Goal: Task Accomplishment & Management: Manage account settings

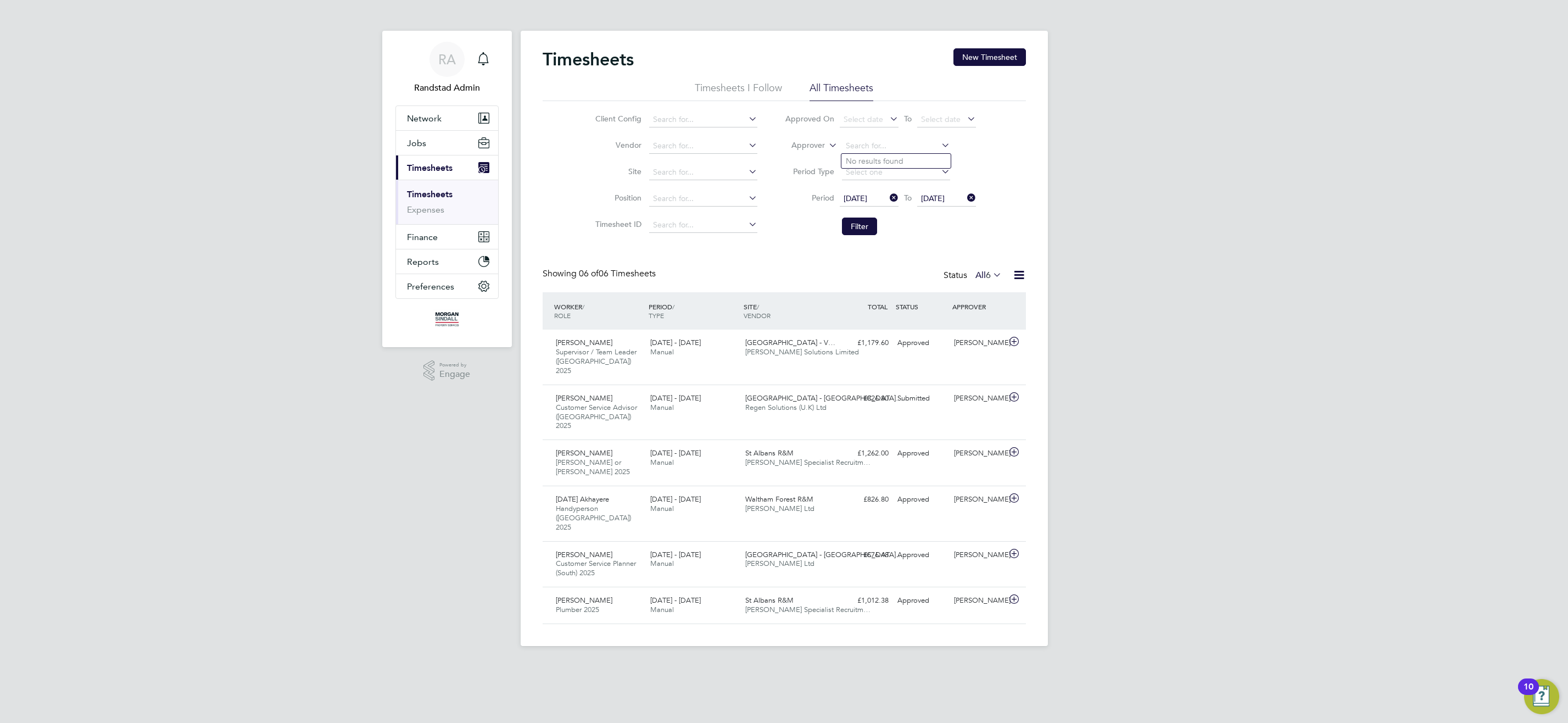
click at [827, 145] on icon at bounding box center [827, 142] width 0 height 10
click at [819, 158] on li "Worker" at bounding box center [797, 158] width 54 height 15
click at [877, 145] on input at bounding box center [896, 146] width 109 height 16
click at [900, 162] on li "Ella Mahadoo" at bounding box center [896, 161] width 110 height 15
type input "Ella Mahadoo"
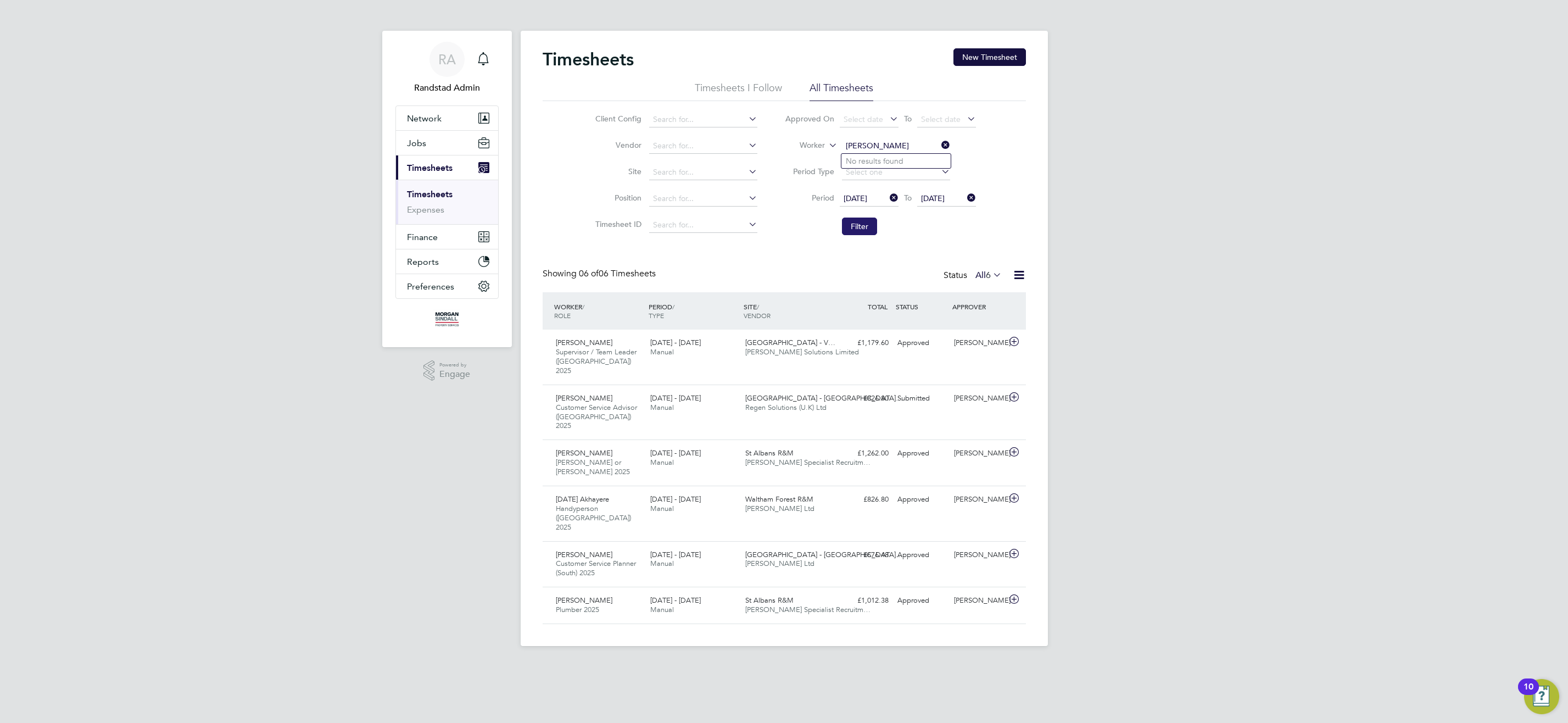
click at [865, 222] on button "Filter" at bounding box center [859, 226] width 35 height 17
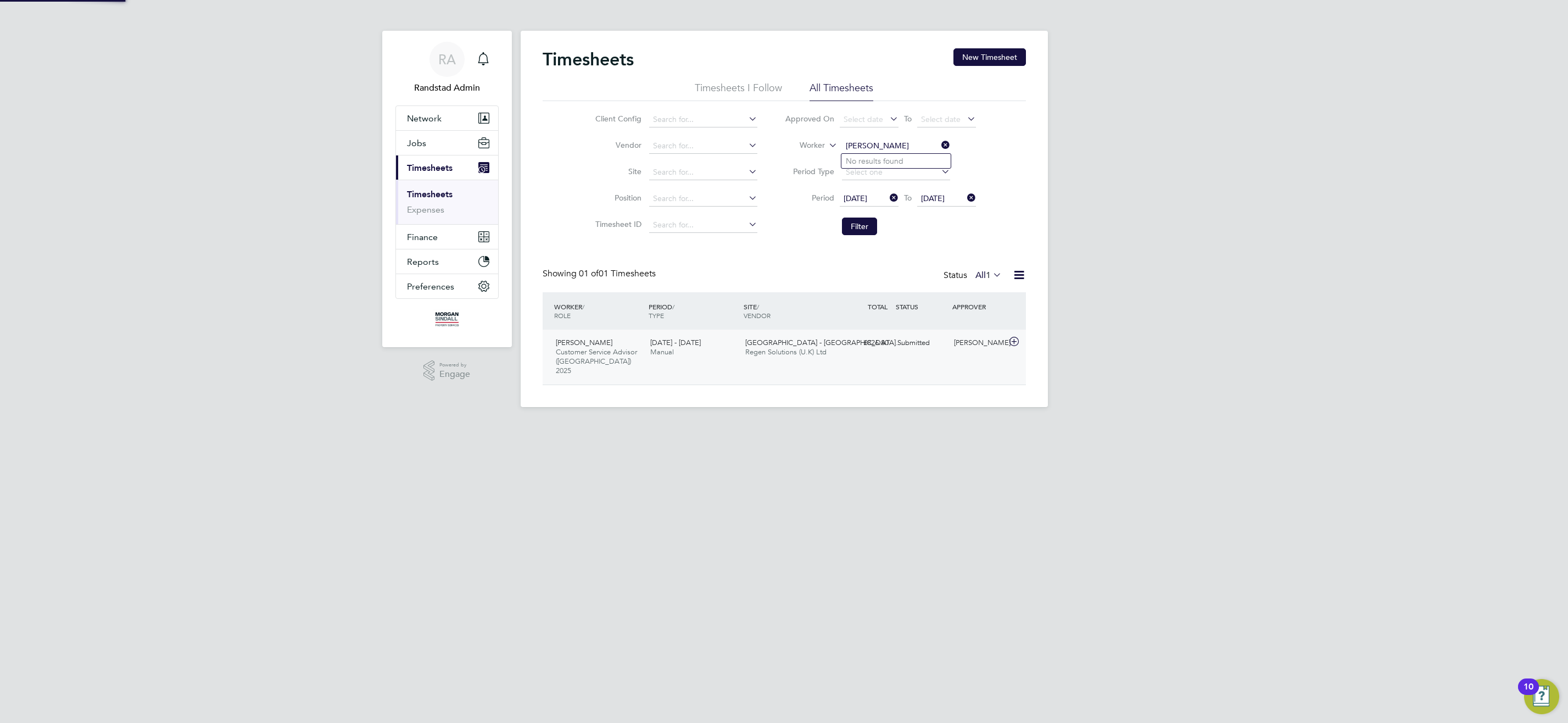
scroll to position [28, 96]
click at [821, 344] on span "Waltham Forest - Ospre…" at bounding box center [823, 343] width 157 height 9
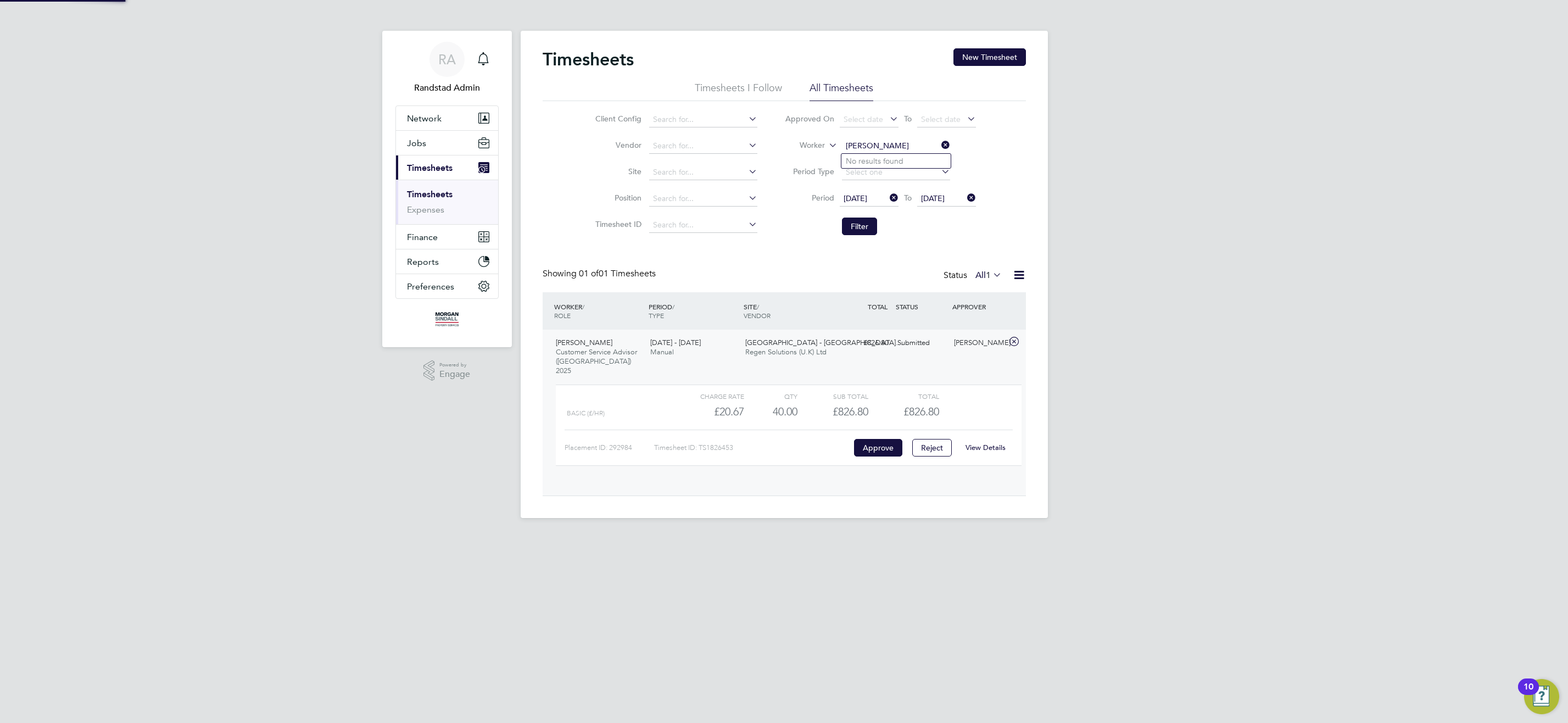
scroll to position [6, 6]
click at [997, 443] on link "View Details" at bounding box center [986, 448] width 41 height 9
click at [993, 443] on link "View Details" at bounding box center [986, 448] width 41 height 9
click at [888, 195] on icon at bounding box center [888, 197] width 0 height 16
click at [965, 198] on icon at bounding box center [965, 197] width 0 height 16
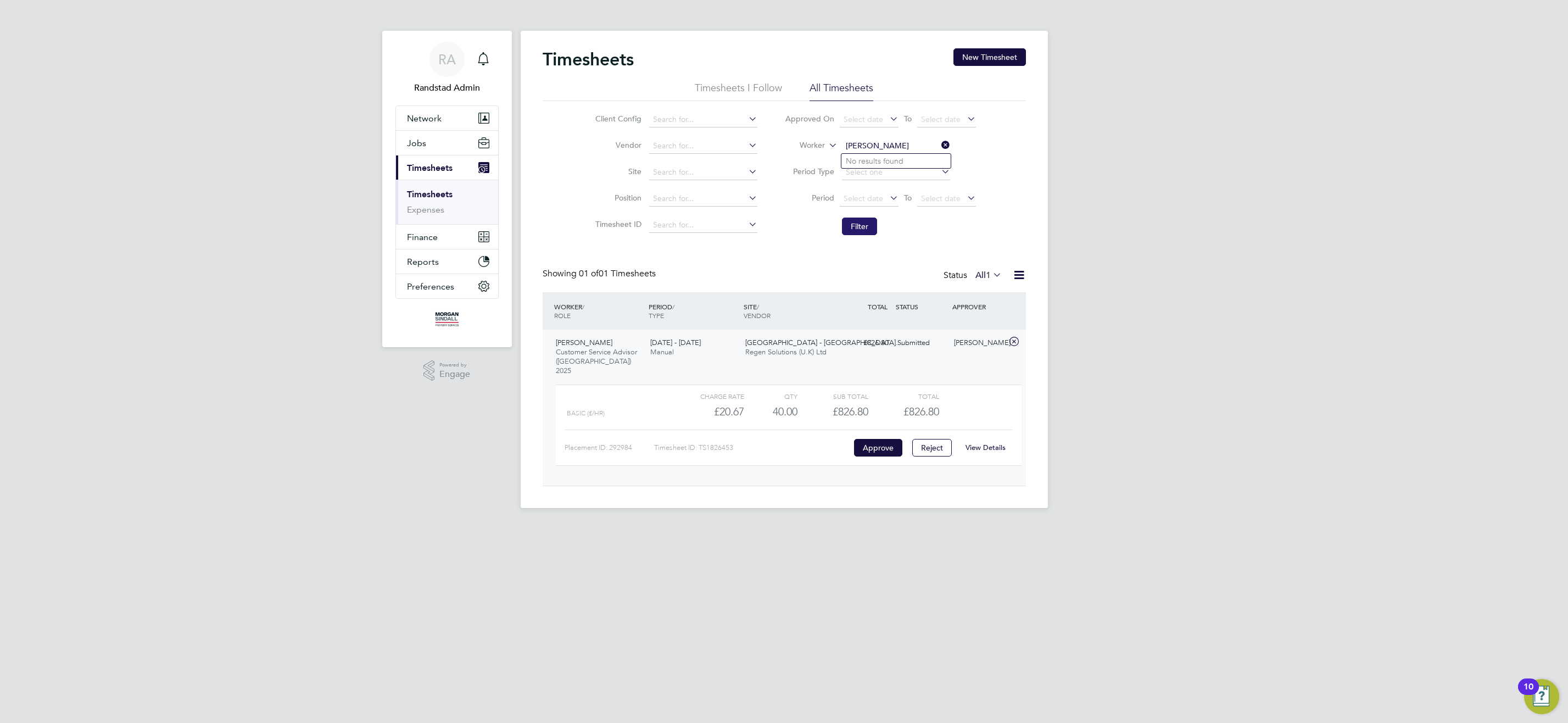
click at [858, 223] on button "Filter" at bounding box center [859, 226] width 35 height 17
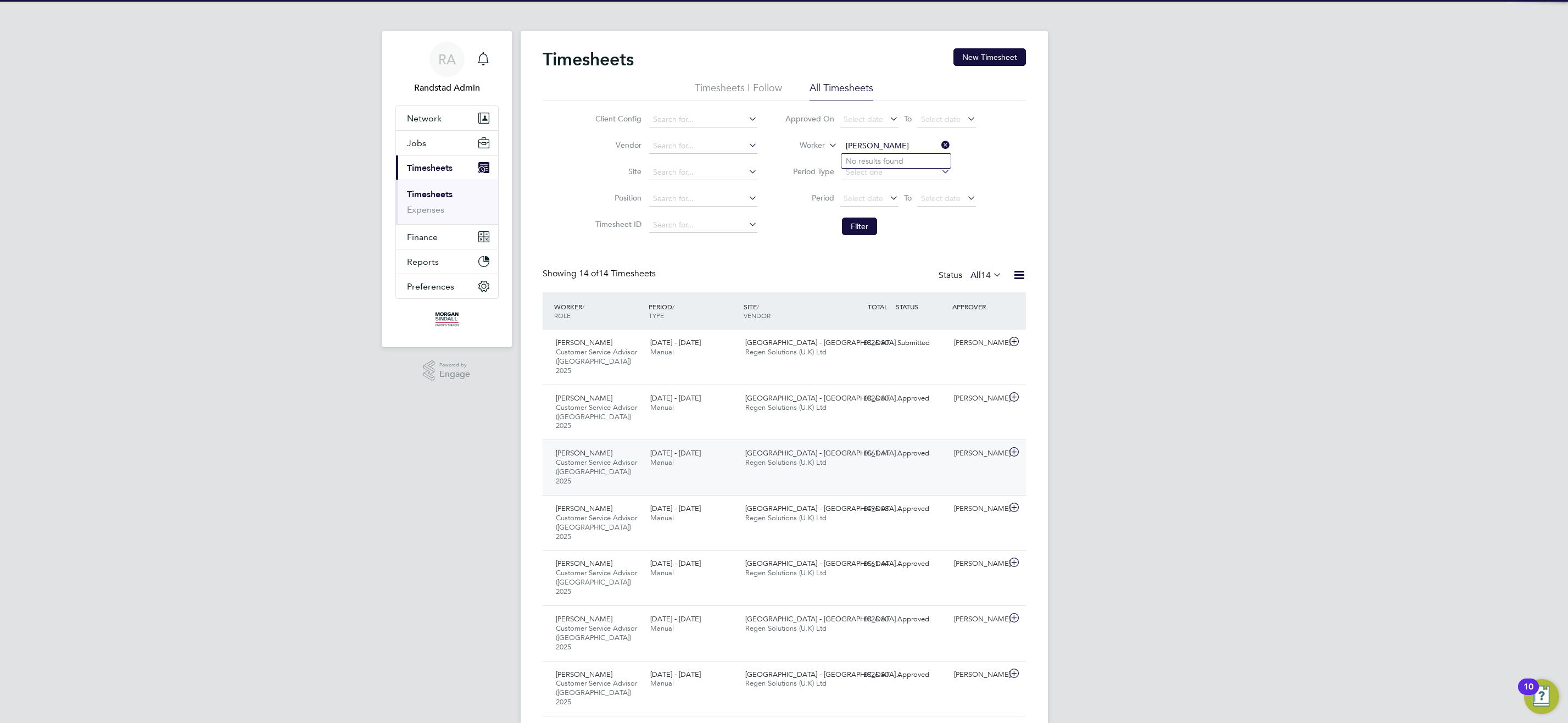
scroll to position [37, 96]
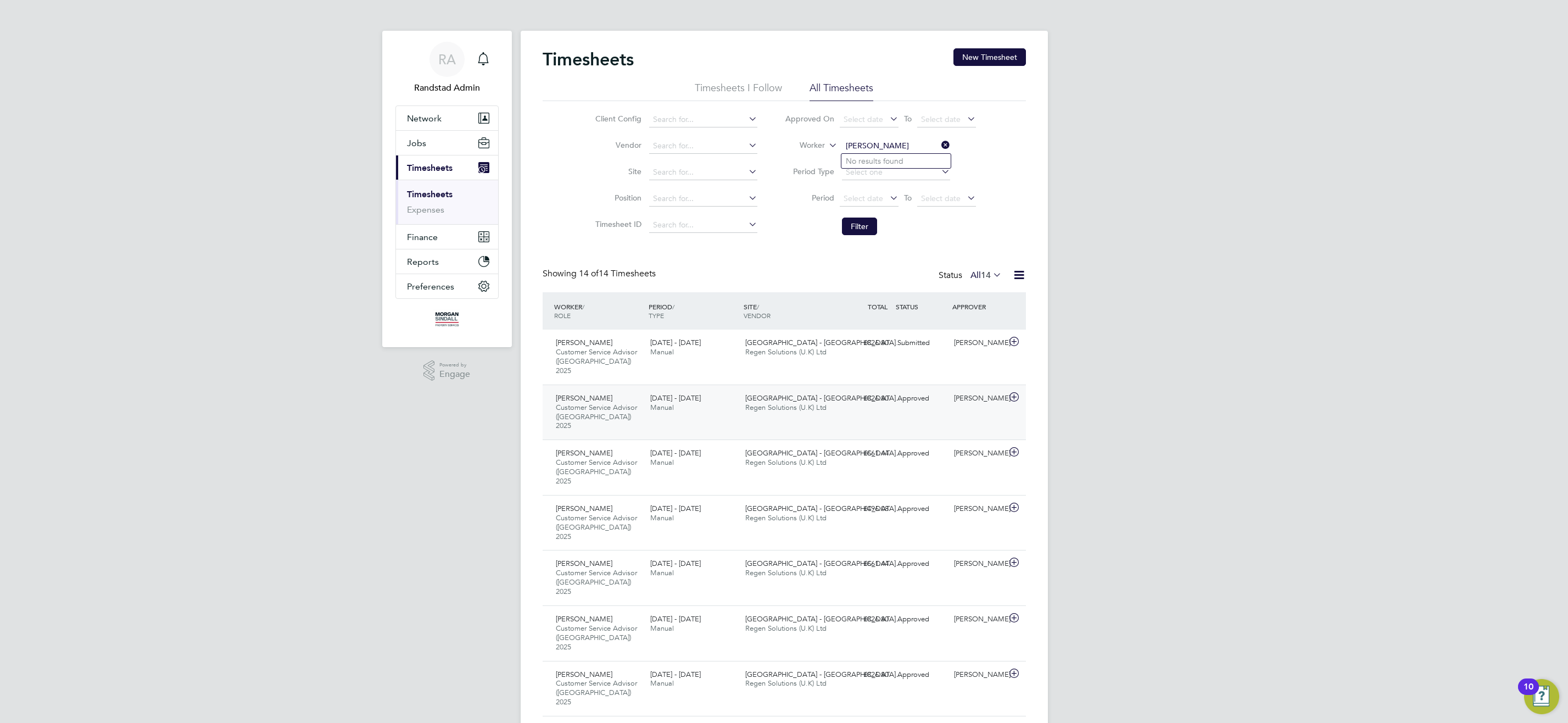
click at [789, 402] on span "Regen Solutions (U.K) Ltd" at bounding box center [785, 407] width 81 height 9
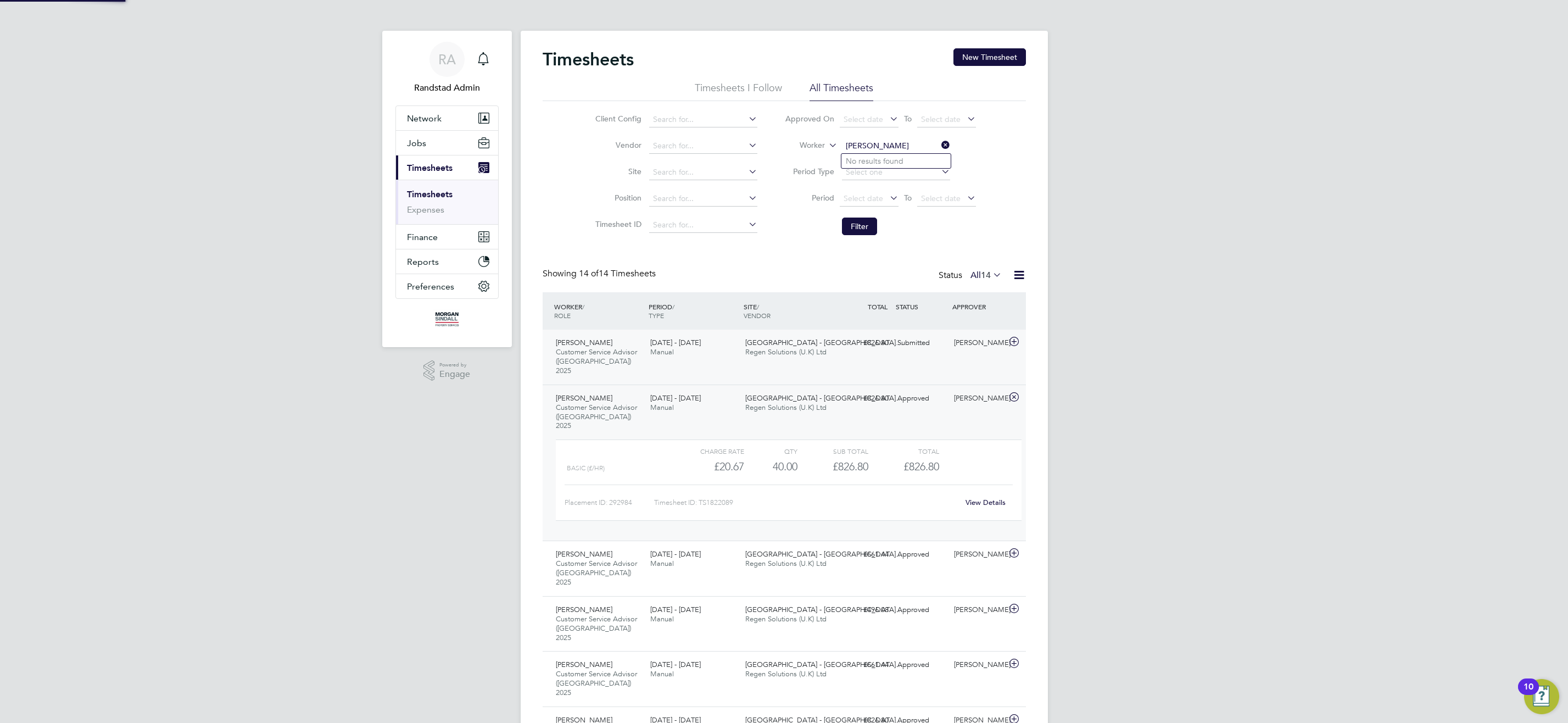
click at [804, 345] on span "Waltham Forest - Ospre…" at bounding box center [823, 343] width 157 height 9
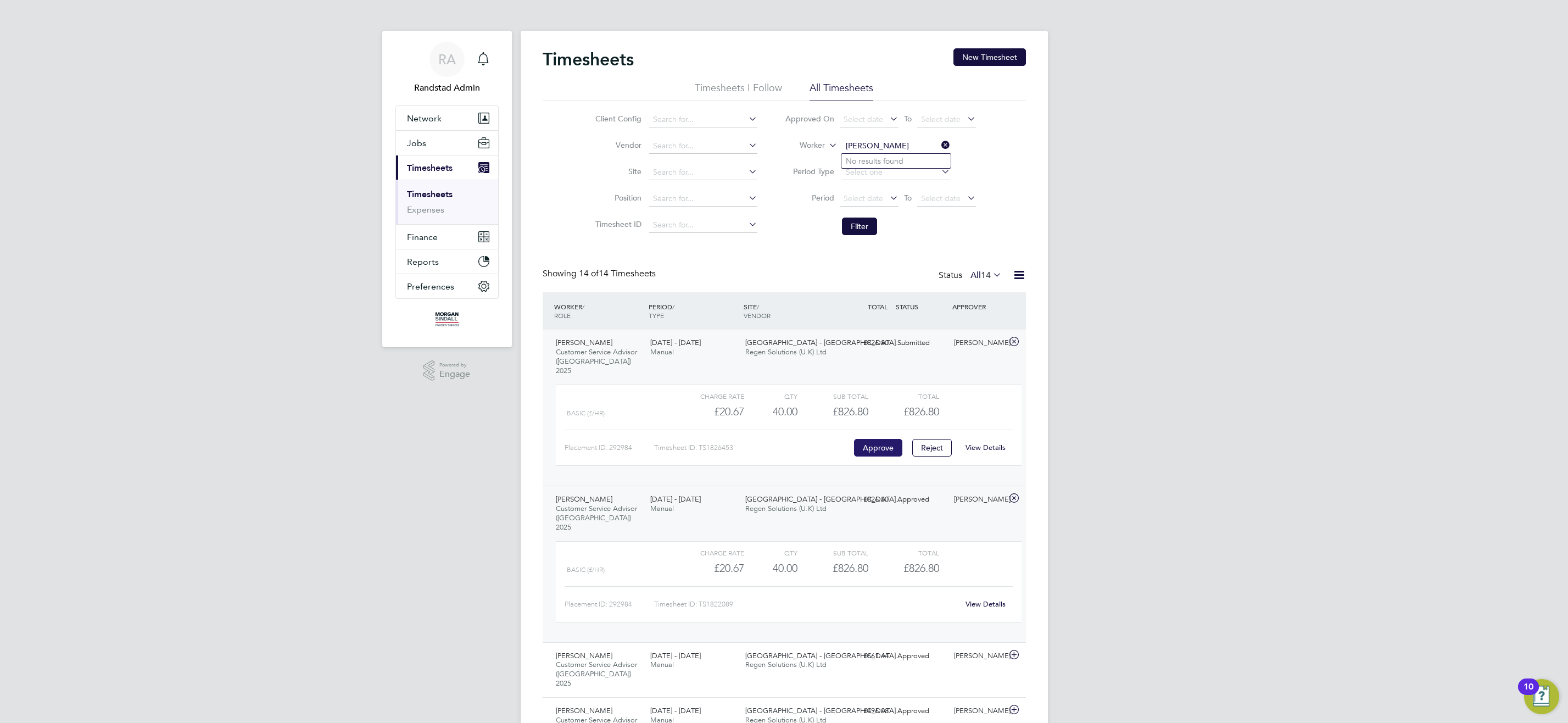
click at [875, 440] on button "Approve" at bounding box center [878, 448] width 48 height 17
click at [782, 504] on span "Regen Solutions (U.K) Ltd" at bounding box center [785, 508] width 81 height 9
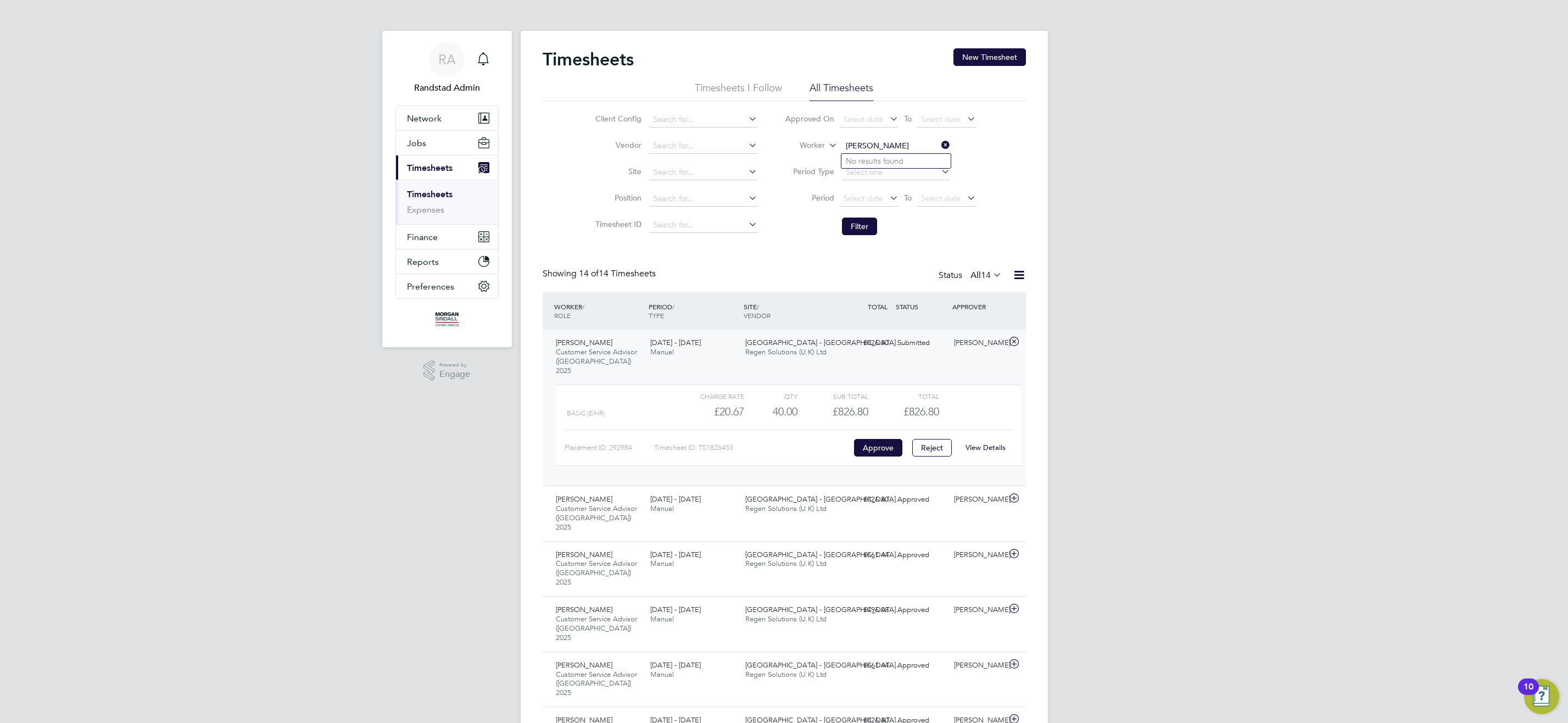
click at [801, 349] on span "Regen Solutions (U.K) Ltd" at bounding box center [785, 352] width 81 height 9
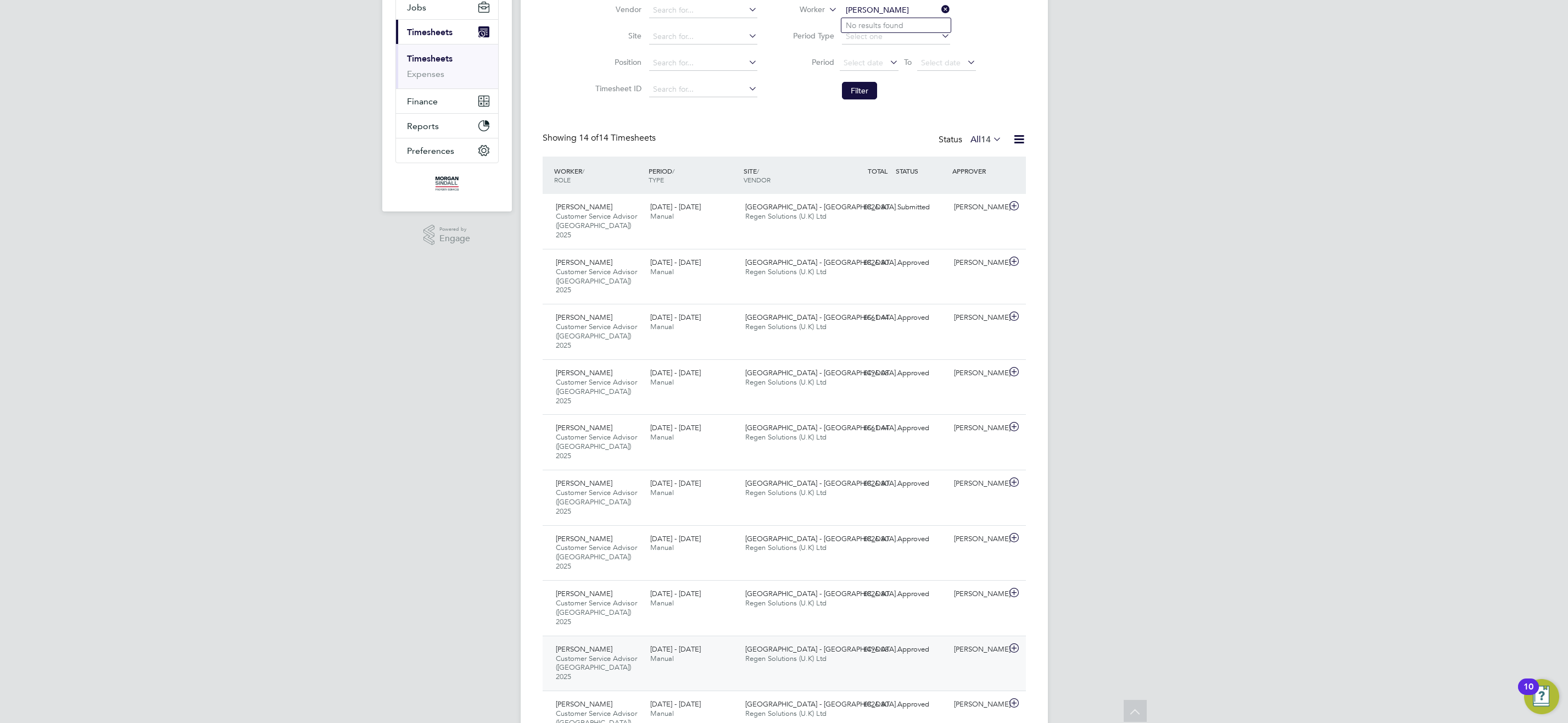
scroll to position [142, 0]
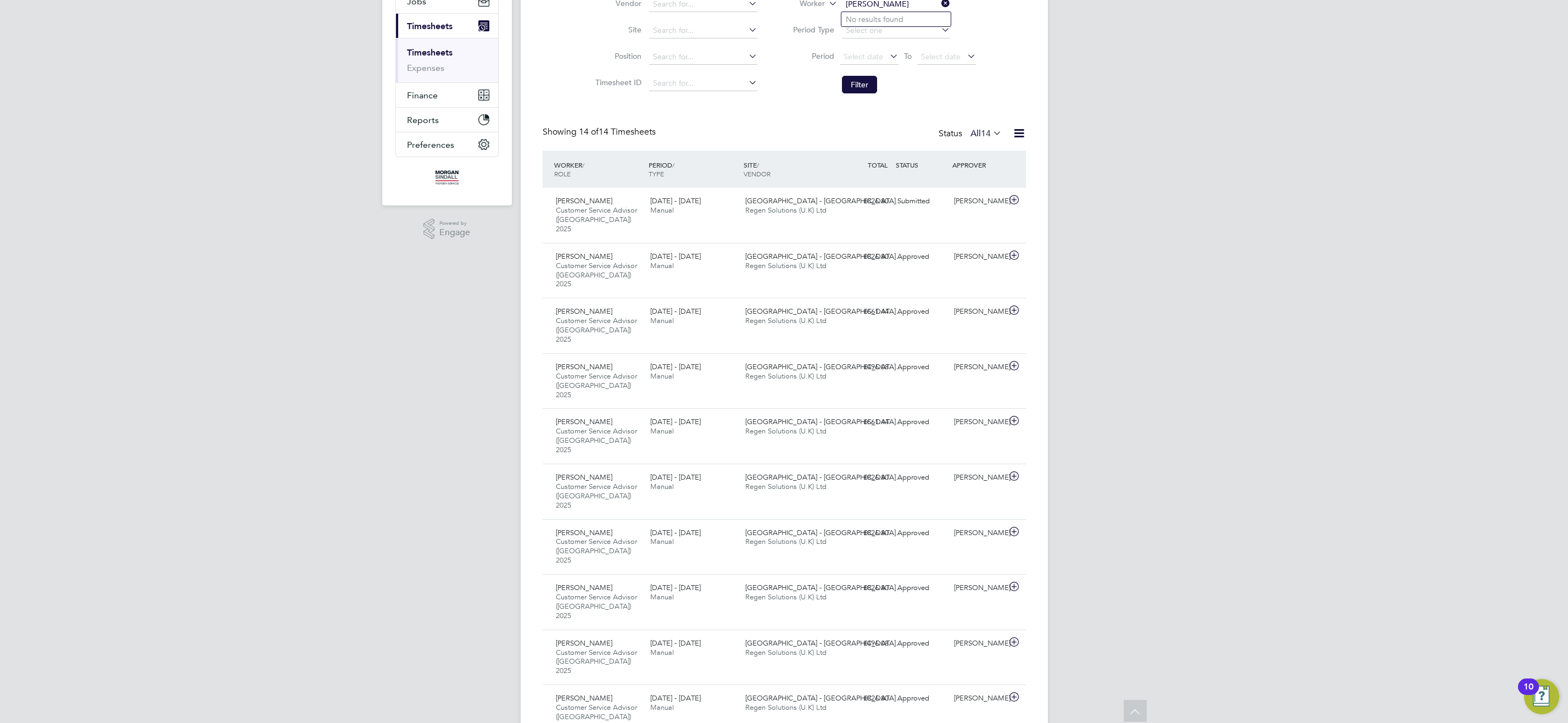
click at [1230, 474] on div "RA Randstad Admin Notifications Applications: Network Team Members Businesses S…" at bounding box center [784, 429] width 1568 height 1143
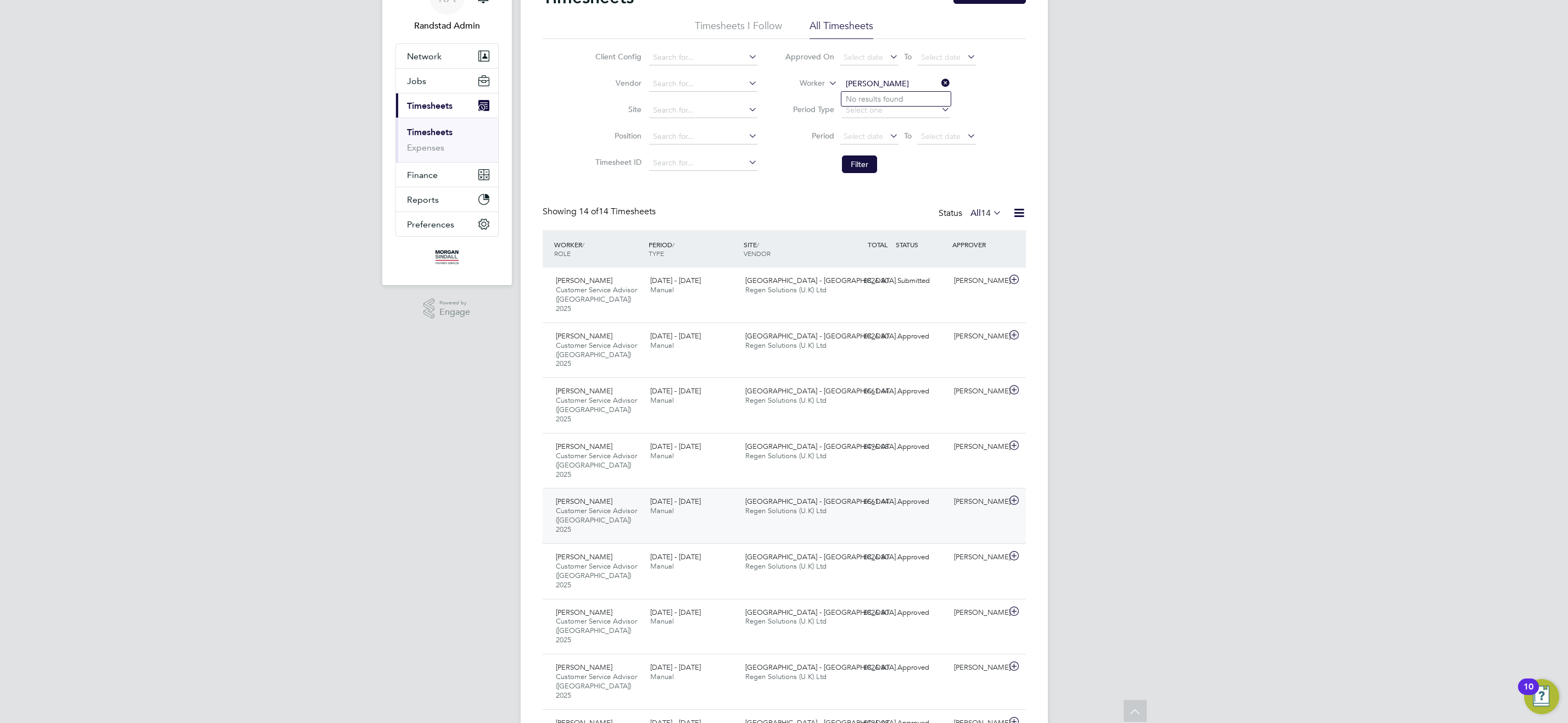
scroll to position [0, 0]
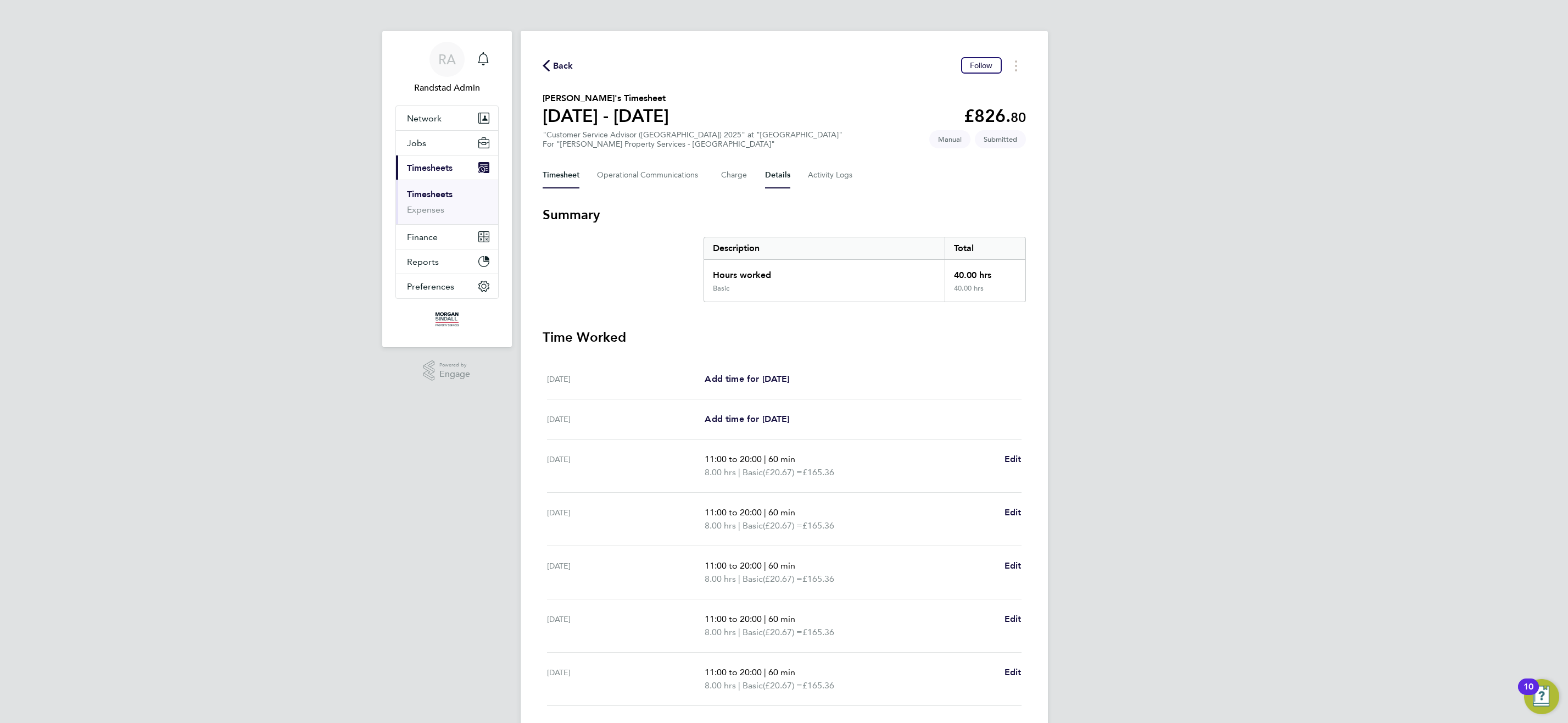
click at [782, 173] on button "Details" at bounding box center [777, 175] width 25 height 27
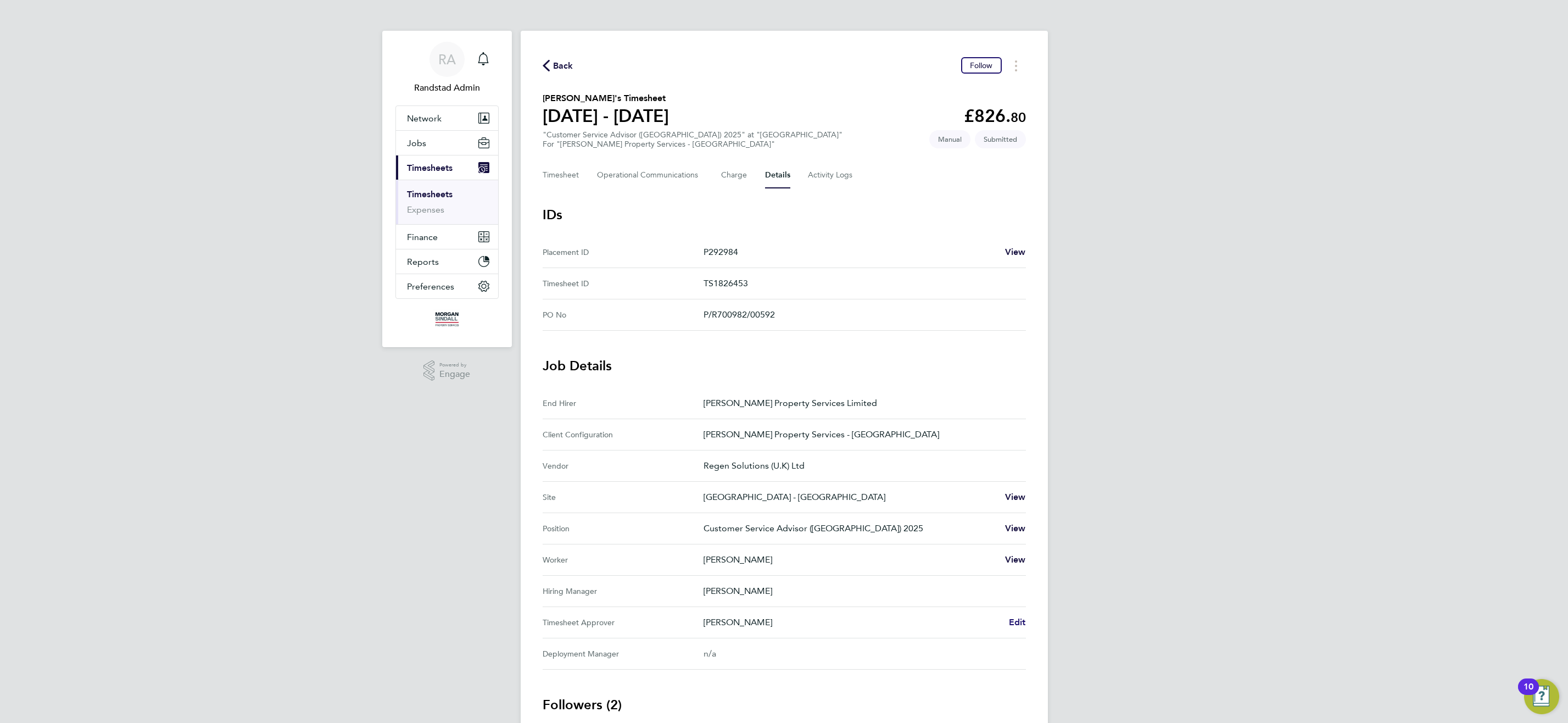
click at [1021, 627] on span "Edit" at bounding box center [1017, 622] width 17 height 10
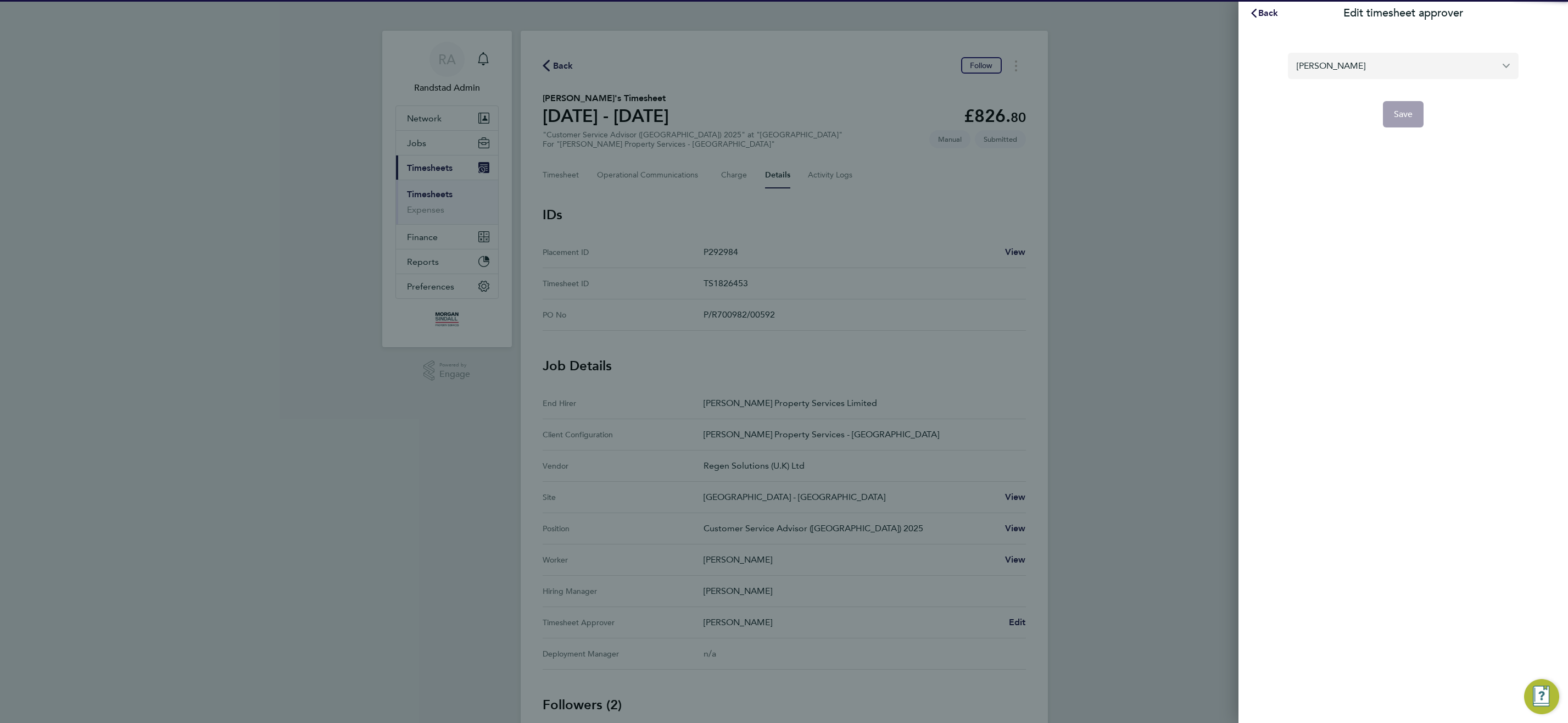
click at [1387, 75] on input "Kelvin Katahena" at bounding box center [1403, 65] width 231 height 26
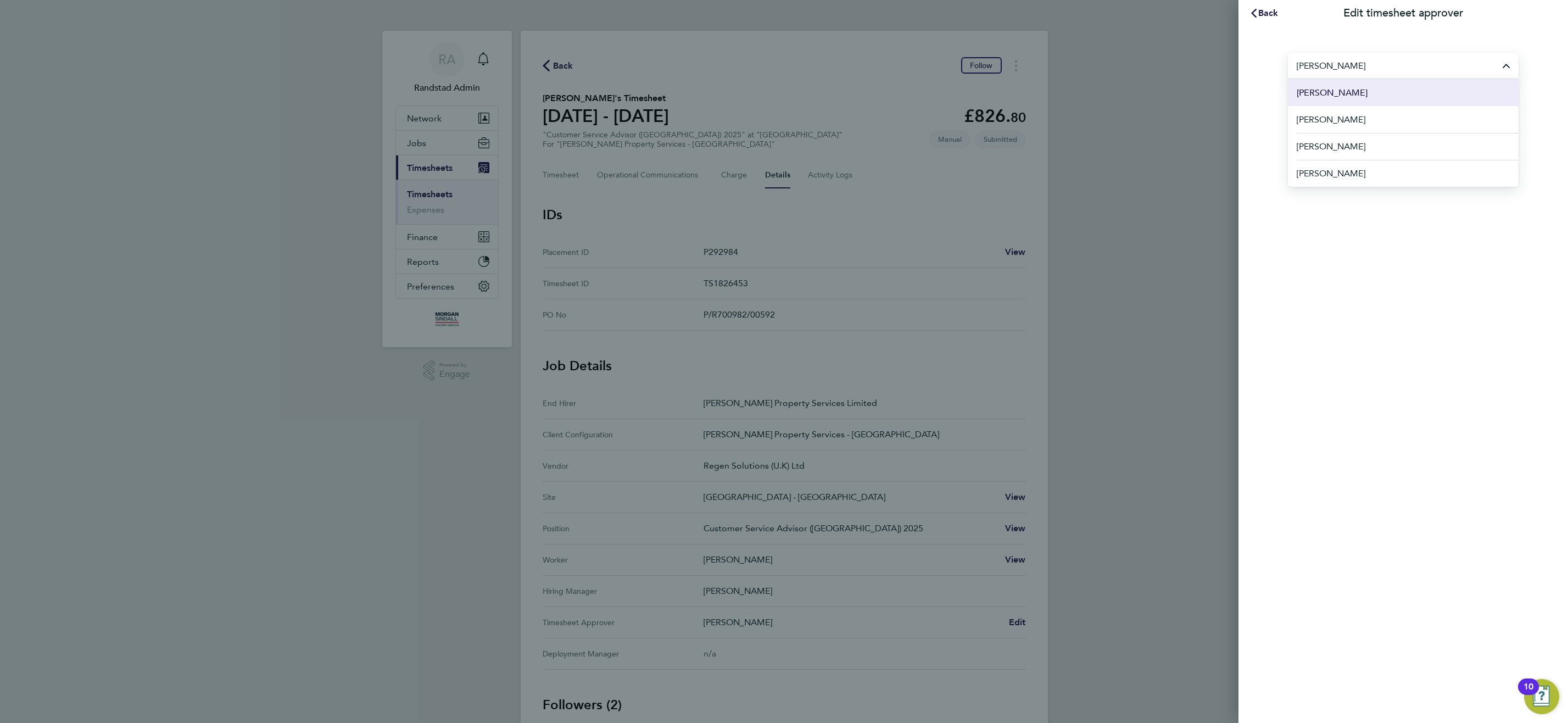
click at [1333, 93] on span "Michael Bailey" at bounding box center [1331, 93] width 71 height 13
type input "Michael Bailey"
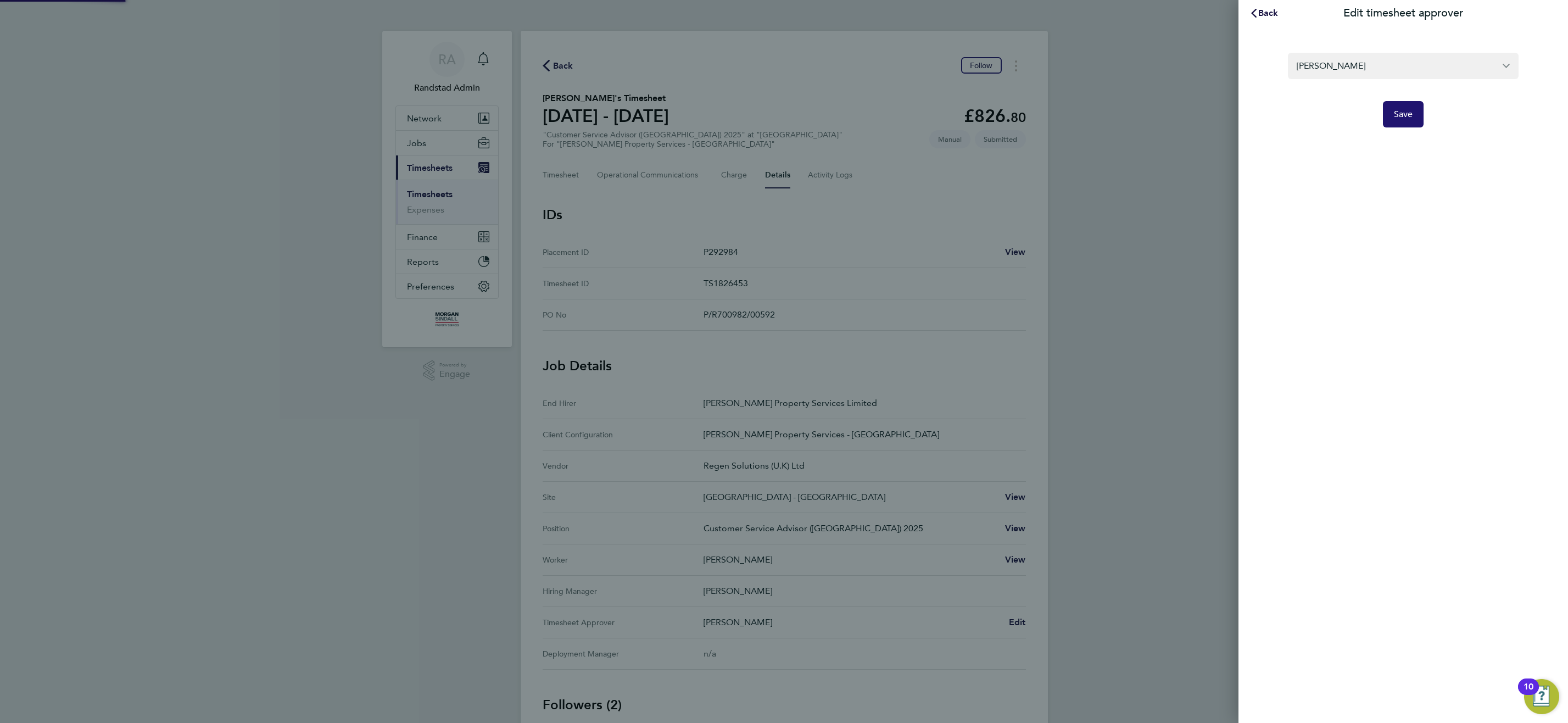
click at [1411, 112] on span "Save" at bounding box center [1403, 114] width 19 height 11
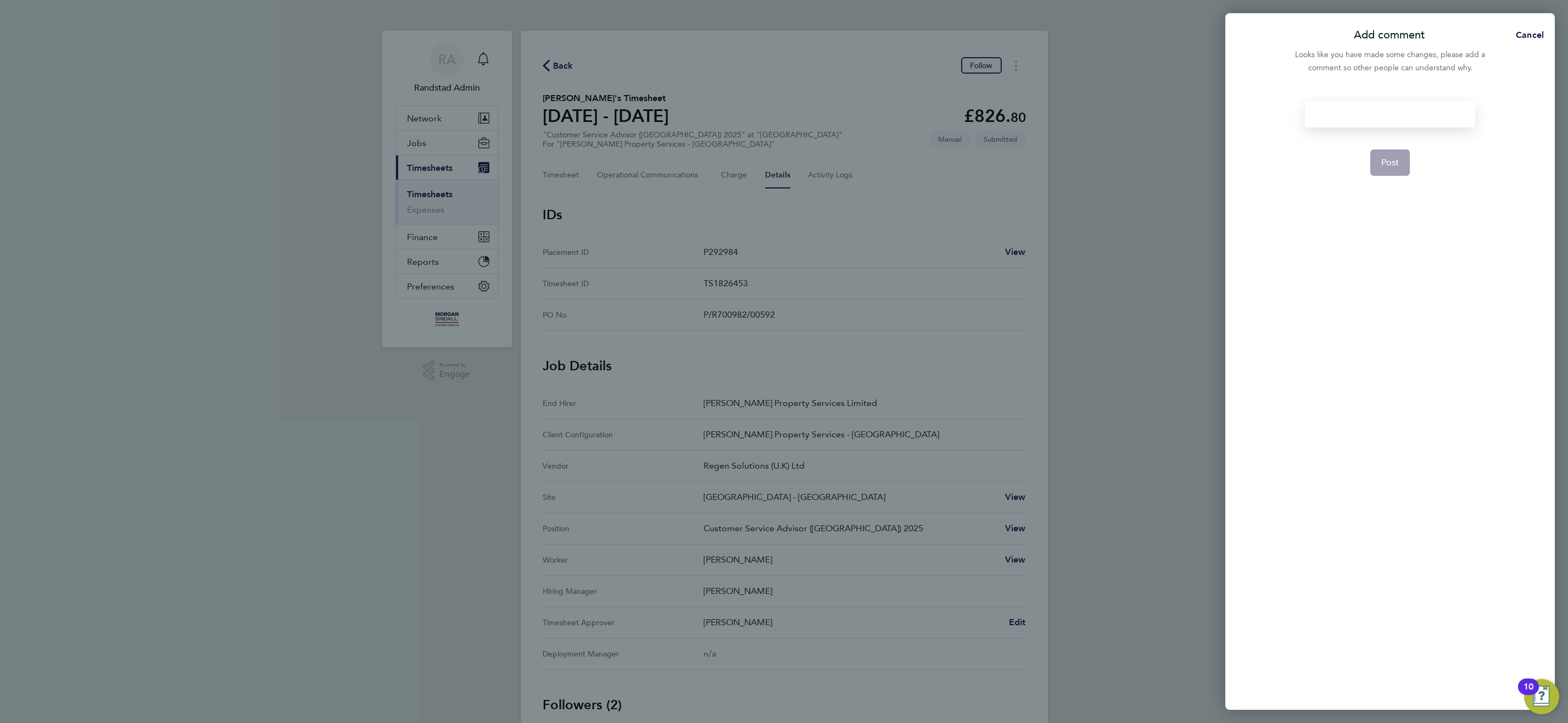
click at [1387, 112] on div at bounding box center [1389, 114] width 169 height 27
click at [1388, 162] on span "Post" at bounding box center [1390, 163] width 18 height 11
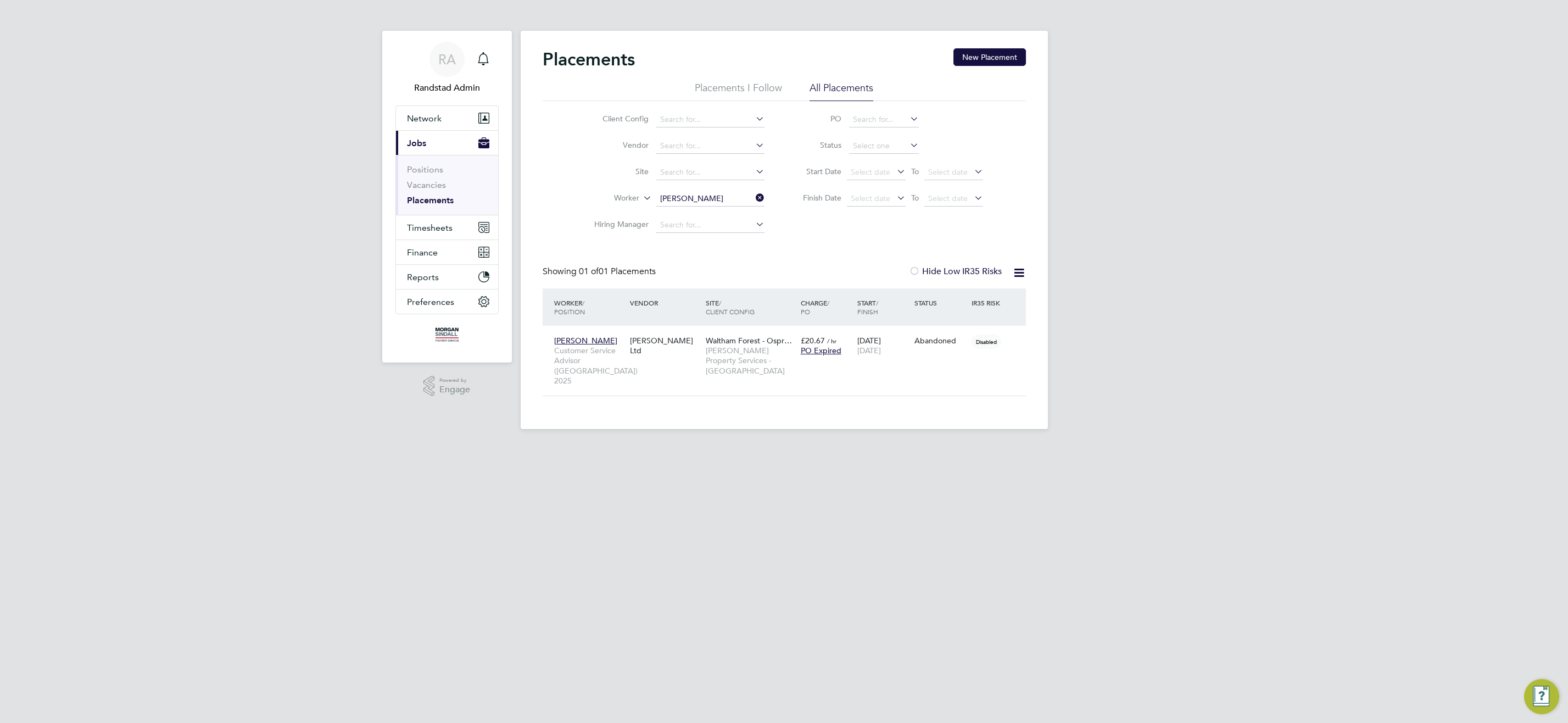
scroll to position [10, 52]
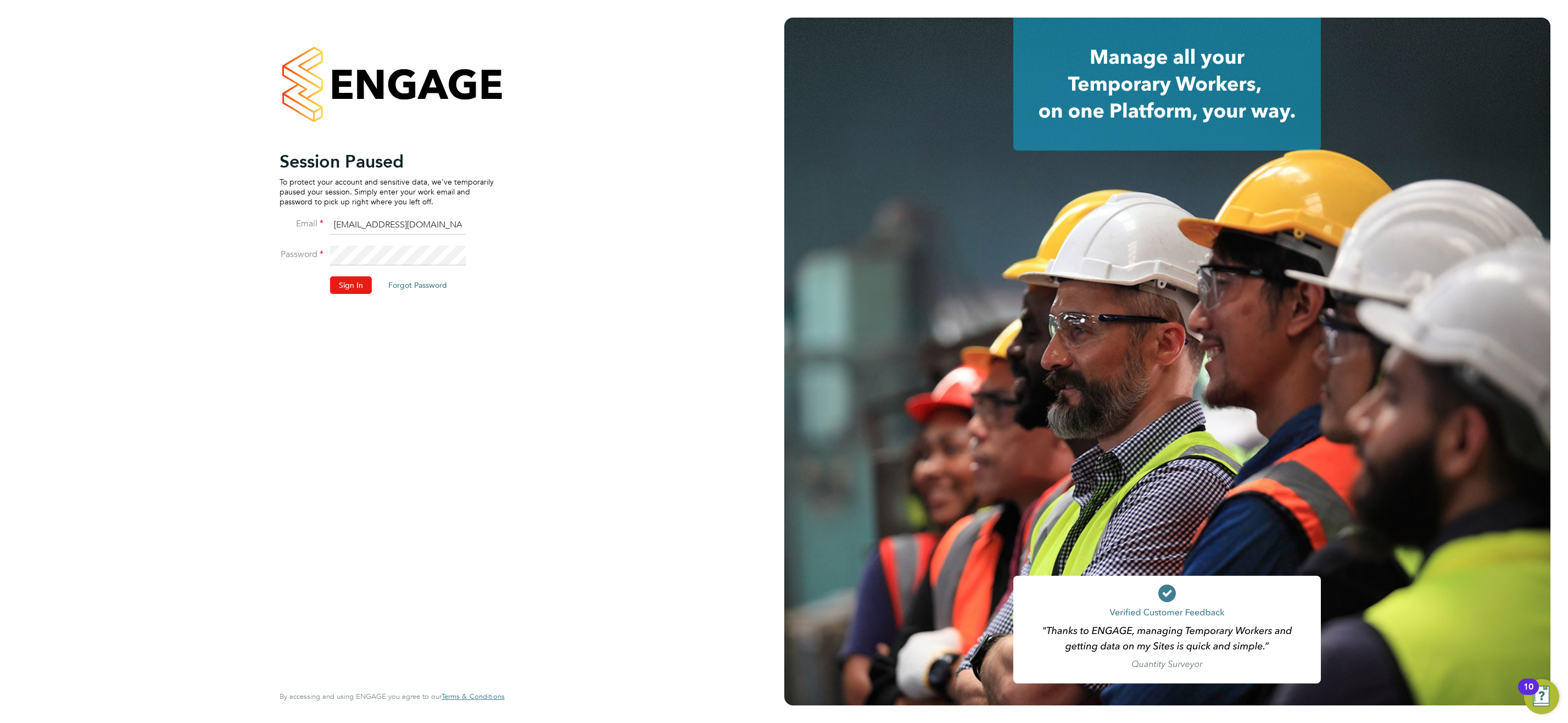
click at [351, 286] on button "Sign In" at bounding box center [350, 285] width 41 height 17
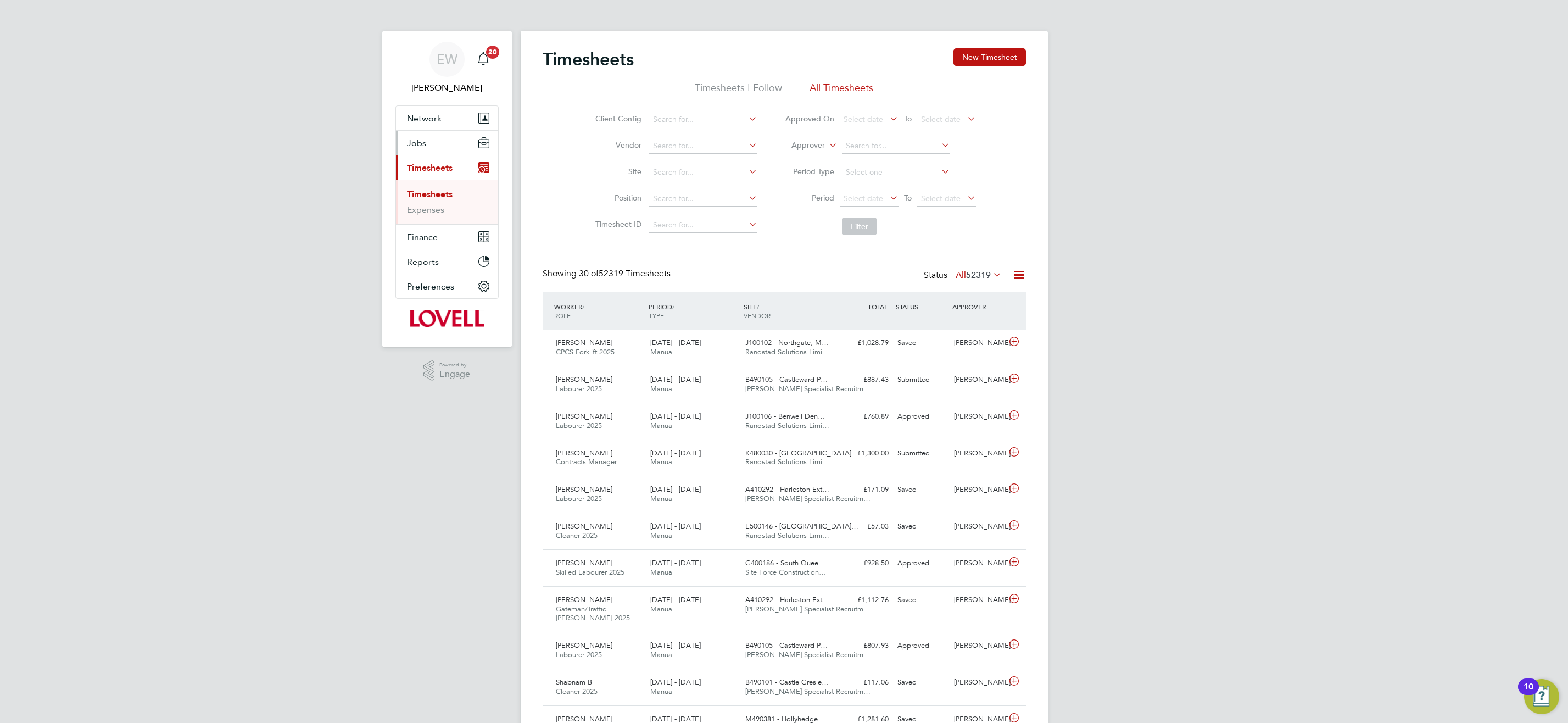
click at [414, 144] on span "Jobs" at bounding box center [416, 143] width 19 height 10
click at [413, 144] on span "Jobs" at bounding box center [416, 143] width 19 height 10
click at [434, 198] on link "Placements" at bounding box center [430, 200] width 46 height 10
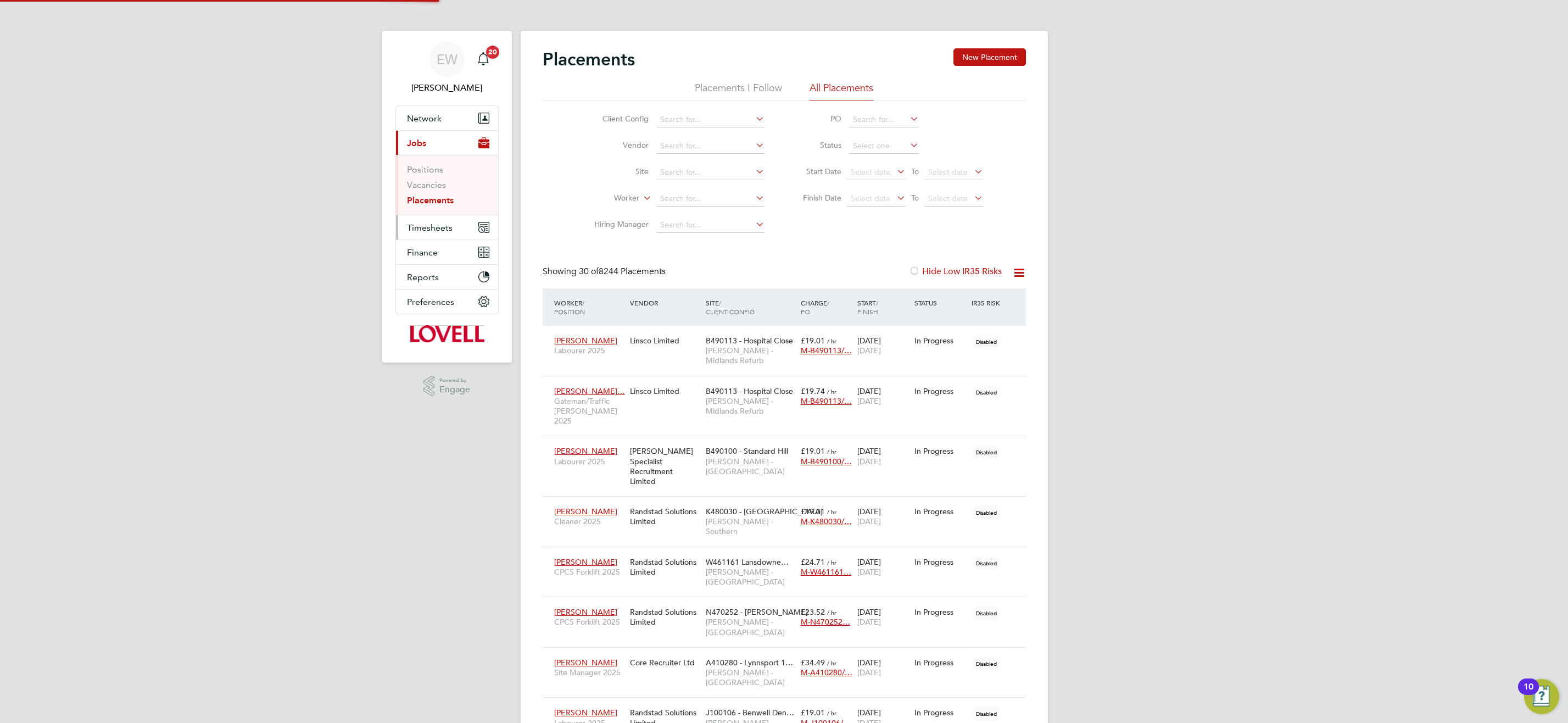
click at [431, 227] on span "Timesheets" at bounding box center [430, 227] width 46 height 10
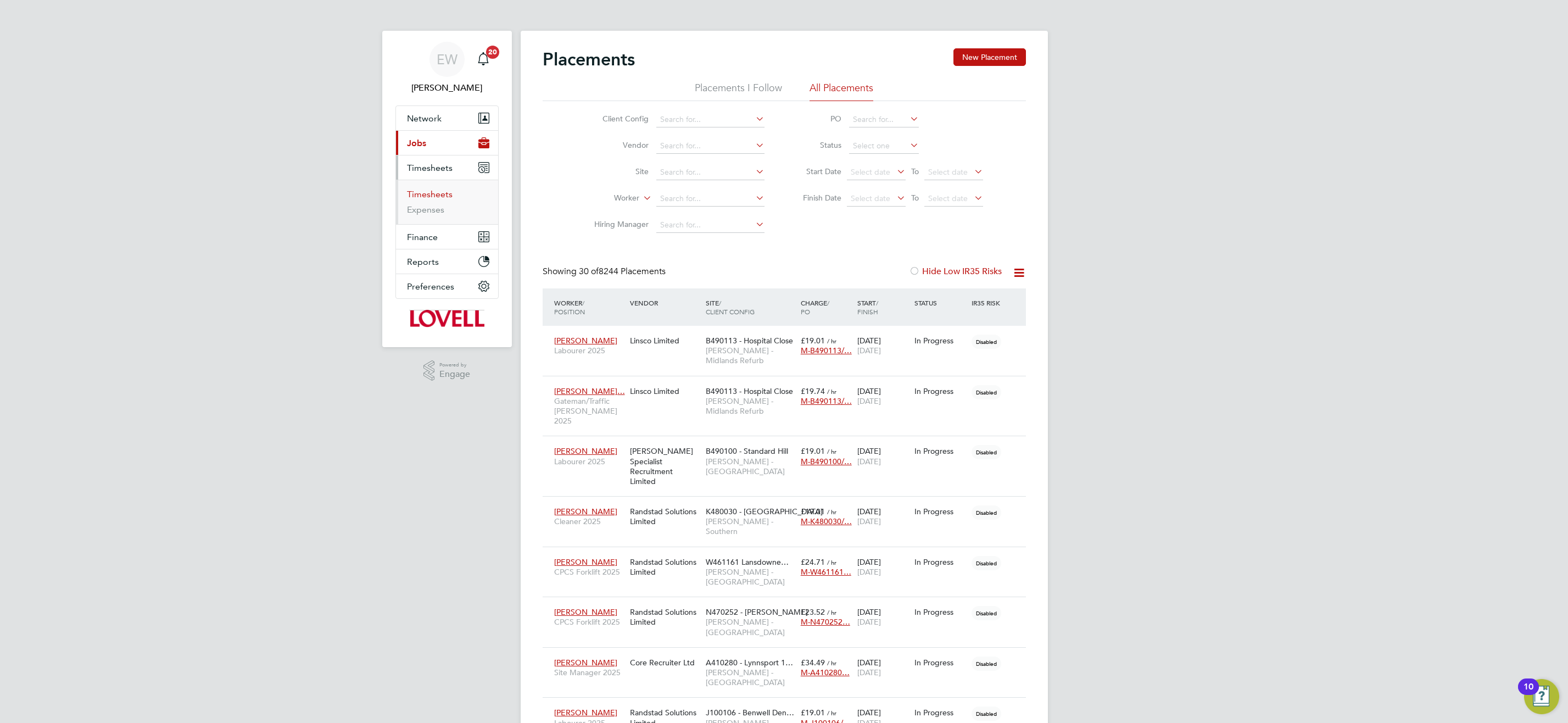
click at [447, 195] on link "Timesheets" at bounding box center [430, 193] width 46 height 10
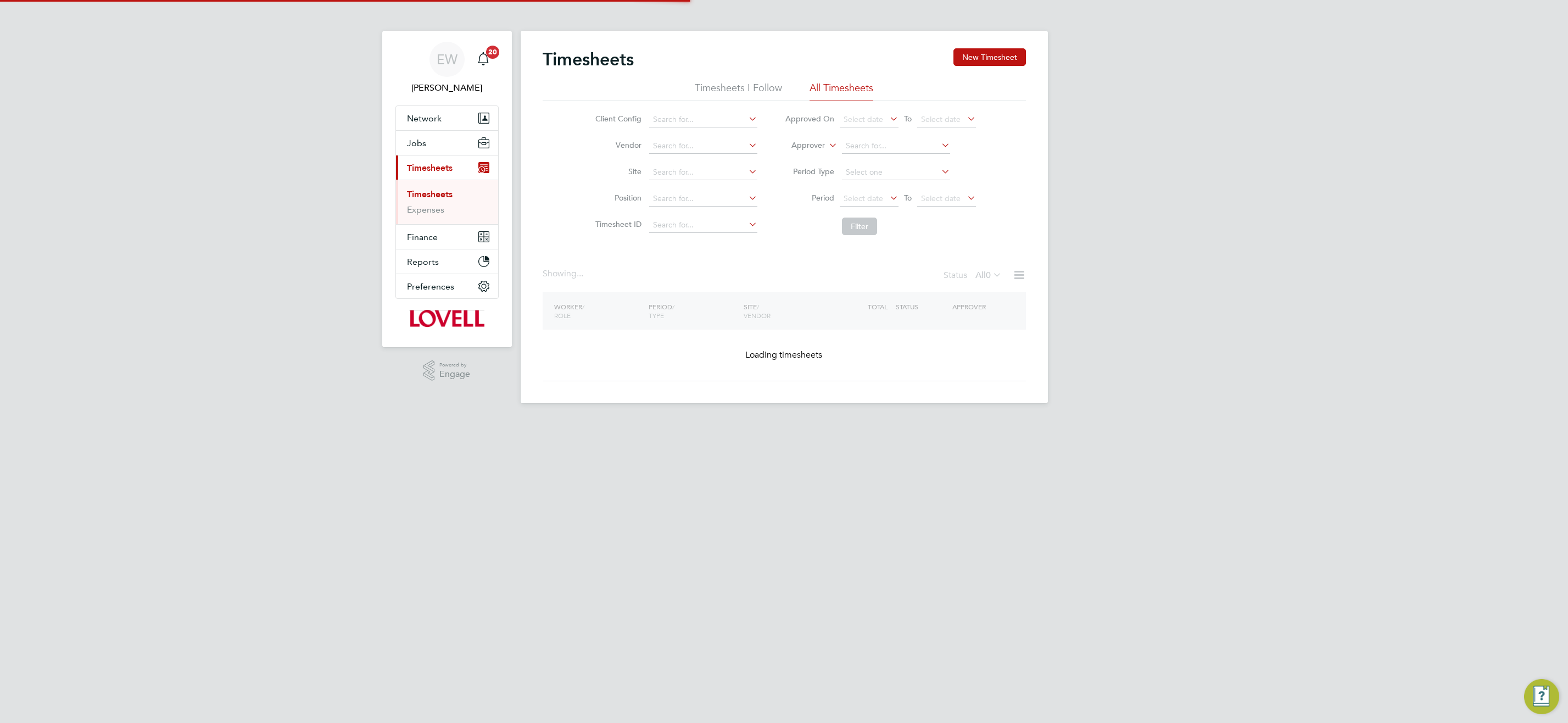
click at [827, 141] on icon at bounding box center [827, 142] width 0 height 10
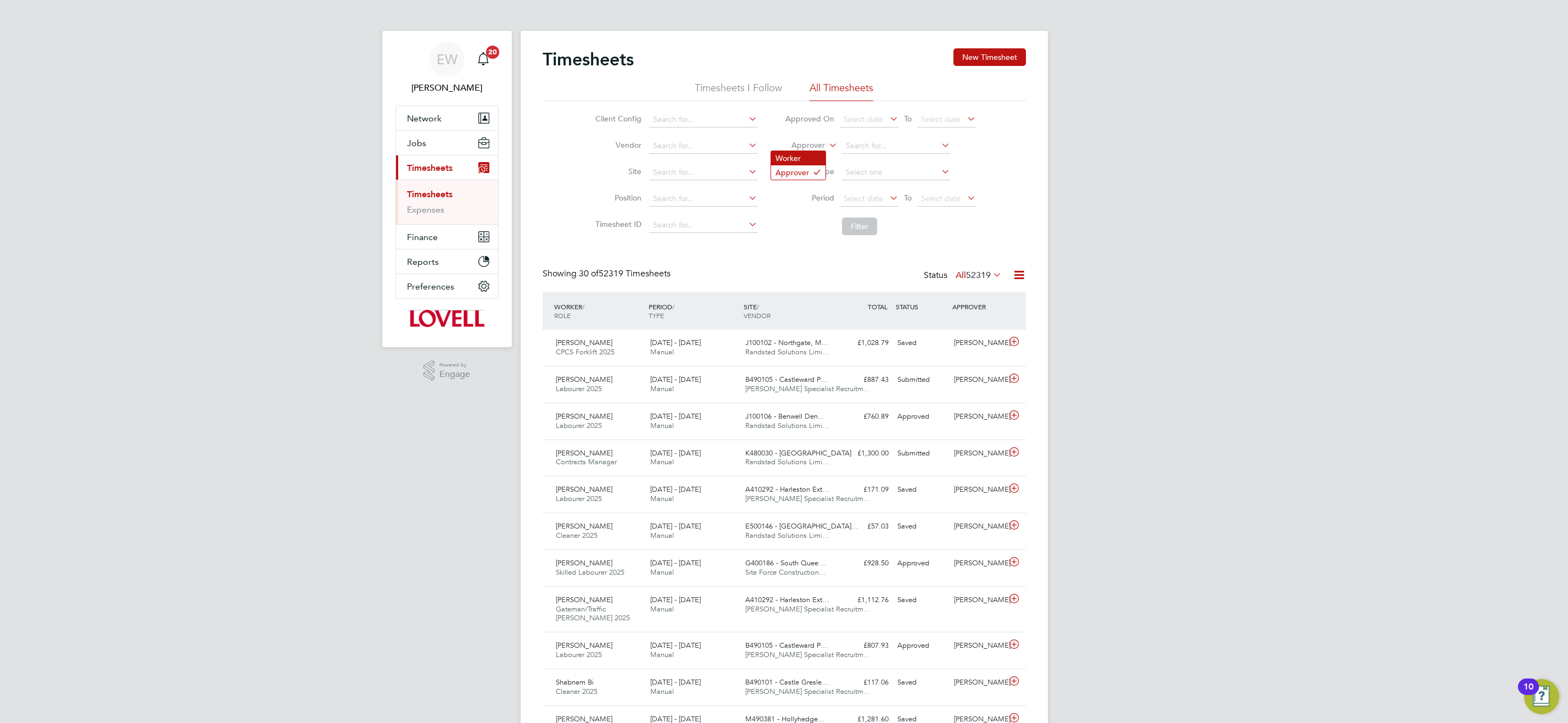
click at [802, 156] on li "Worker" at bounding box center [797, 158] width 54 height 15
click at [886, 146] on input at bounding box center [896, 146] width 109 height 16
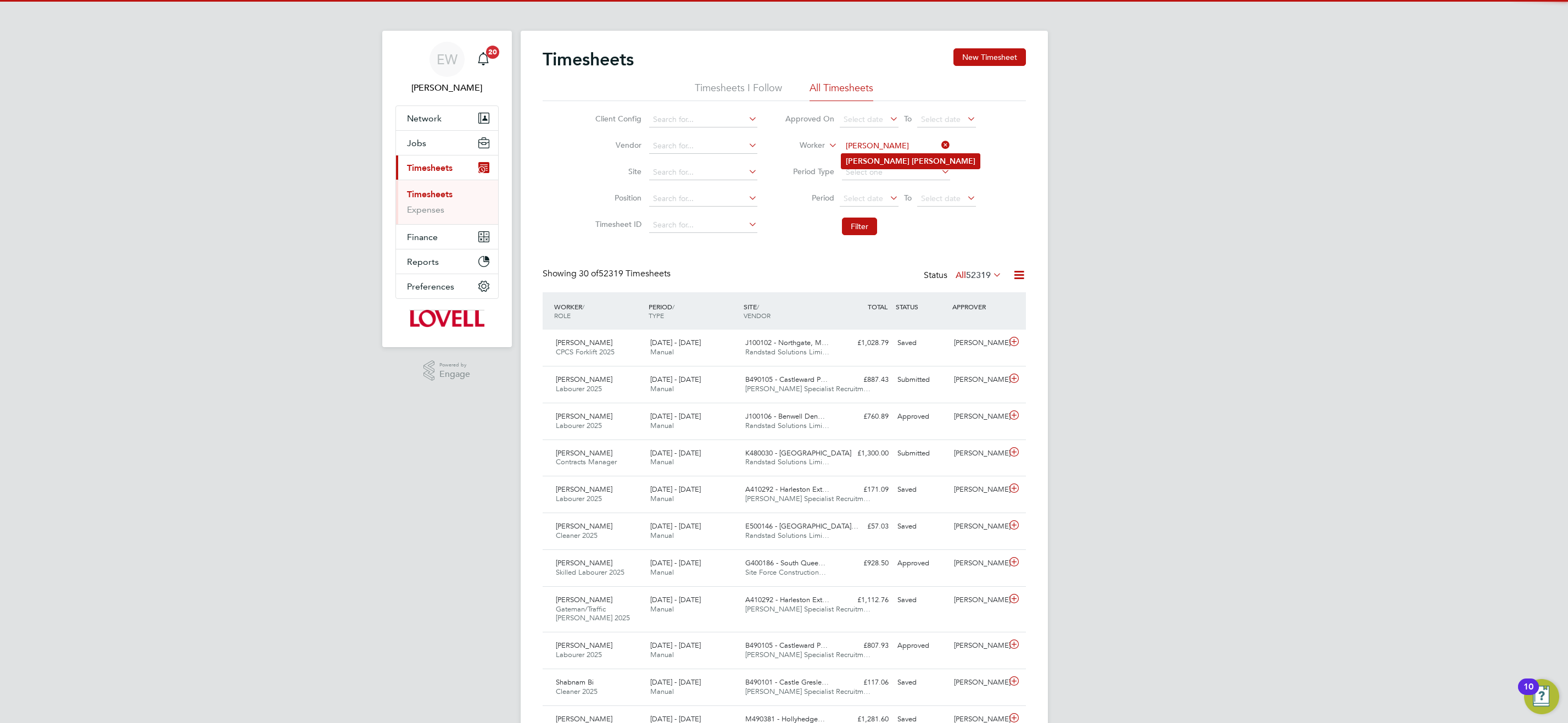
click at [927, 162] on li "Anita Cheung" at bounding box center [911, 161] width 138 height 15
type input "Anita Cheung"
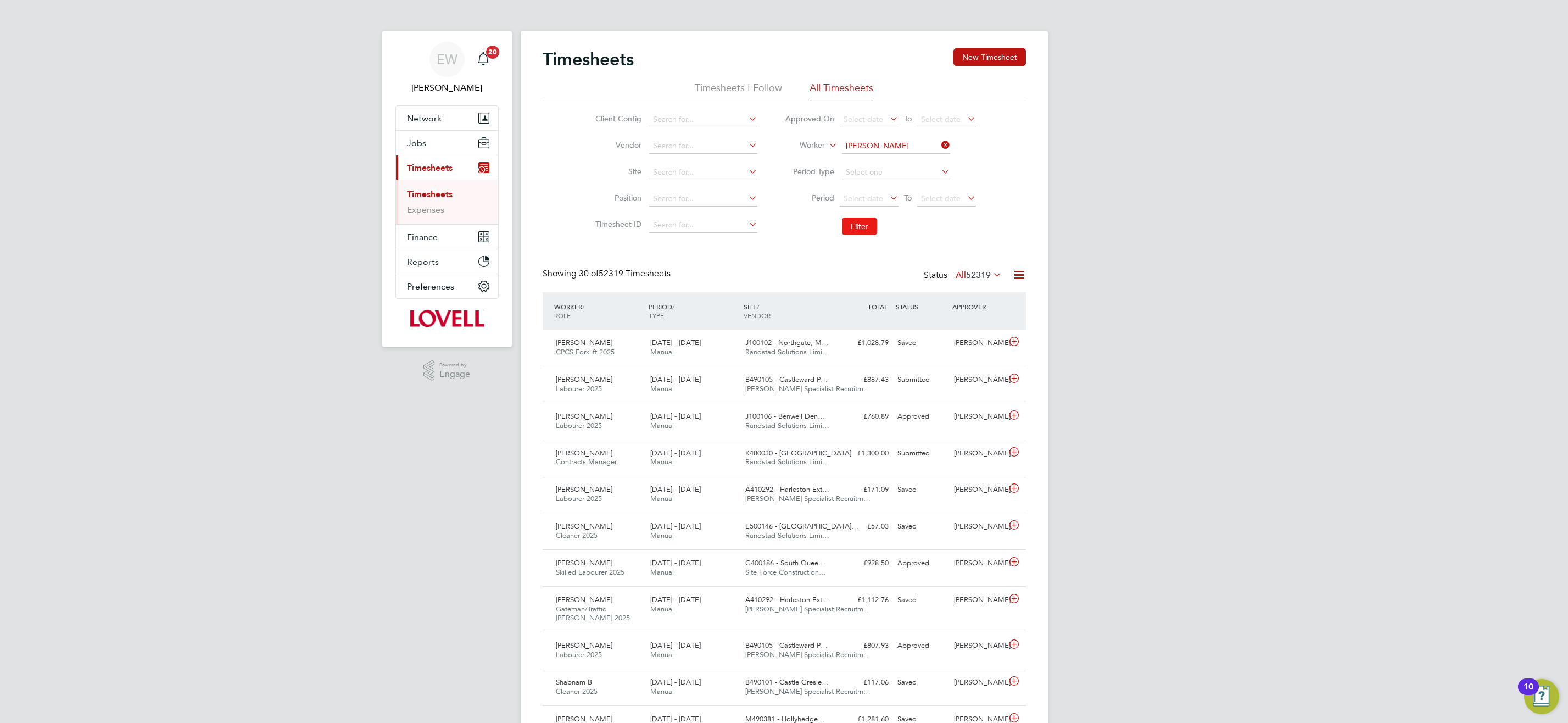
click at [863, 224] on button "Filter" at bounding box center [859, 226] width 35 height 17
click at [763, 385] on span "Randstad Solutions Limi…" at bounding box center [786, 389] width 84 height 9
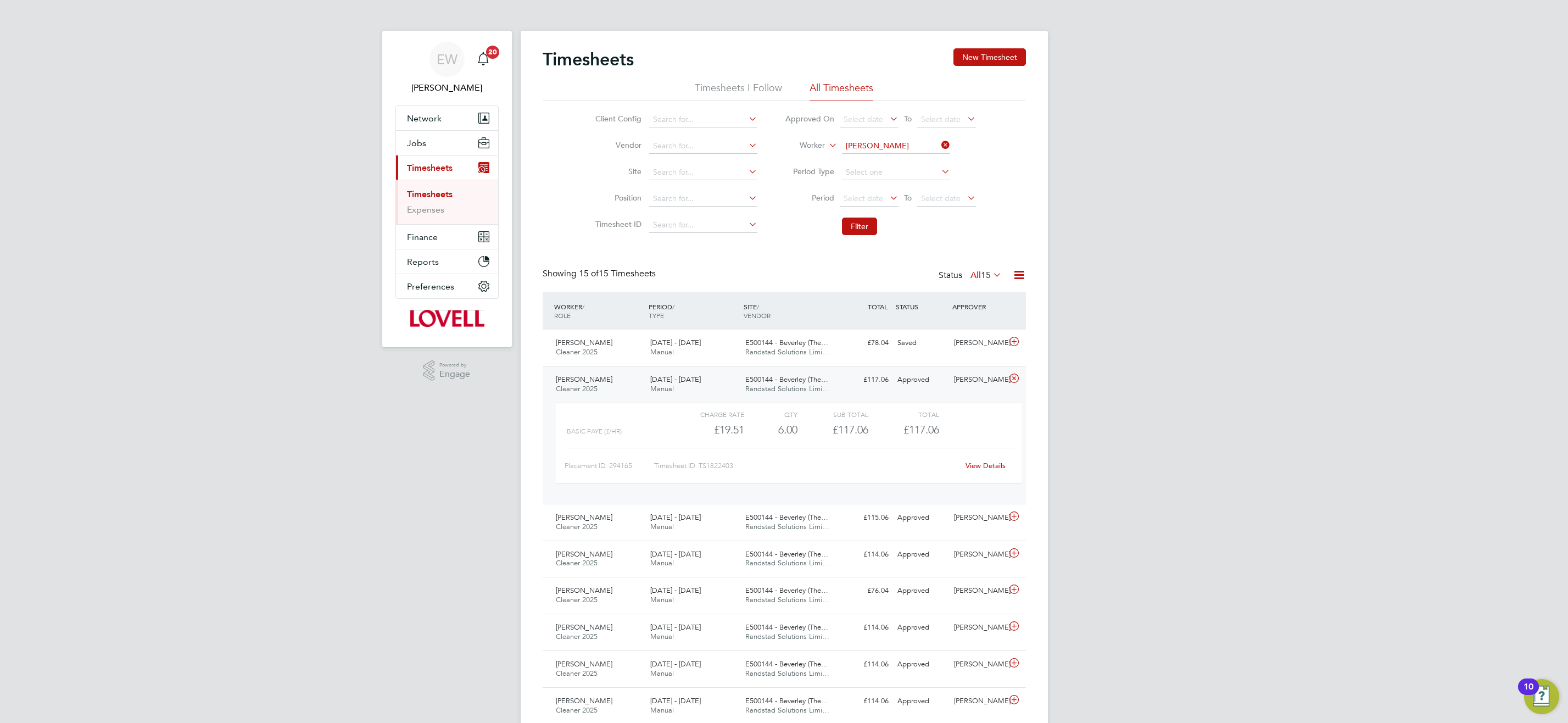
click at [993, 461] on link "View Details" at bounding box center [986, 465] width 41 height 9
click at [834, 353] on div "E500144 - Beverley (The… Randstad Solutions Limi…" at bounding box center [788, 348] width 95 height 28
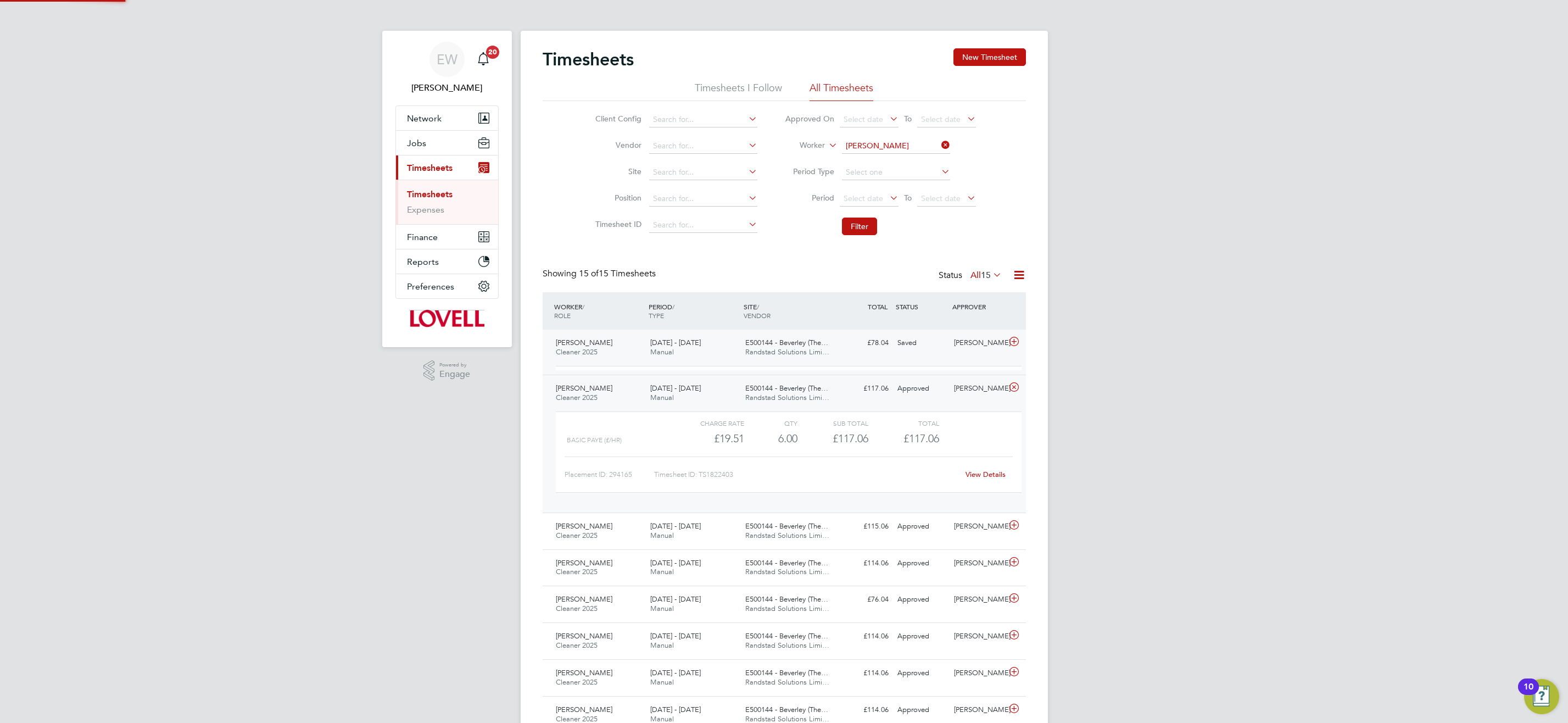
scroll to position [18, 107]
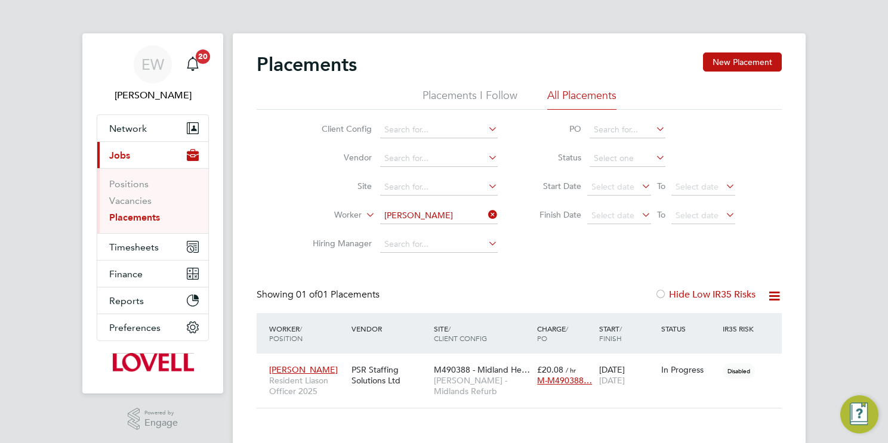
scroll to position [11, 57]
click at [422, 214] on input "[PERSON_NAME]" at bounding box center [439, 216] width 118 height 17
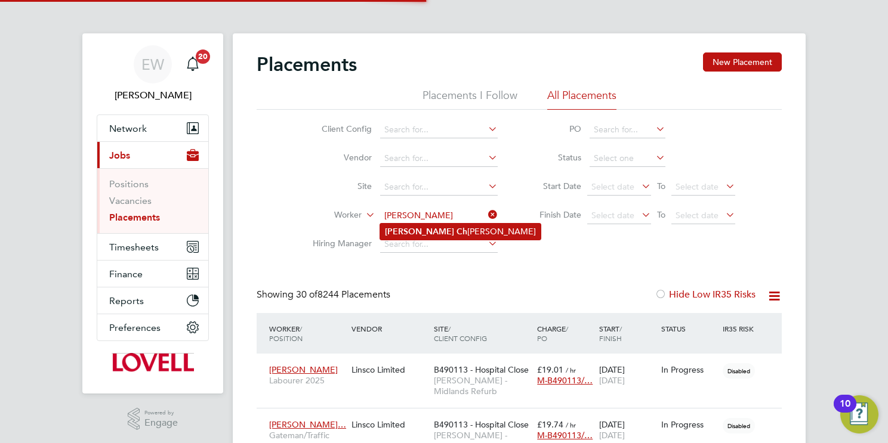
click at [450, 233] on li "Anita Ch eung" at bounding box center [460, 232] width 160 height 16
type input "[PERSON_NAME]"
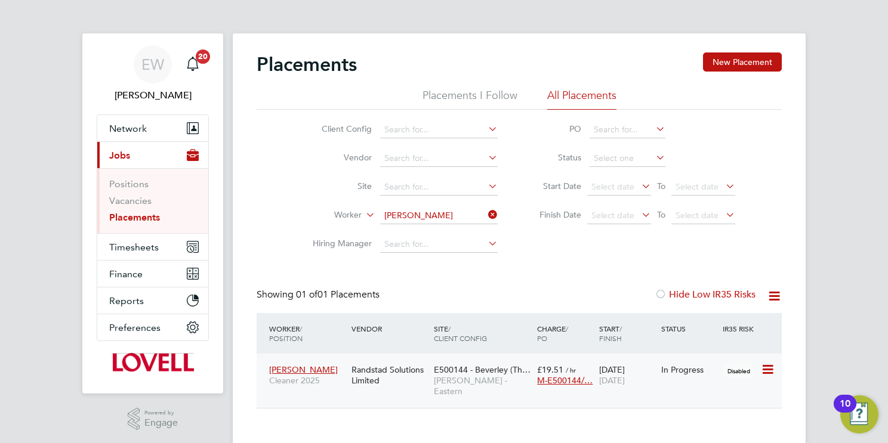
click at [478, 379] on span "[PERSON_NAME] - Eastern" at bounding box center [482, 385] width 97 height 21
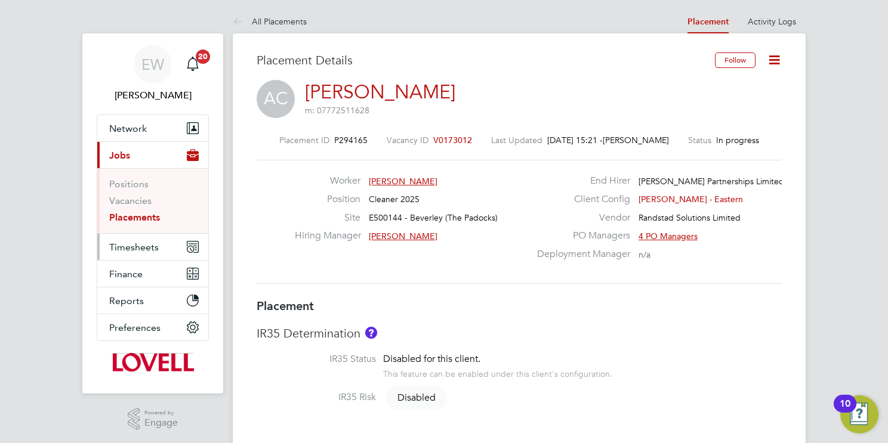
click at [133, 251] on span "Timesheets" at bounding box center [134, 247] width 50 height 11
click at [137, 242] on span "Timesheets" at bounding box center [134, 247] width 50 height 11
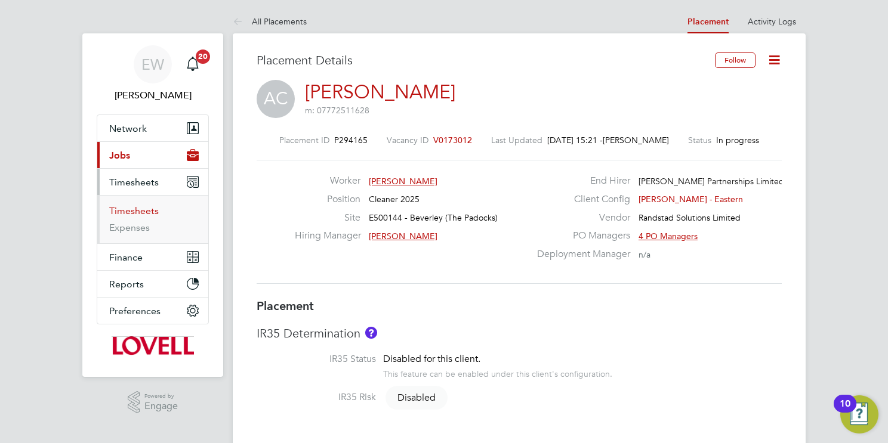
click at [148, 212] on link "Timesheets" at bounding box center [134, 210] width 50 height 11
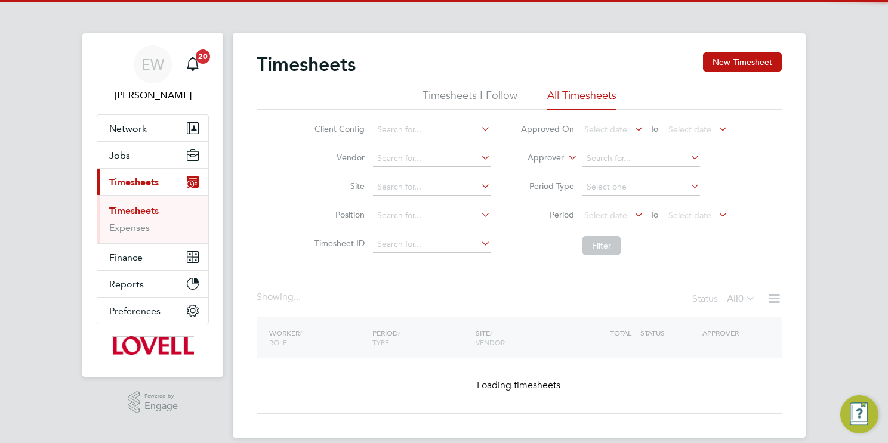
click at [758, 58] on button "New Timesheet" at bounding box center [742, 61] width 79 height 19
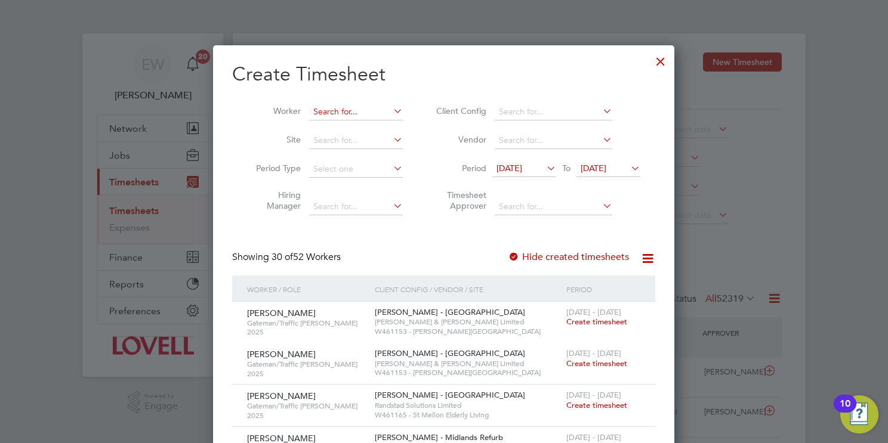
click at [325, 107] on input at bounding box center [356, 112] width 94 height 17
drag, startPoint x: 379, startPoint y: 127, endPoint x: 392, endPoint y: 137, distance: 16.7
click at [379, 126] on li "[PERSON_NAME]" at bounding box center [382, 128] width 147 height 16
type input "[PERSON_NAME]"
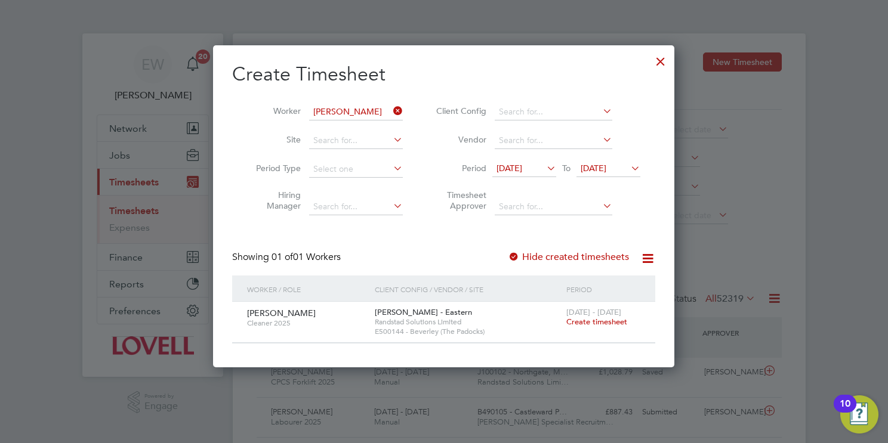
click at [603, 319] on span "Create timesheet" at bounding box center [596, 322] width 61 height 10
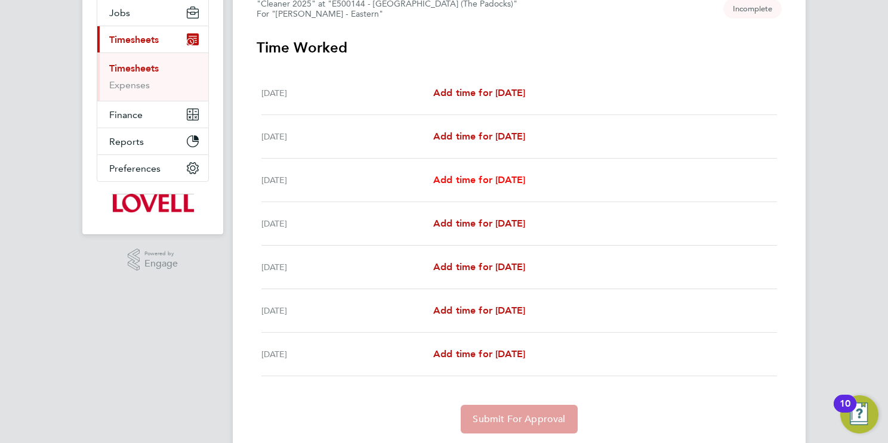
click at [516, 180] on span "Add time for [DATE]" at bounding box center [479, 179] width 92 height 11
select select "60"
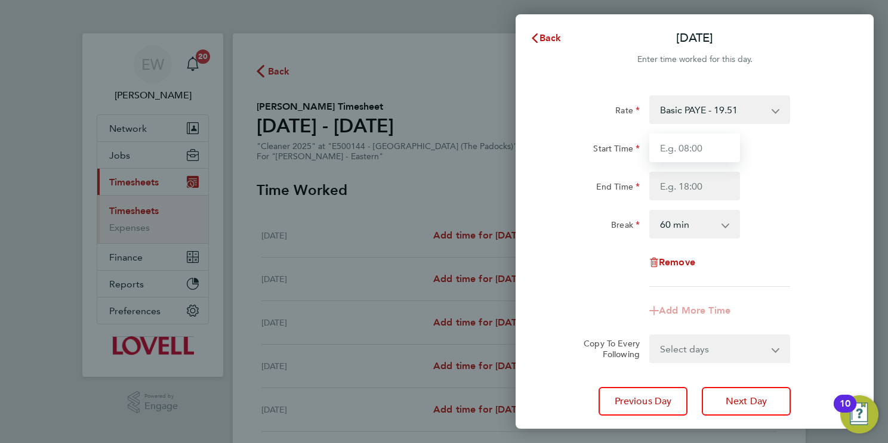
click at [716, 153] on input "Start Time" at bounding box center [694, 148] width 91 height 29
click at [684, 184] on input "End Time" at bounding box center [694, 186] width 91 height 29
type input "08:40"
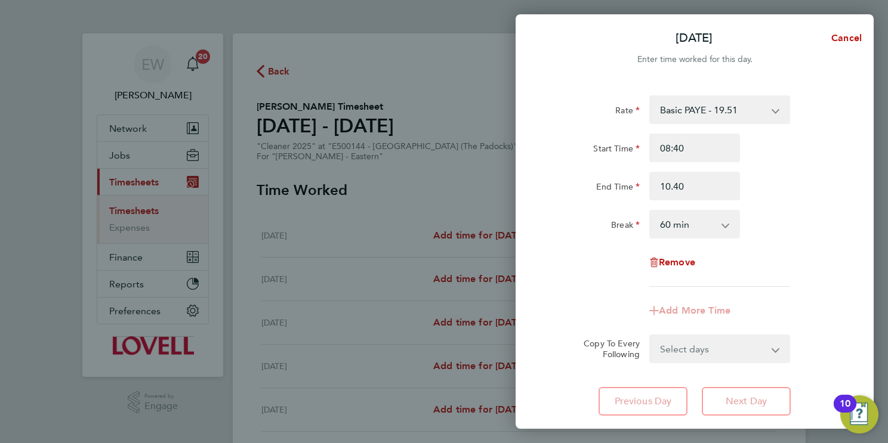
click at [717, 230] on select "0 min 15 min 30 min 45 min 60 min 75 min 90 min" at bounding box center [687, 224] width 74 height 26
type input "10:40"
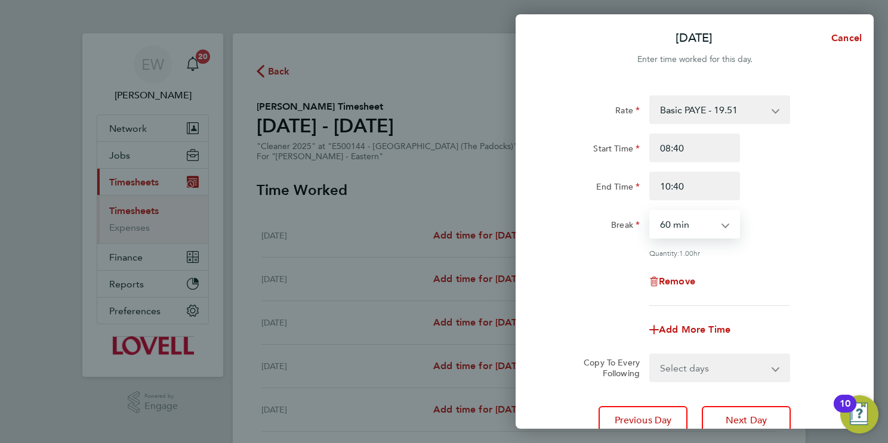
select select "0"
click at [650, 211] on select "0 min 15 min 30 min 45 min 60 min 75 min 90 min" at bounding box center [687, 224] width 74 height 26
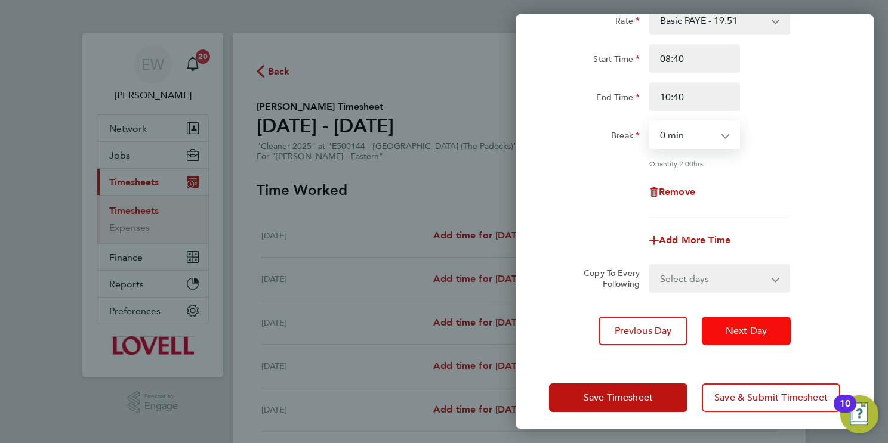
click at [742, 327] on span "Next Day" at bounding box center [745, 331] width 41 height 12
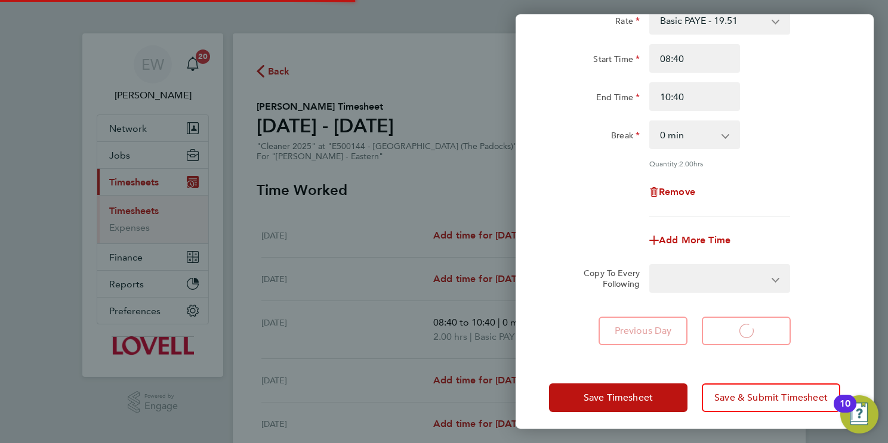
select select "60"
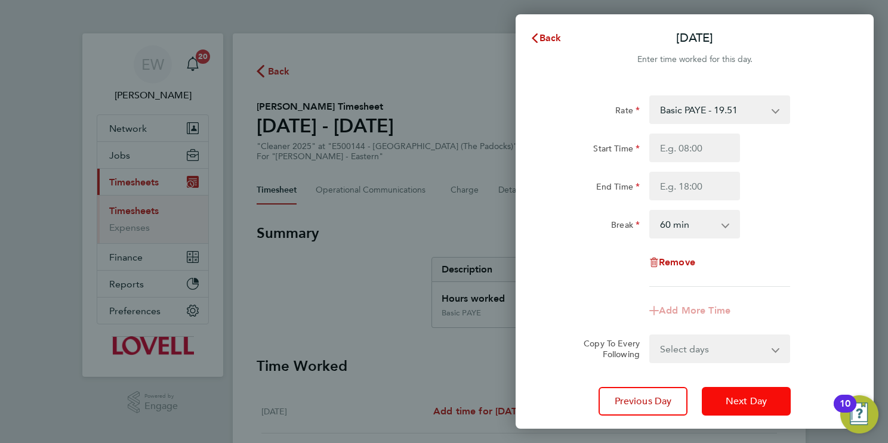
click at [729, 402] on span "Next Day" at bounding box center [745, 401] width 41 height 12
select select "60"
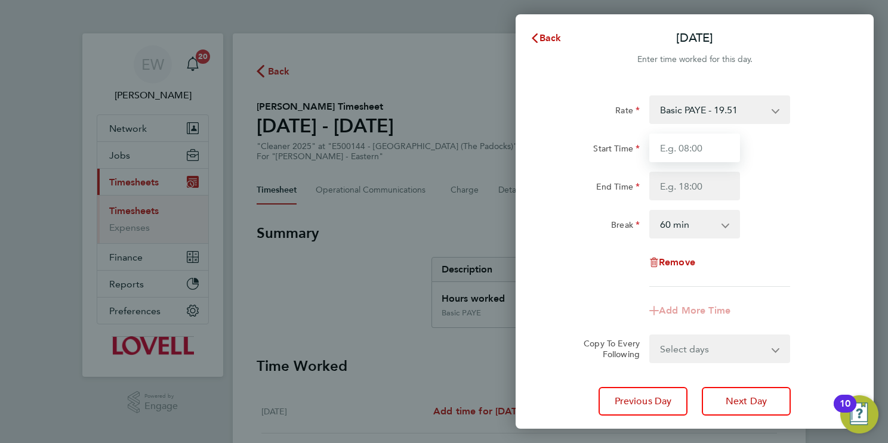
click at [688, 152] on input "Start Time" at bounding box center [694, 148] width 91 height 29
click at [701, 183] on input "End Time" at bounding box center [694, 186] width 91 height 29
type input "08:45"
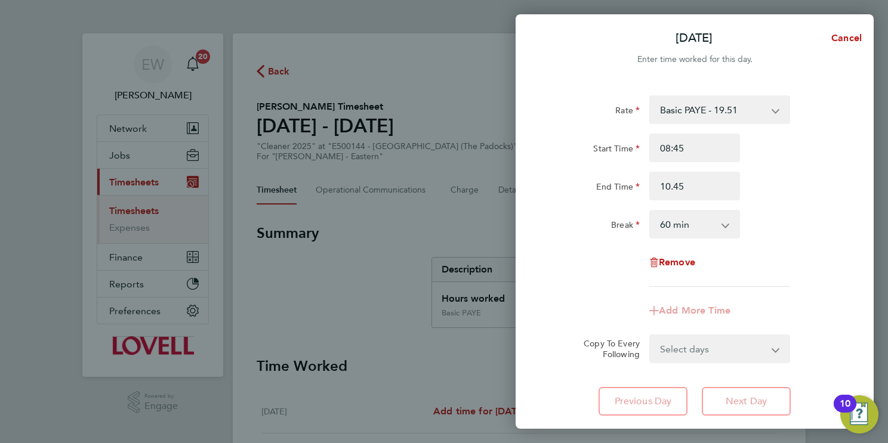
type input "10:45"
click at [726, 227] on app-icon-cross-button at bounding box center [731, 224] width 14 height 26
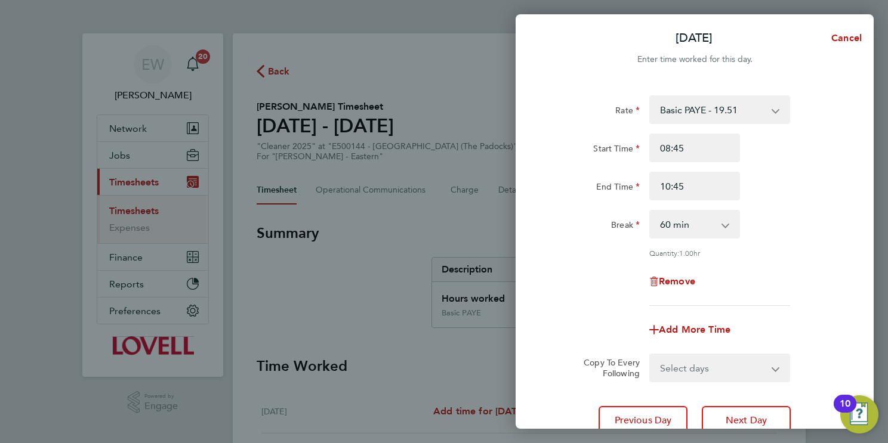
click at [704, 229] on select "0 min 15 min 30 min 45 min 60 min 75 min 90 min" at bounding box center [687, 224] width 74 height 26
select select "0"
click at [650, 211] on select "0 min 15 min 30 min 45 min 60 min 75 min 90 min" at bounding box center [687, 224] width 74 height 26
click at [760, 272] on div "Remove" at bounding box center [694, 281] width 301 height 29
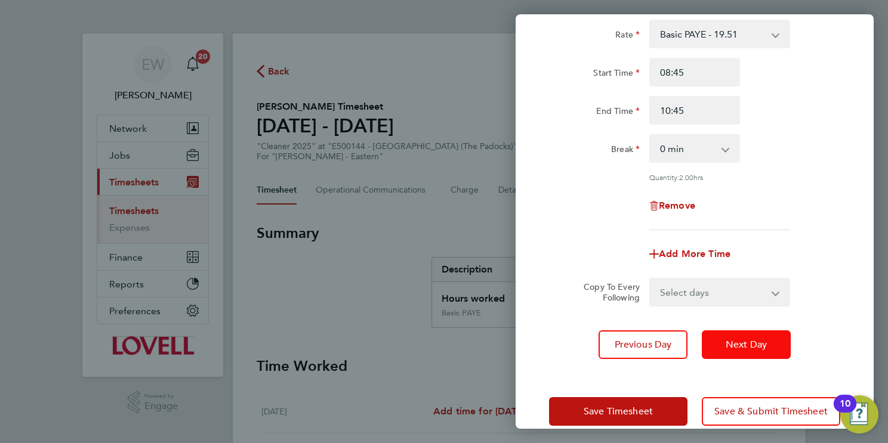
click at [743, 346] on span "Next Day" at bounding box center [745, 345] width 41 height 12
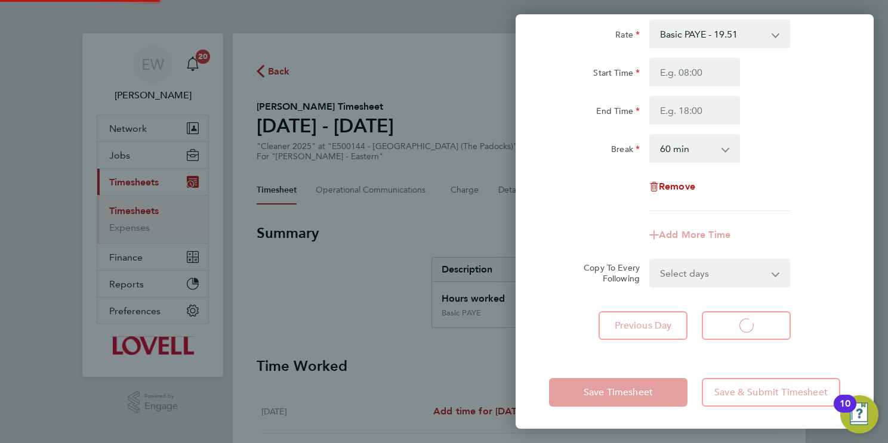
select select "60"
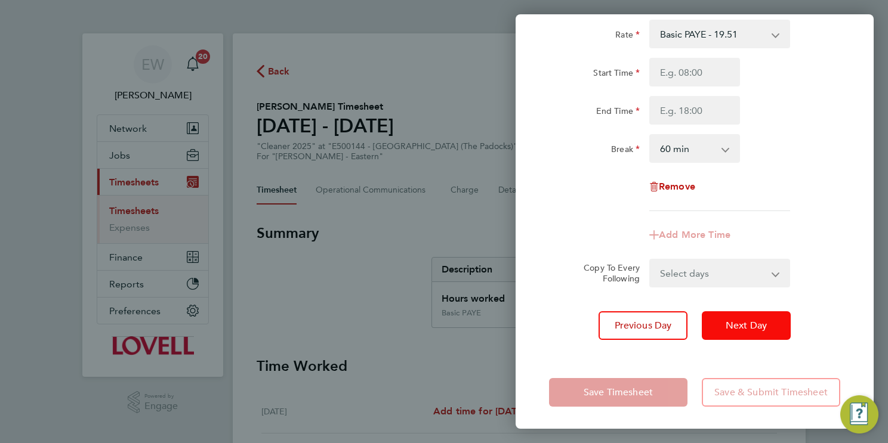
click at [750, 327] on span "Next Day" at bounding box center [745, 326] width 41 height 12
select select "60"
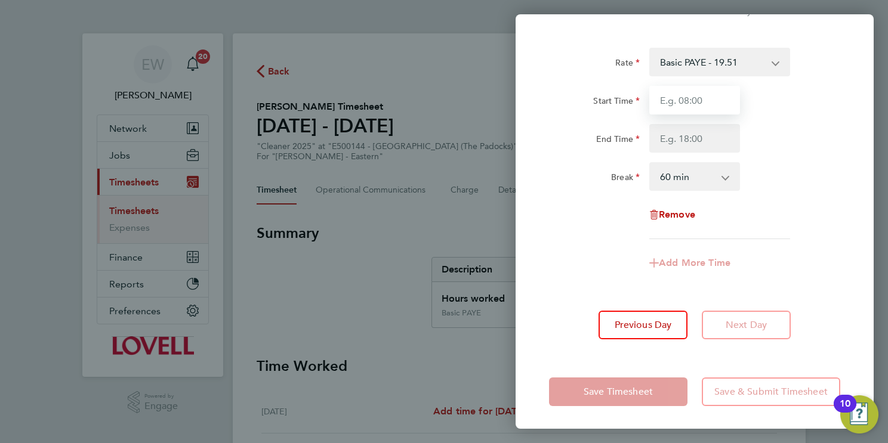
click at [700, 100] on input "Start Time" at bounding box center [694, 100] width 91 height 29
click at [717, 137] on input "End Time" at bounding box center [694, 138] width 91 height 29
type input "08:45"
click at [679, 174] on select "0 min 15 min 30 min 45 min 60 min 75 min 90 min" at bounding box center [687, 176] width 74 height 26
type input "10:45"
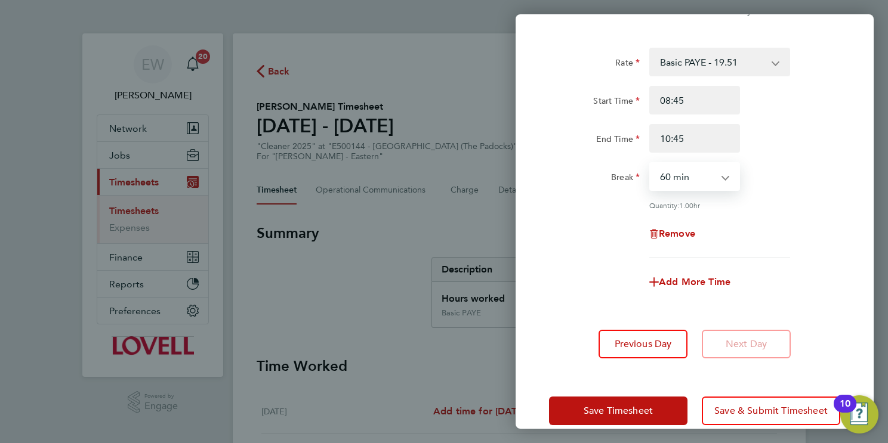
select select "0"
click at [650, 163] on select "0 min 15 min 30 min 45 min 60 min 75 min 90 min" at bounding box center [687, 176] width 74 height 26
click at [778, 220] on div "Remove" at bounding box center [694, 234] width 301 height 29
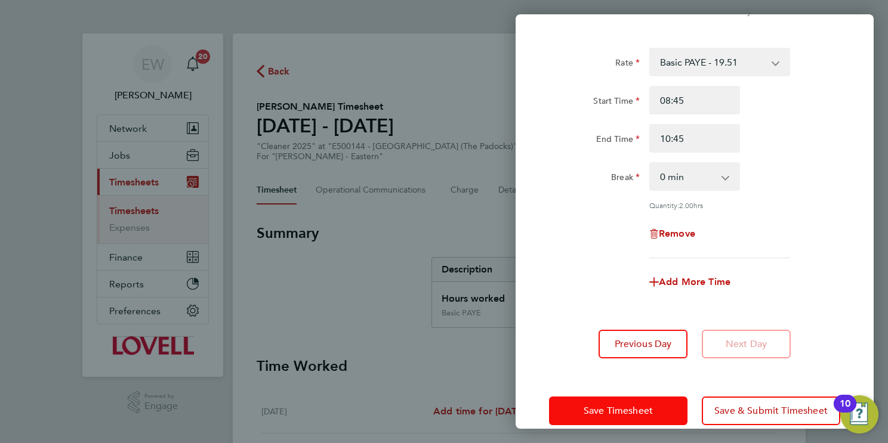
click at [657, 410] on button "Save Timesheet" at bounding box center [618, 411] width 138 height 29
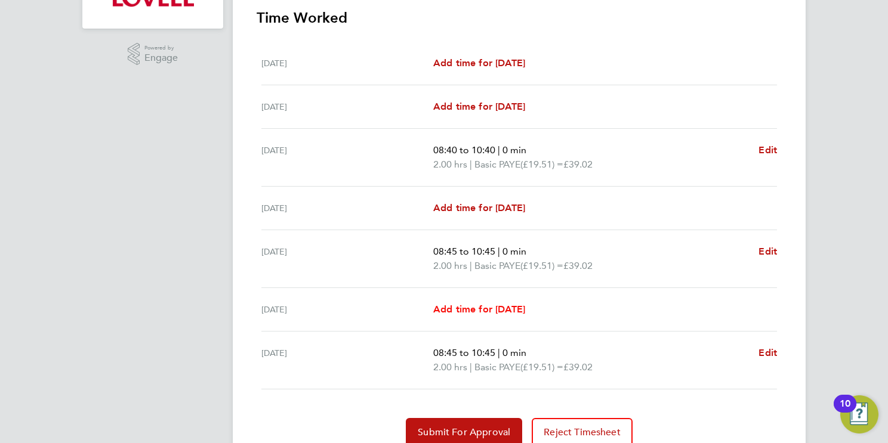
scroll to position [397, 0]
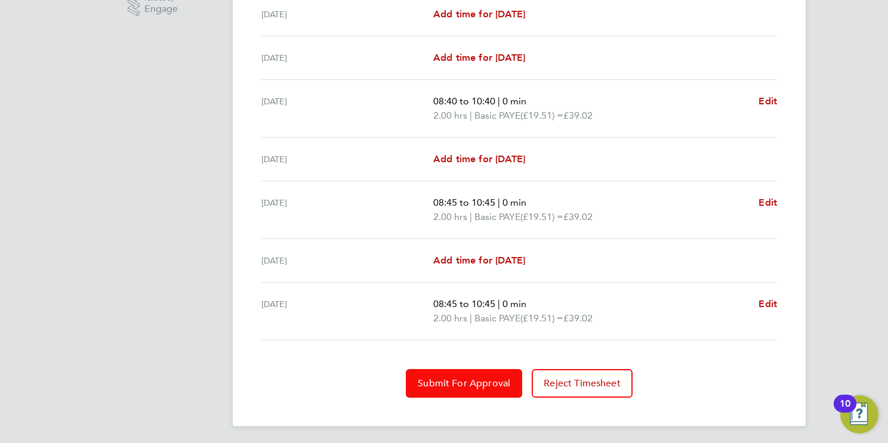
click at [475, 382] on span "Submit For Approval" at bounding box center [464, 384] width 92 height 12
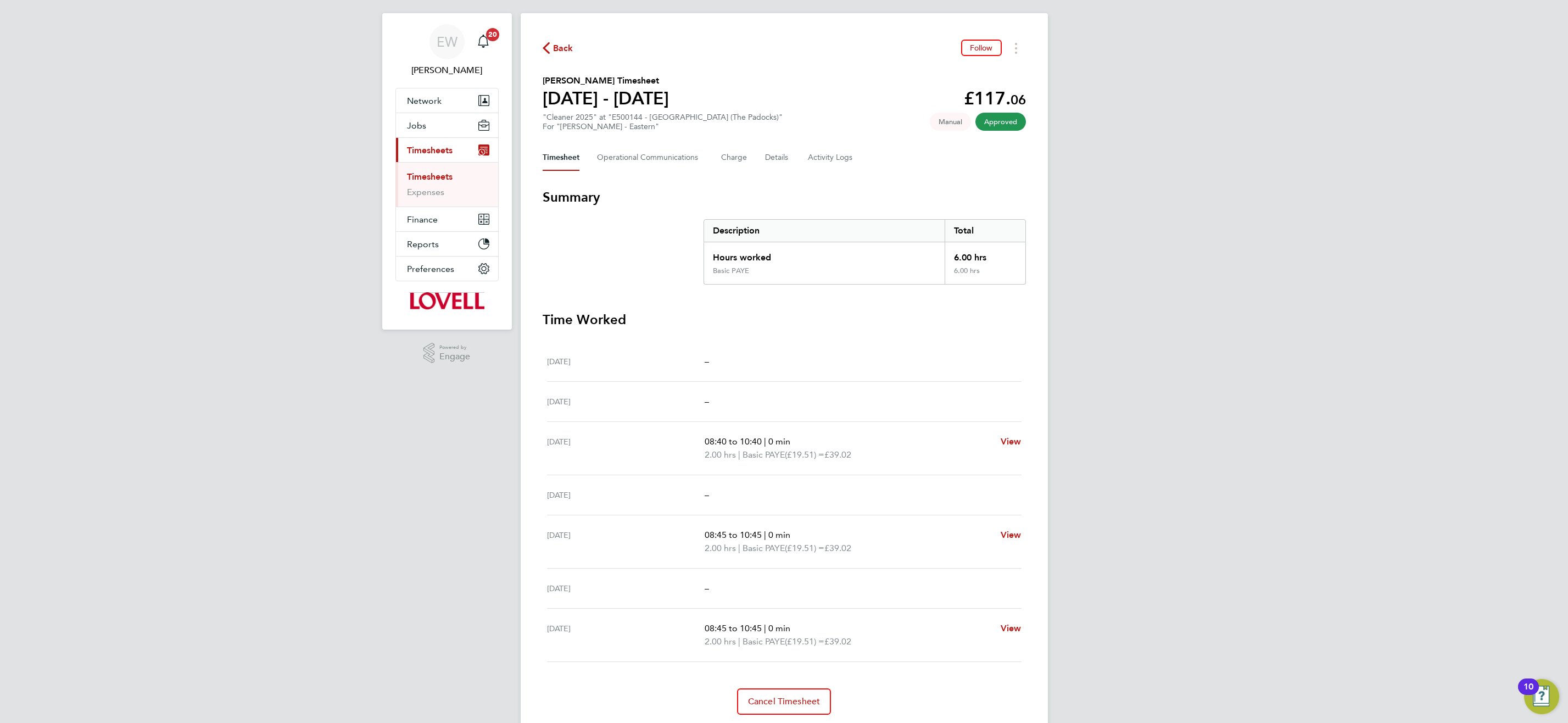
scroll to position [53, 0]
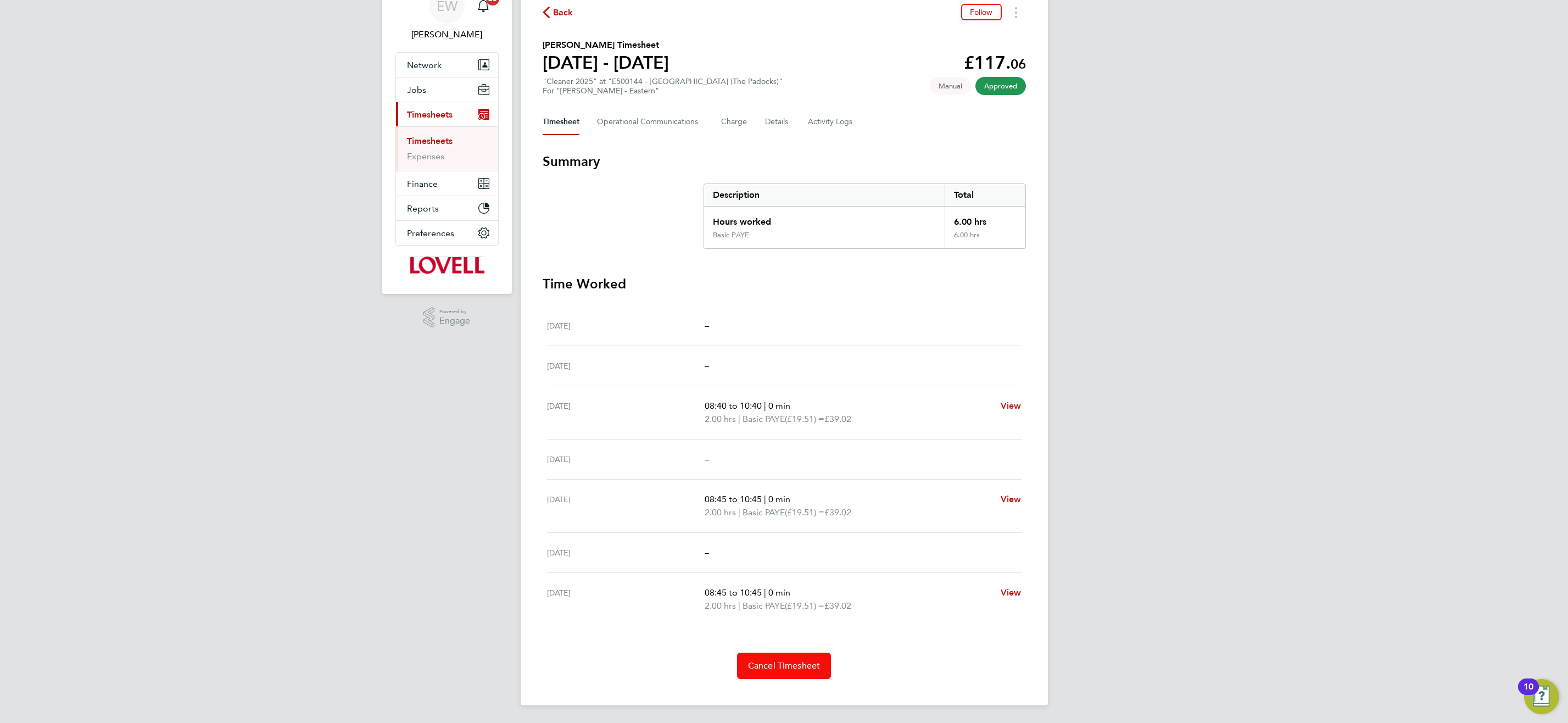
click at [794, 668] on span "Cancel Timesheet" at bounding box center [784, 666] width 73 height 11
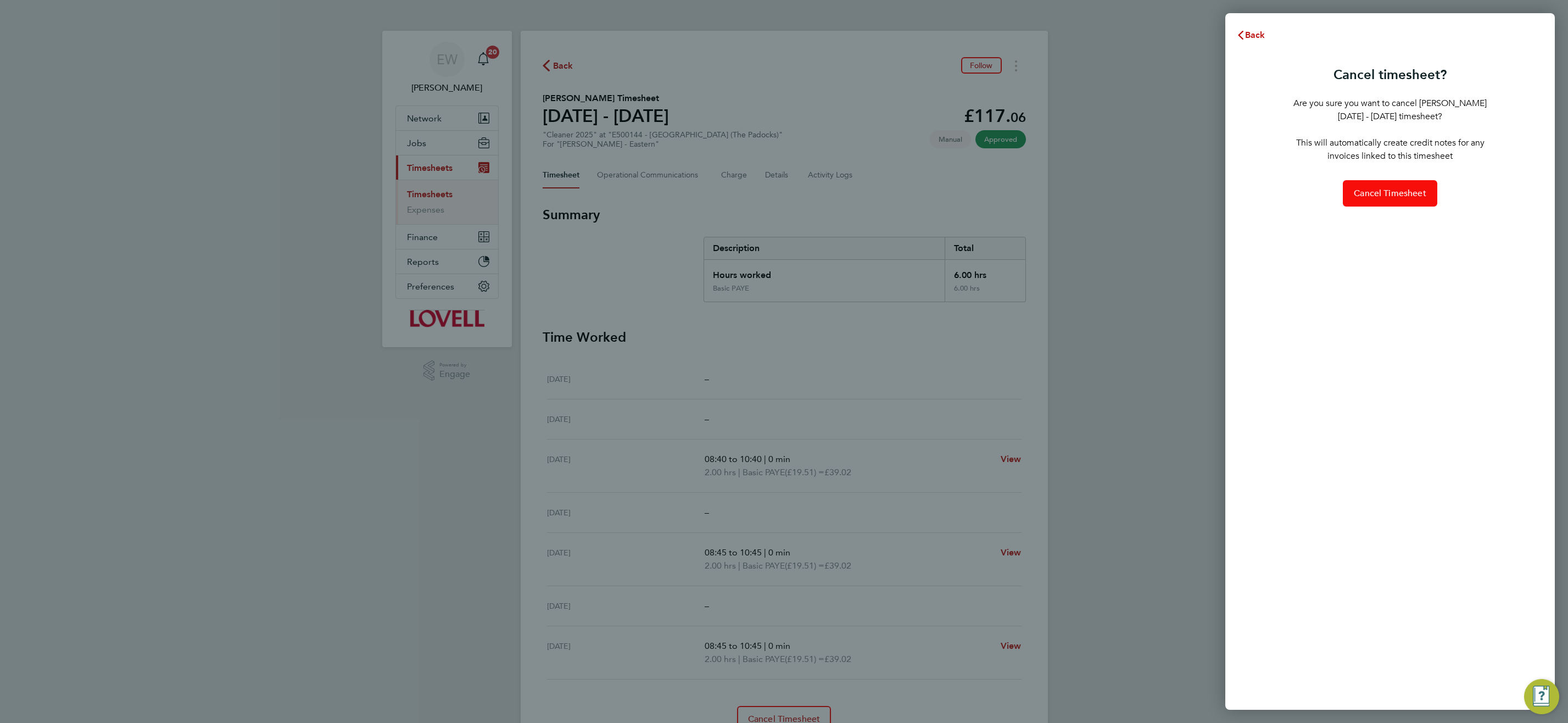
click at [1377, 195] on span "Cancel Timesheet" at bounding box center [1389, 193] width 73 height 11
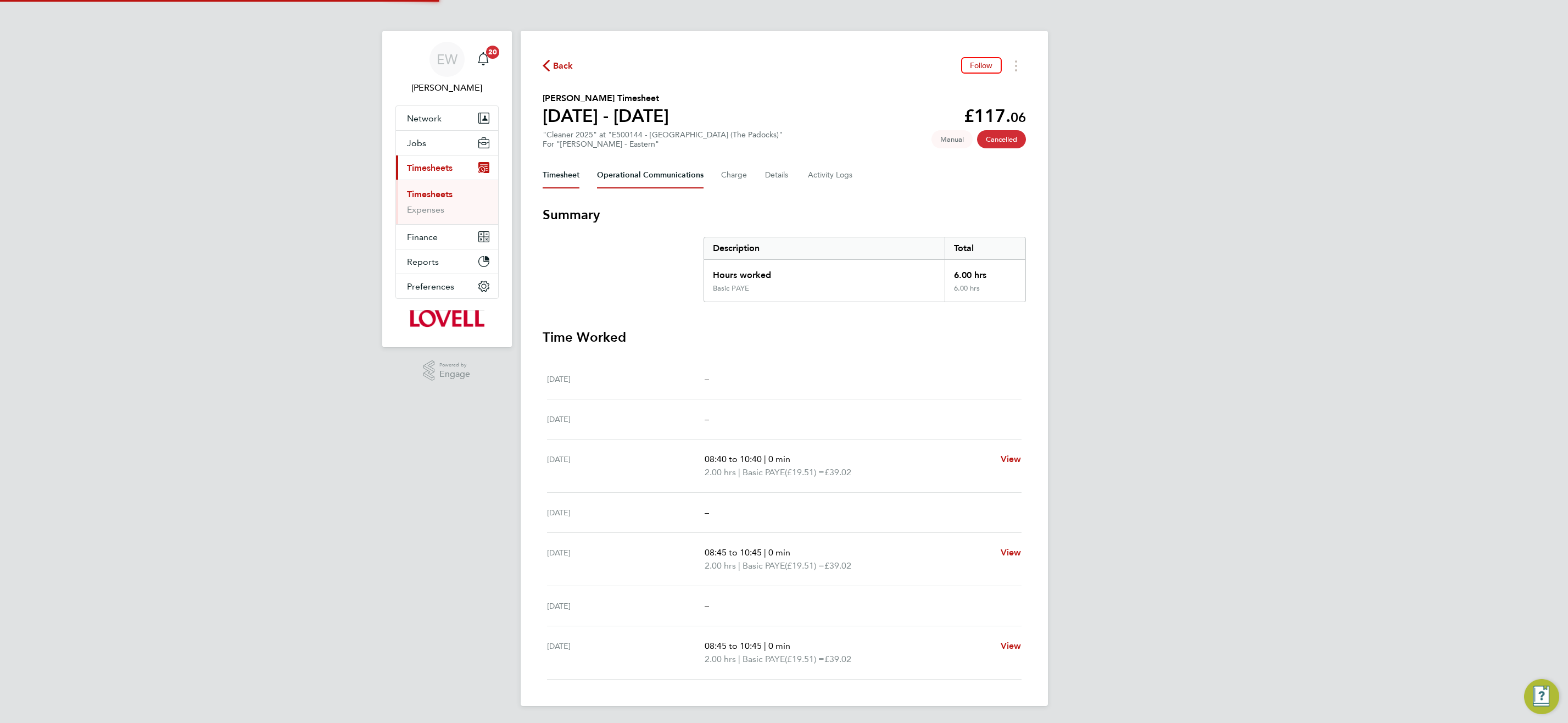
click at [633, 172] on Communications-tab "Operational Communications" at bounding box center [650, 175] width 107 height 27
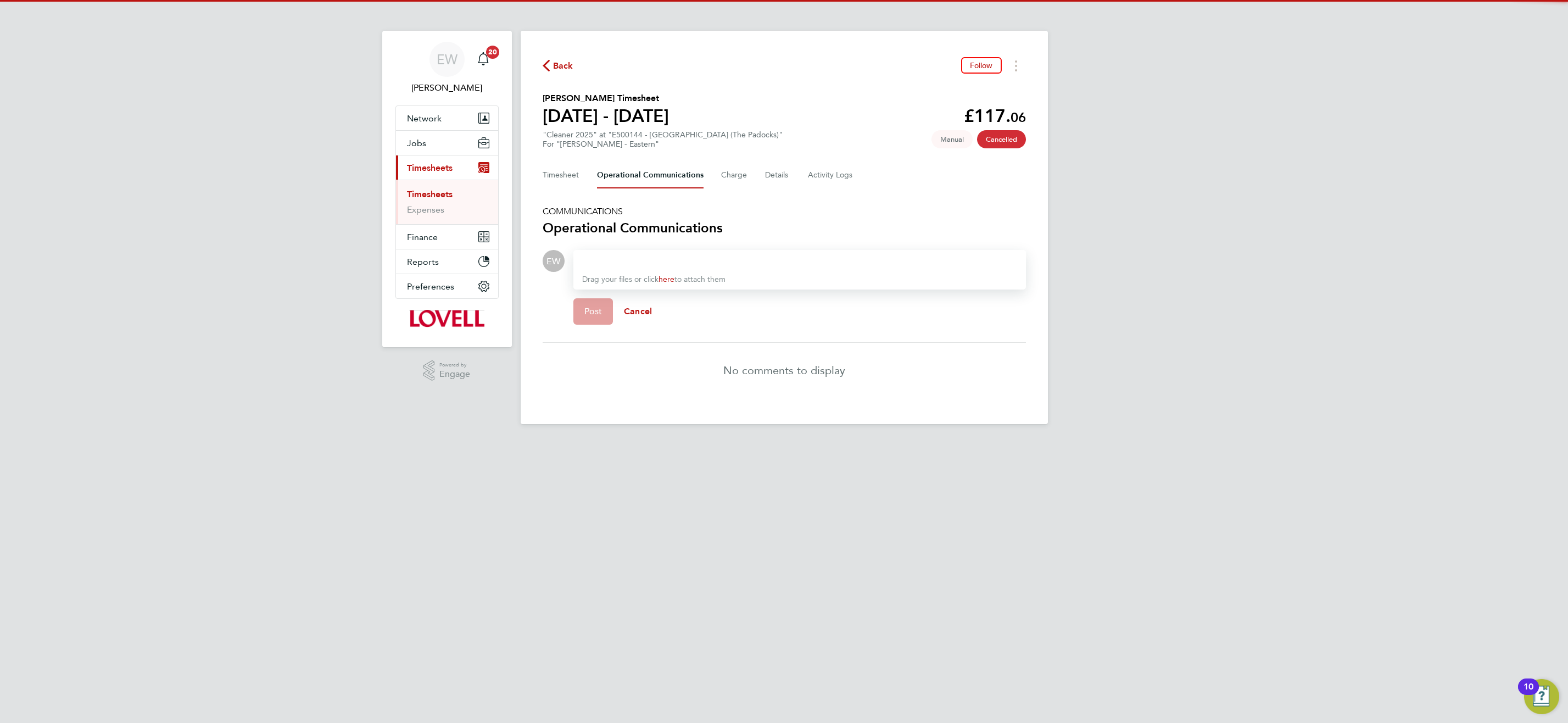
click at [599, 261] on div at bounding box center [799, 261] width 435 height 13
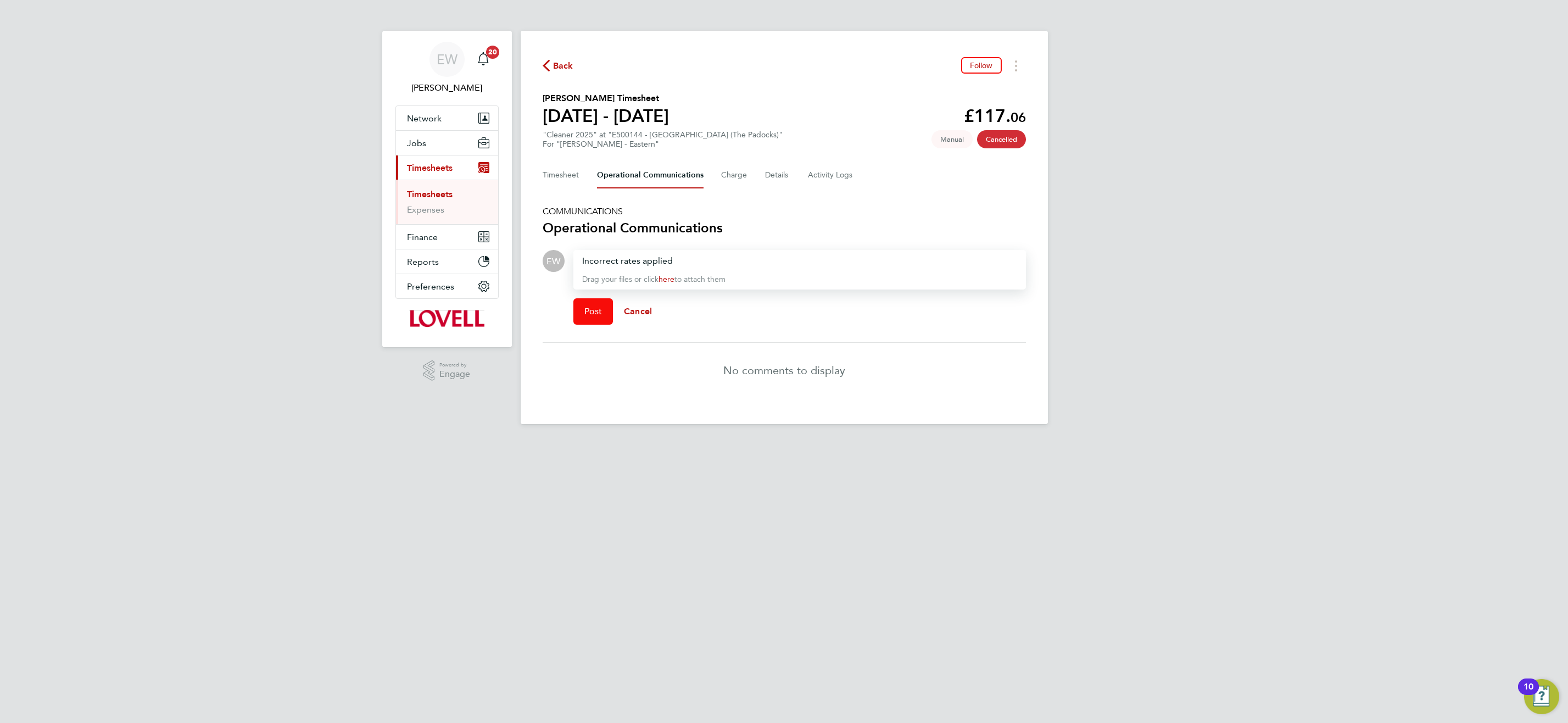
click at [596, 311] on span "Post" at bounding box center [594, 311] width 18 height 11
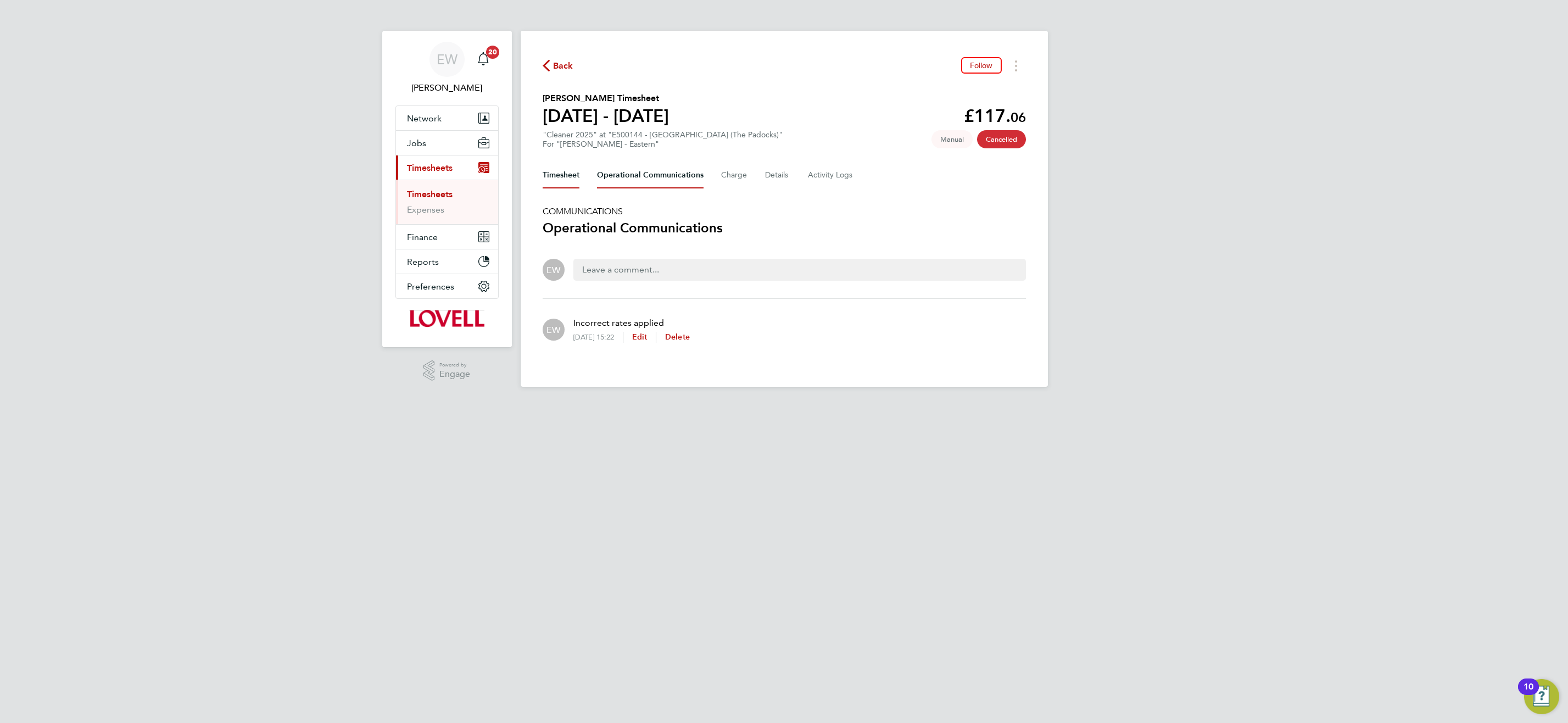
click at [564, 175] on button "Timesheet" at bounding box center [561, 175] width 37 height 27
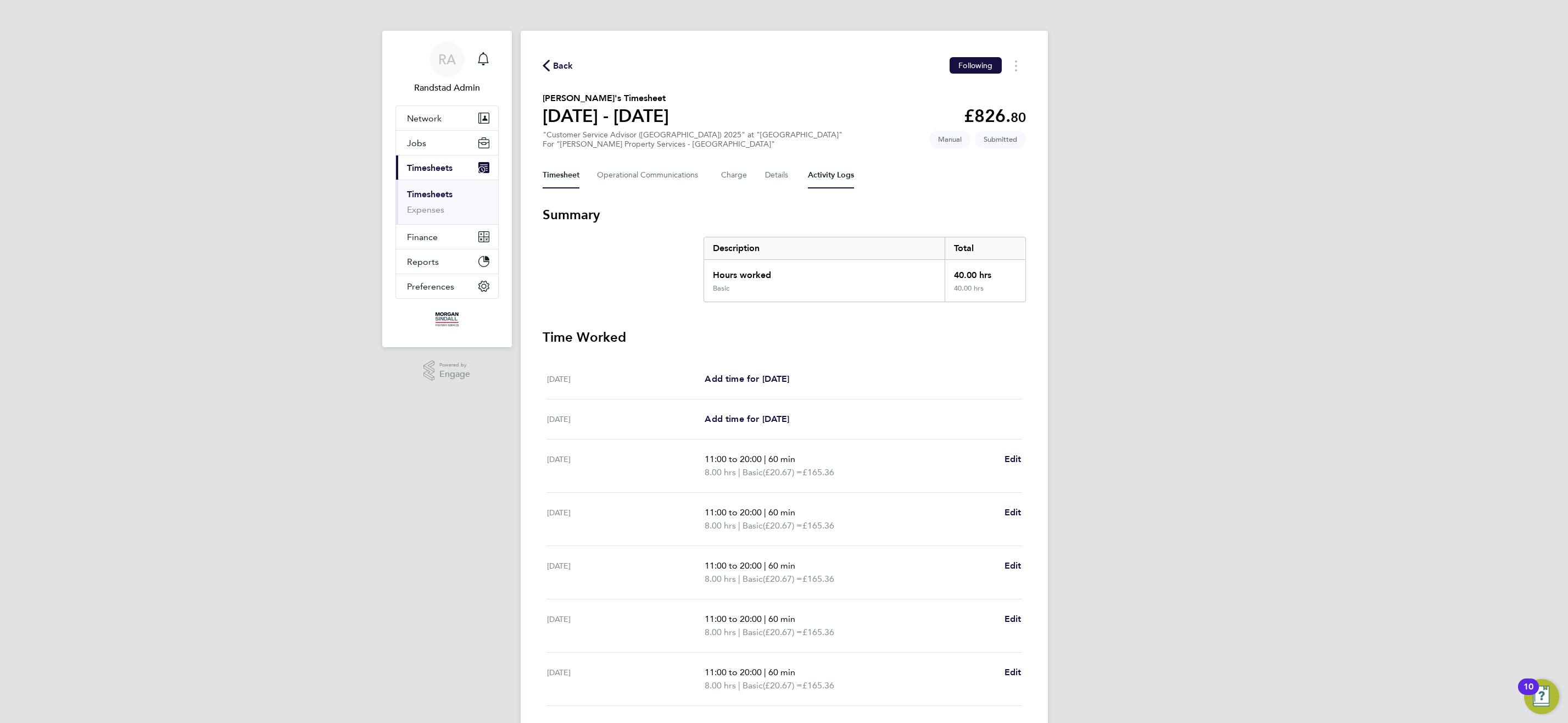
drag, startPoint x: 823, startPoint y: 174, endPoint x: 807, endPoint y: 171, distance: 16.3
click at [823, 174] on Logs-tab "Activity Logs" at bounding box center [830, 175] width 46 height 27
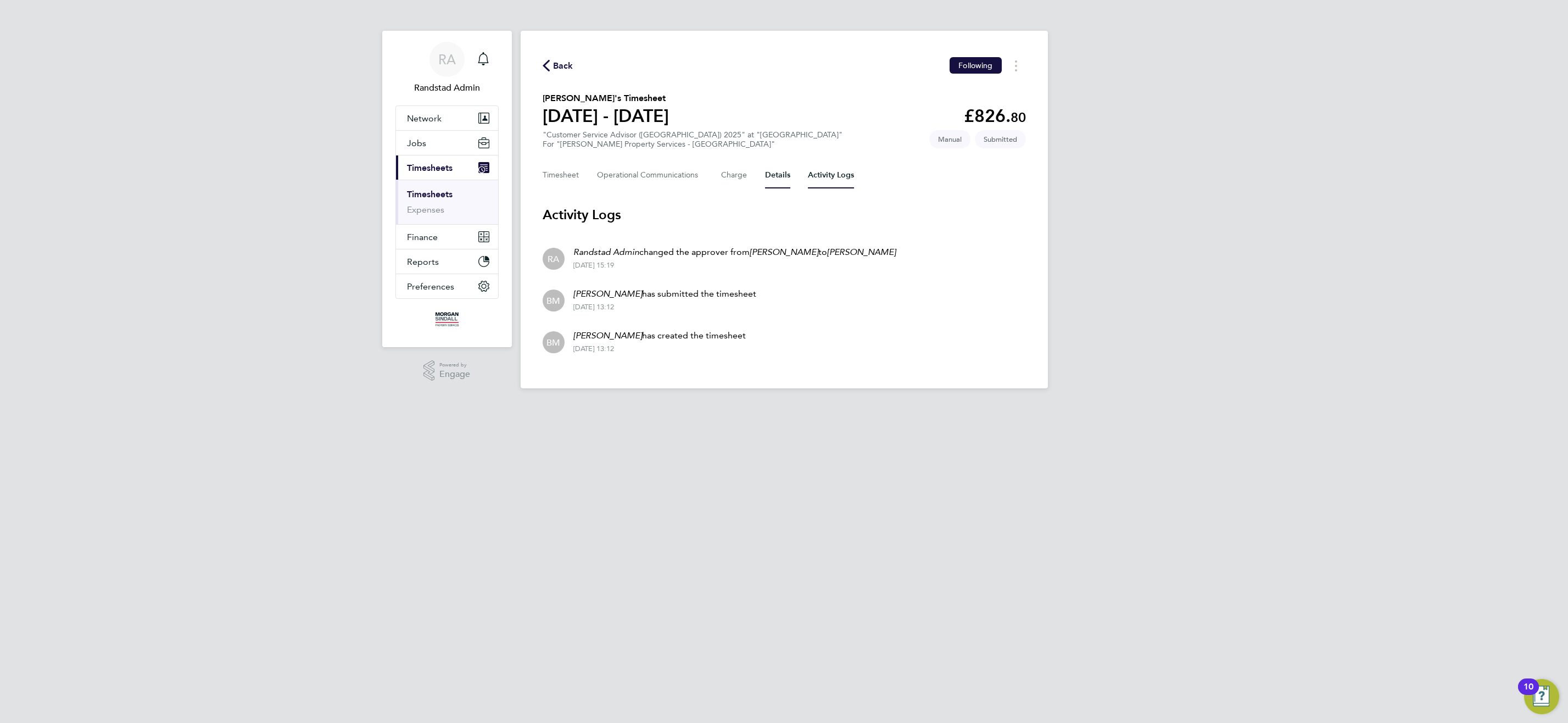
click at [782, 178] on button "Details" at bounding box center [777, 175] width 25 height 27
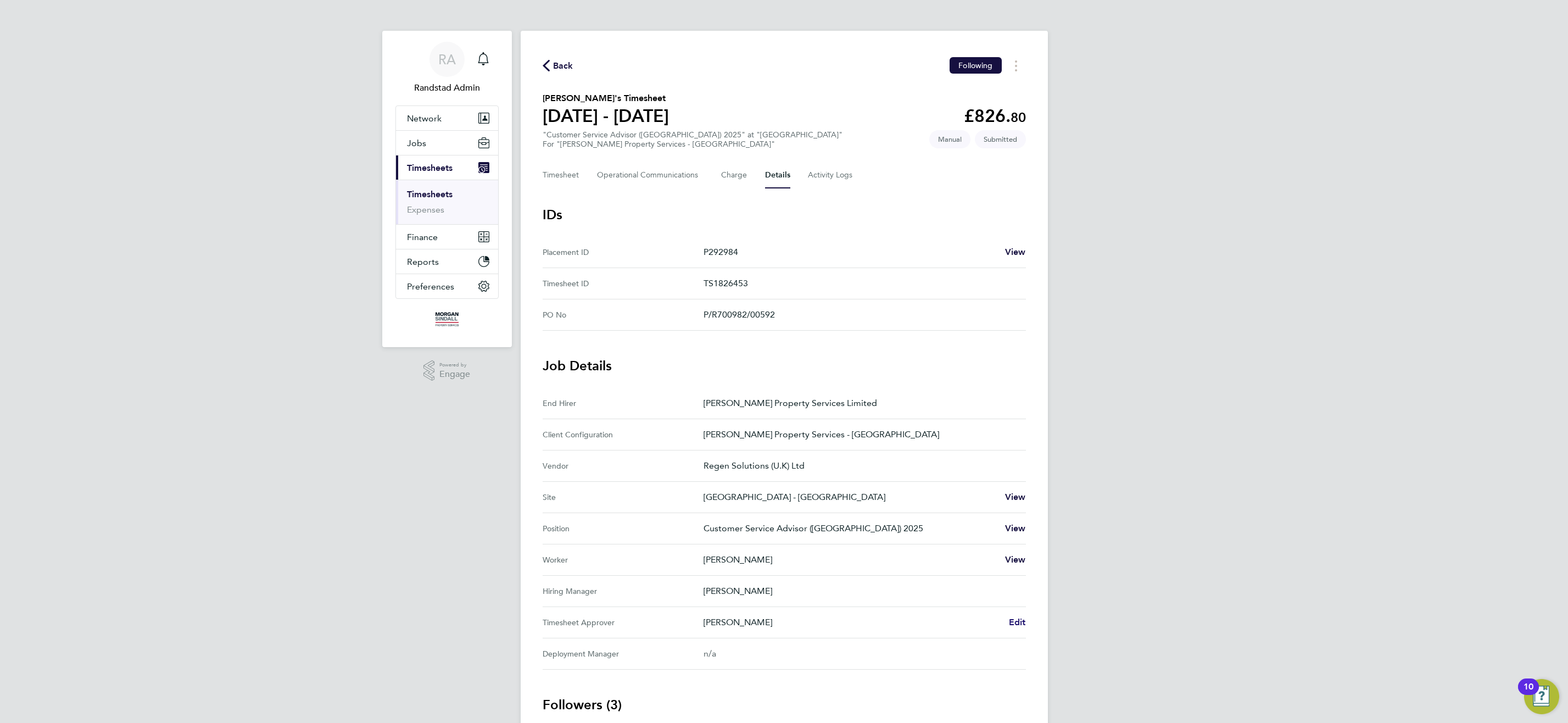
click at [1016, 622] on span "Edit" at bounding box center [1017, 622] width 17 height 10
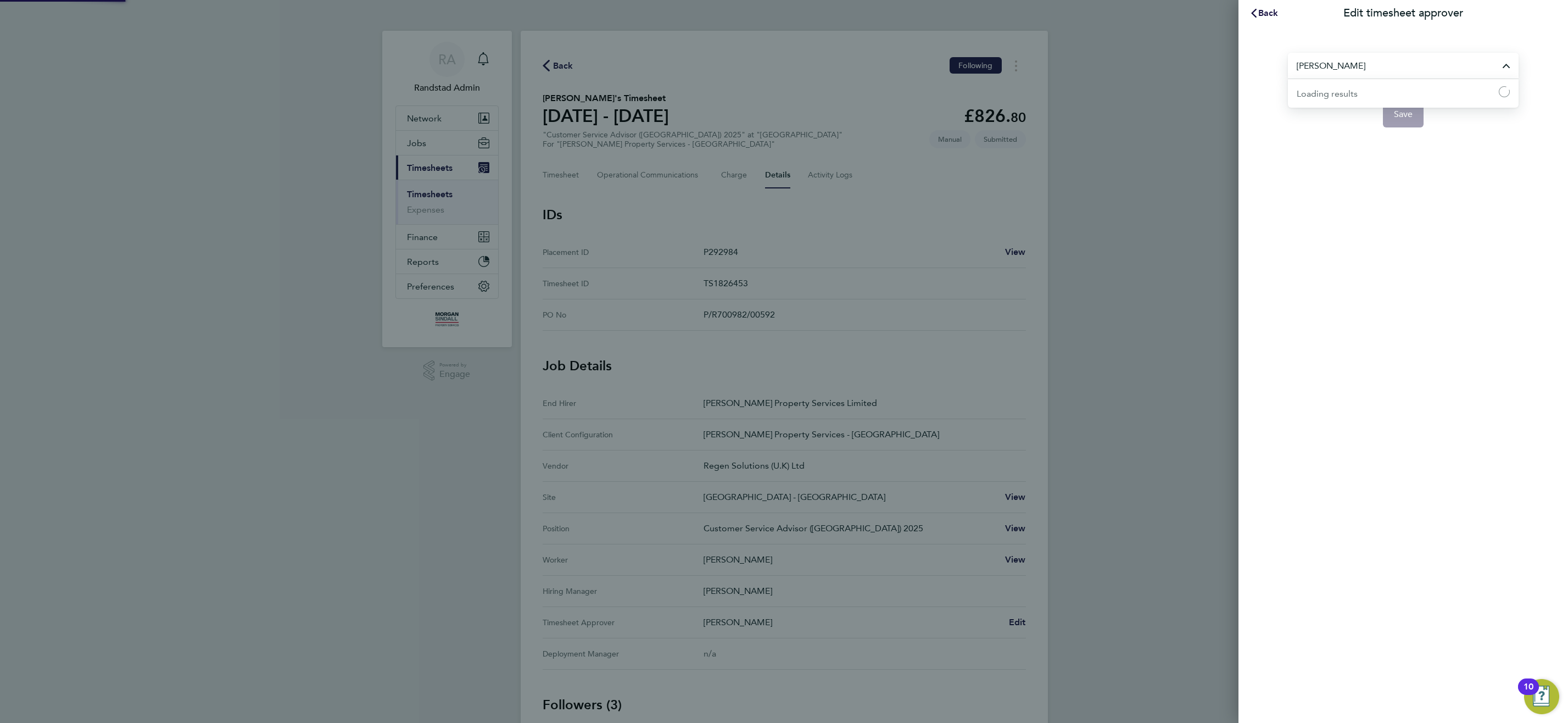
click at [1361, 64] on input "Michael Bailey" at bounding box center [1403, 65] width 231 height 26
click at [1353, 89] on span "Kelvin Katahena" at bounding box center [1331, 93] width 71 height 13
type input "Kelvin Katahena"
click at [1403, 115] on span "Save" at bounding box center [1403, 114] width 19 height 11
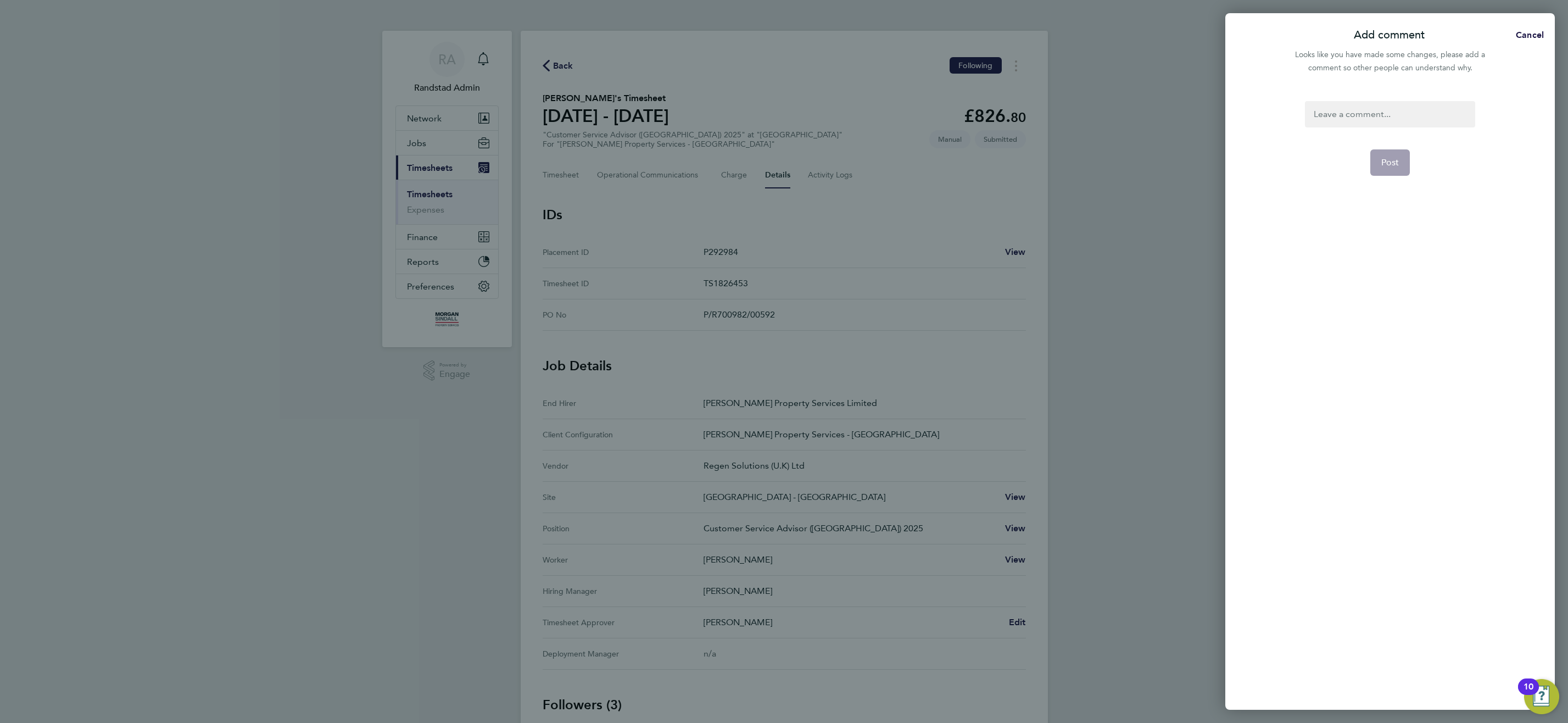
click at [1386, 111] on div at bounding box center [1389, 114] width 169 height 27
click at [1400, 164] on app-form-button "Post" at bounding box center [1390, 162] width 41 height 27
click at [1361, 115] on div at bounding box center [1389, 114] width 169 height 27
click at [1388, 160] on span "Post" at bounding box center [1390, 163] width 18 height 11
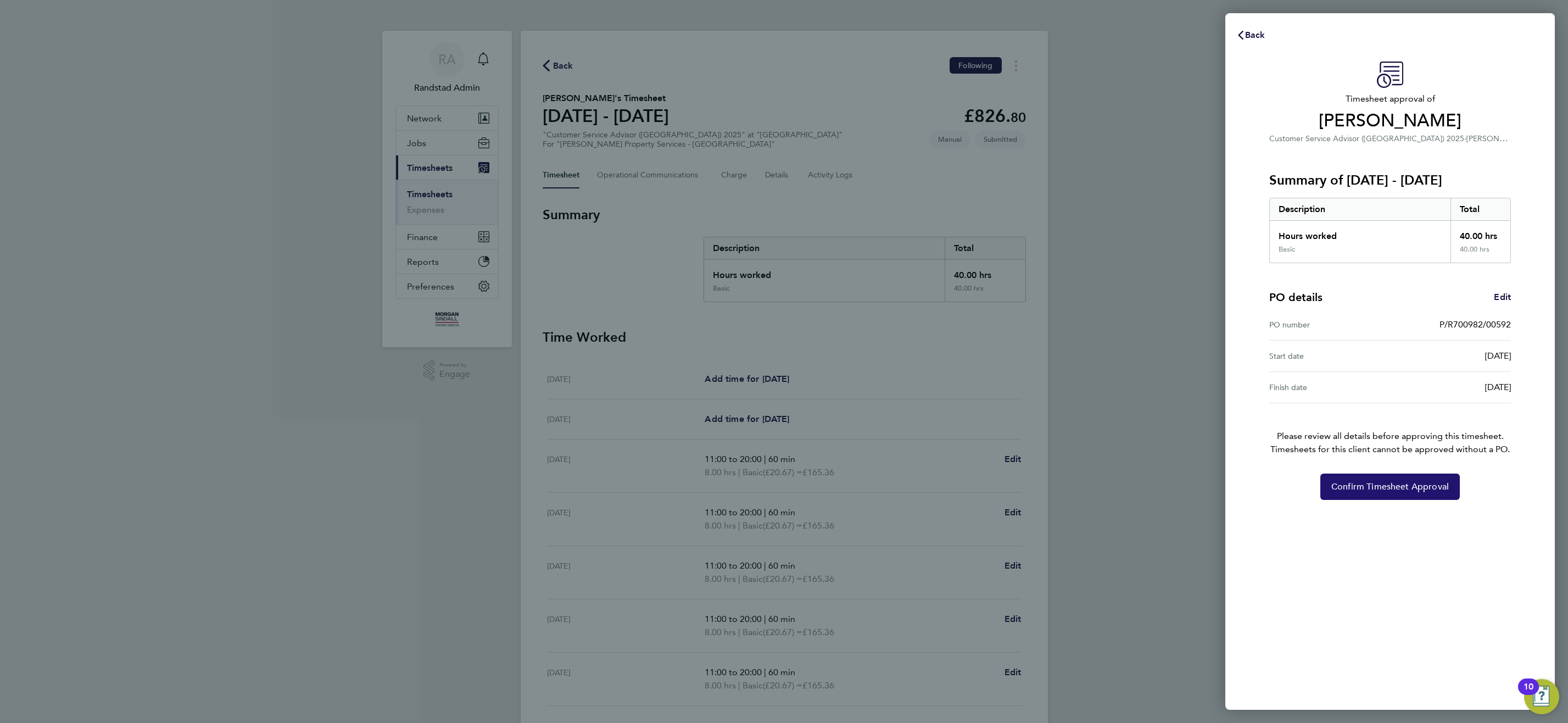
click at [1385, 492] on button "Confirm Timesheet Approval" at bounding box center [1390, 486] width 140 height 27
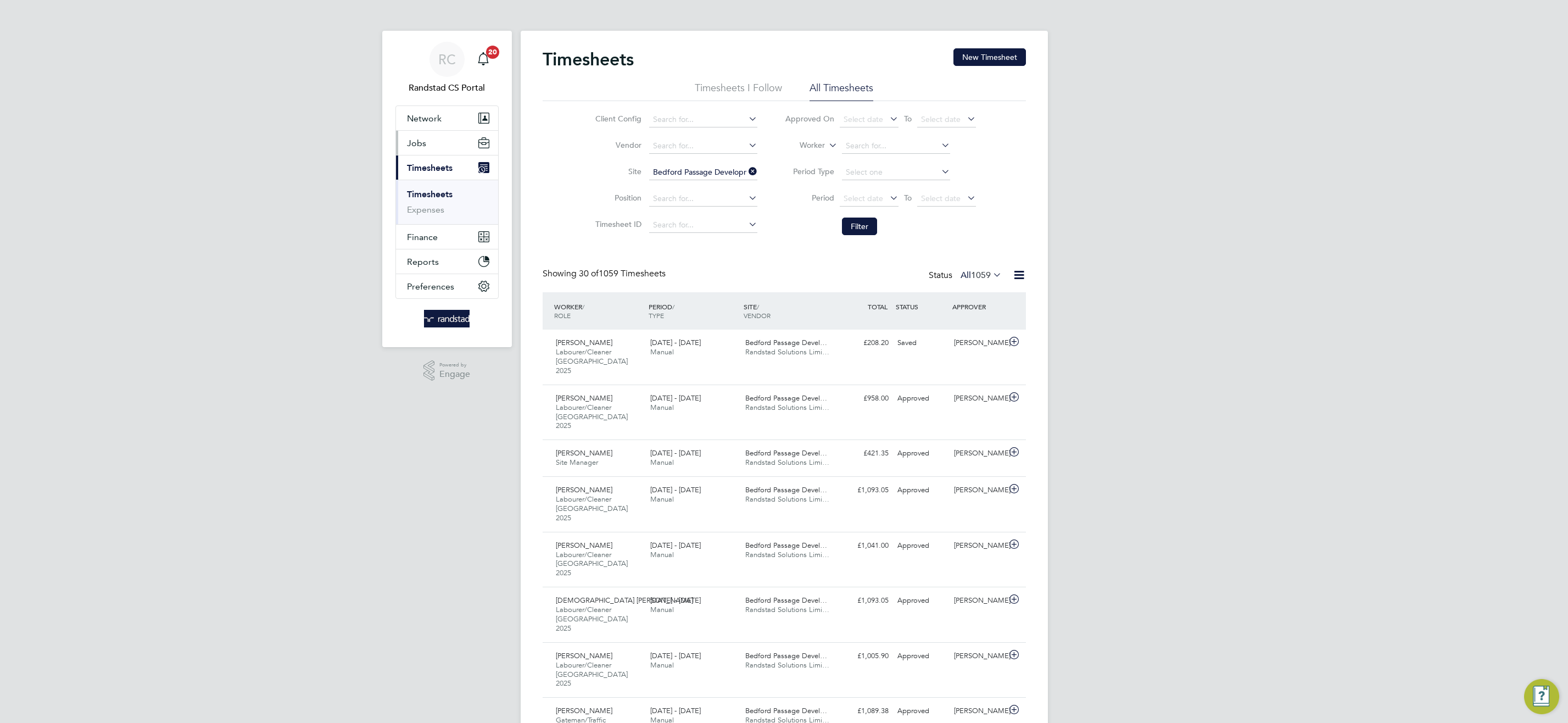
click at [429, 132] on button "Jobs" at bounding box center [447, 143] width 102 height 24
click at [436, 198] on link "Placements" at bounding box center [430, 200] width 46 height 10
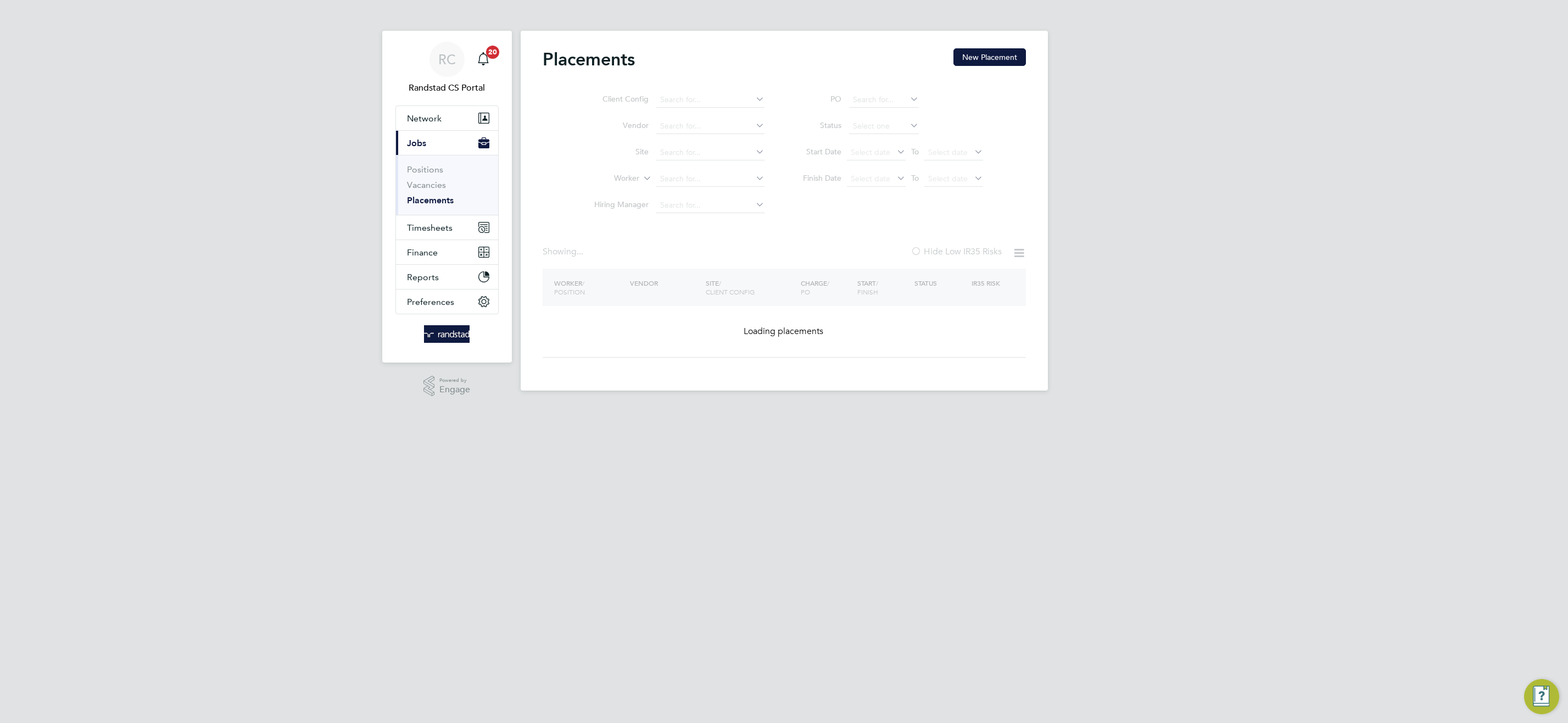
click at [690, 181] on ul "Client Config Vendor Site Worker Hiring Manager" at bounding box center [675, 152] width 206 height 132
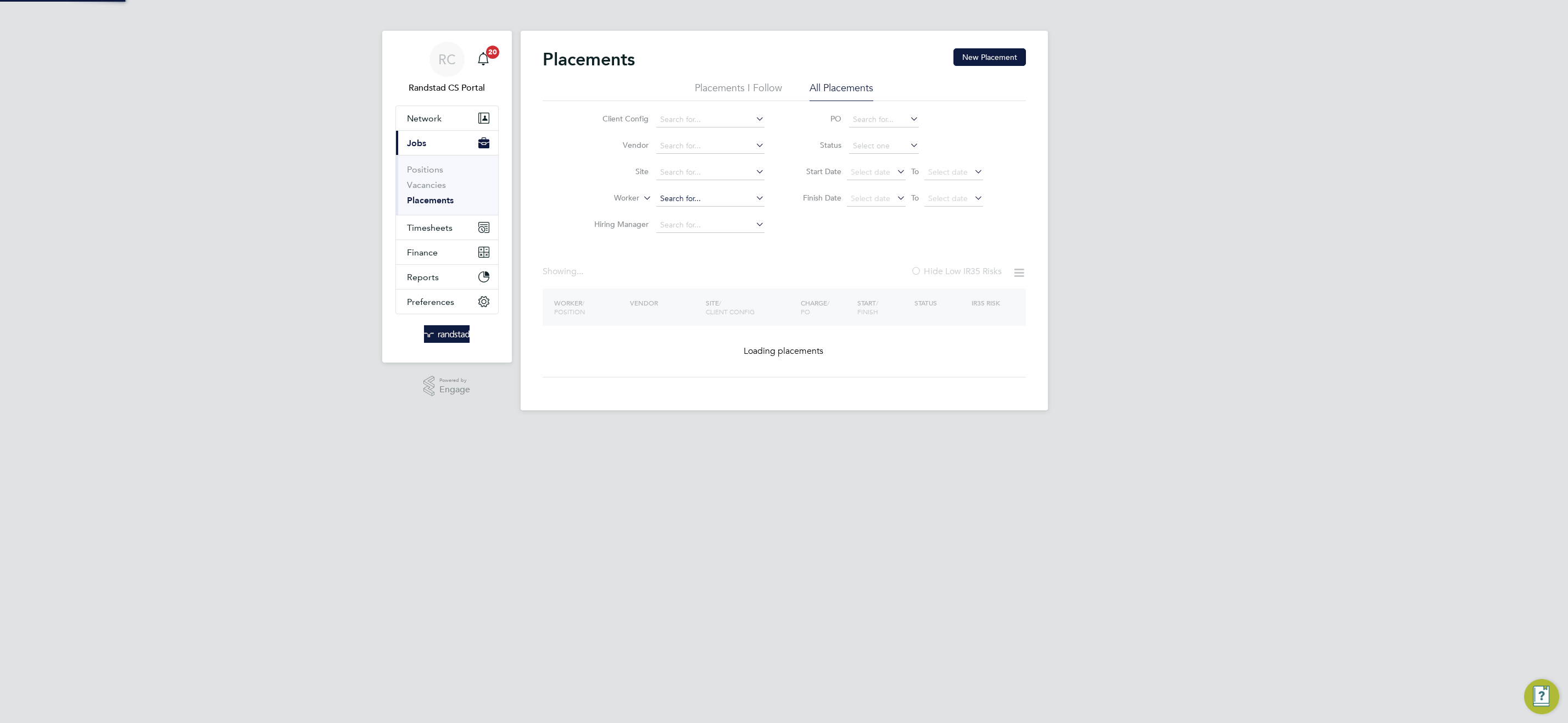
click at [690, 192] on input at bounding box center [711, 199] width 109 height 16
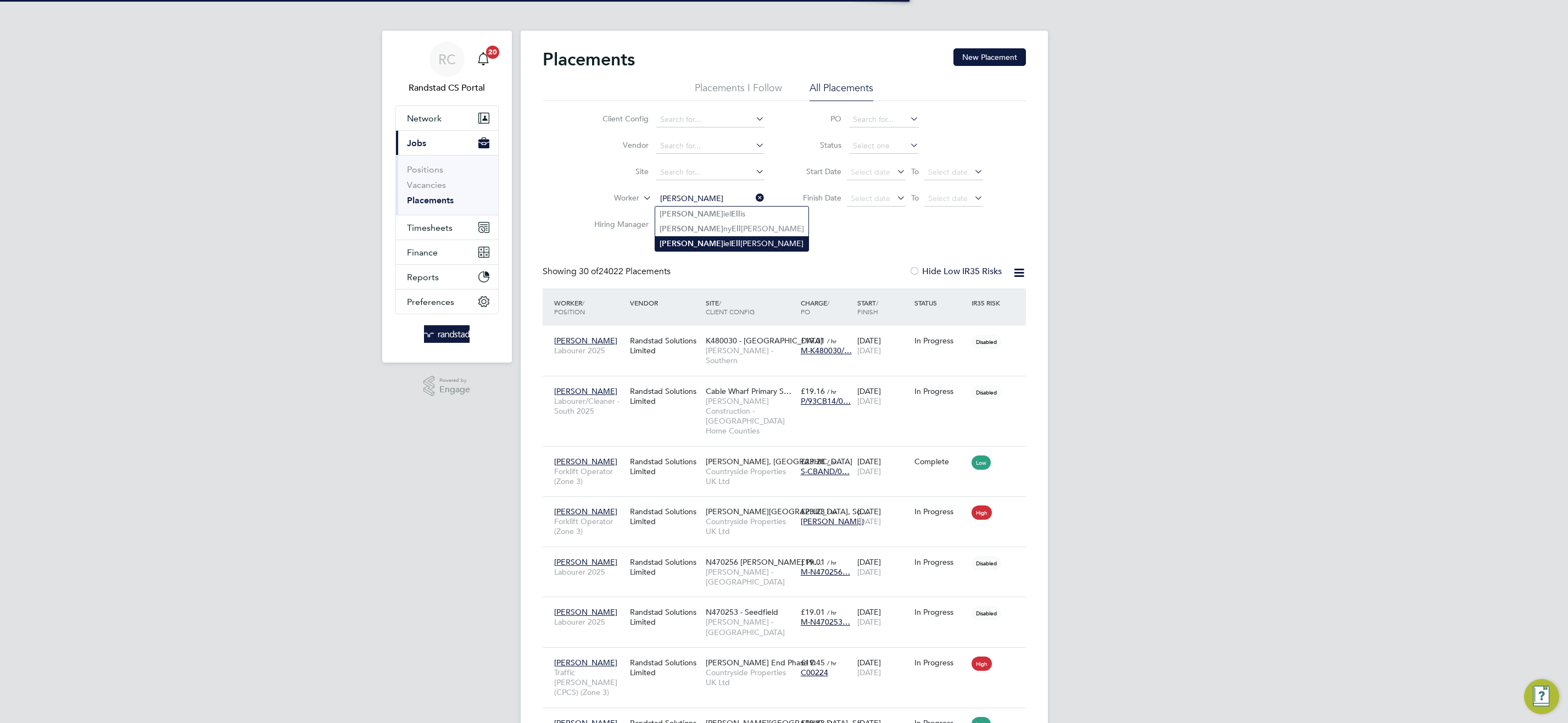
click at [731, 245] on b "Ell" at bounding box center [736, 243] width 9 height 9
type input "[PERSON_NAME]"
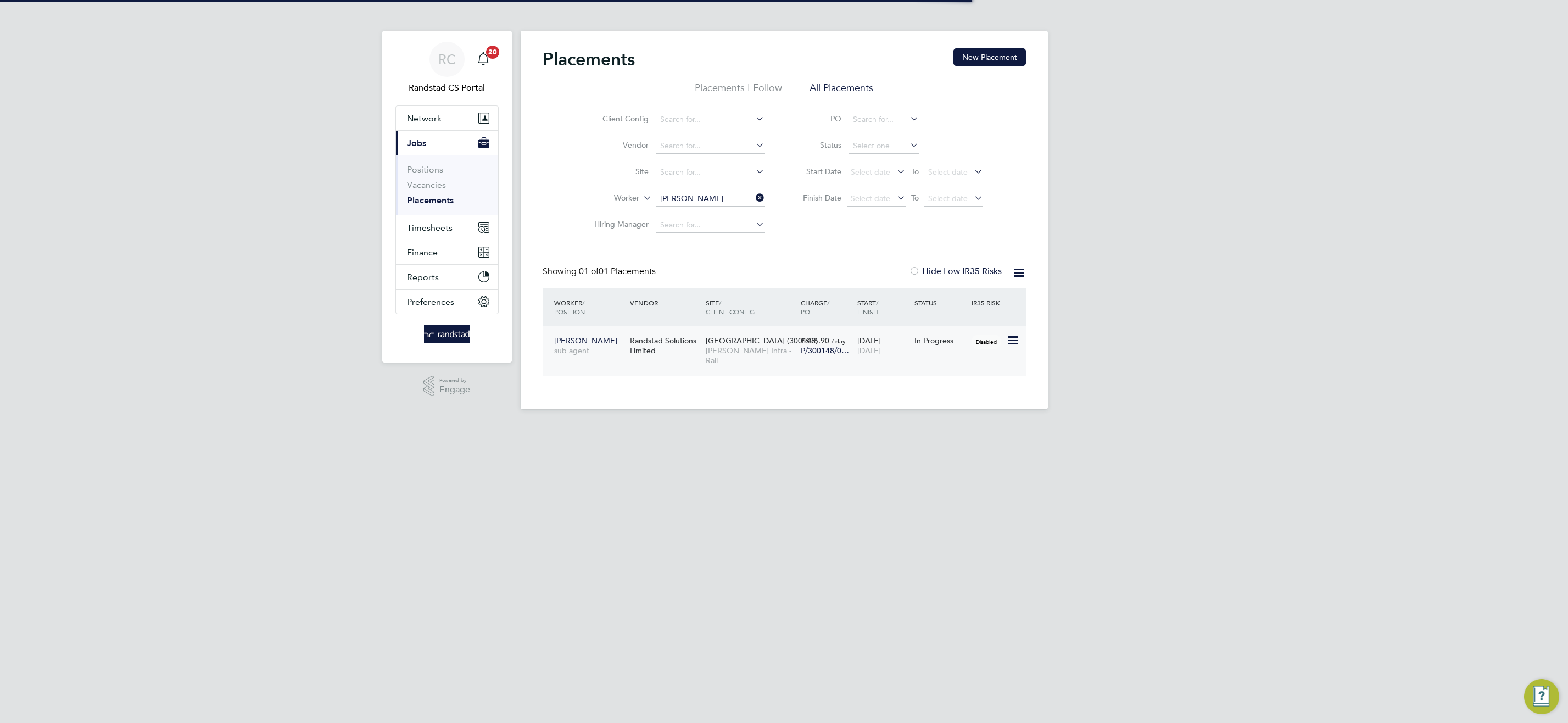
click at [707, 343] on span "[GEOGRAPHIC_DATA] (300148)" at bounding box center [761, 340] width 112 height 10
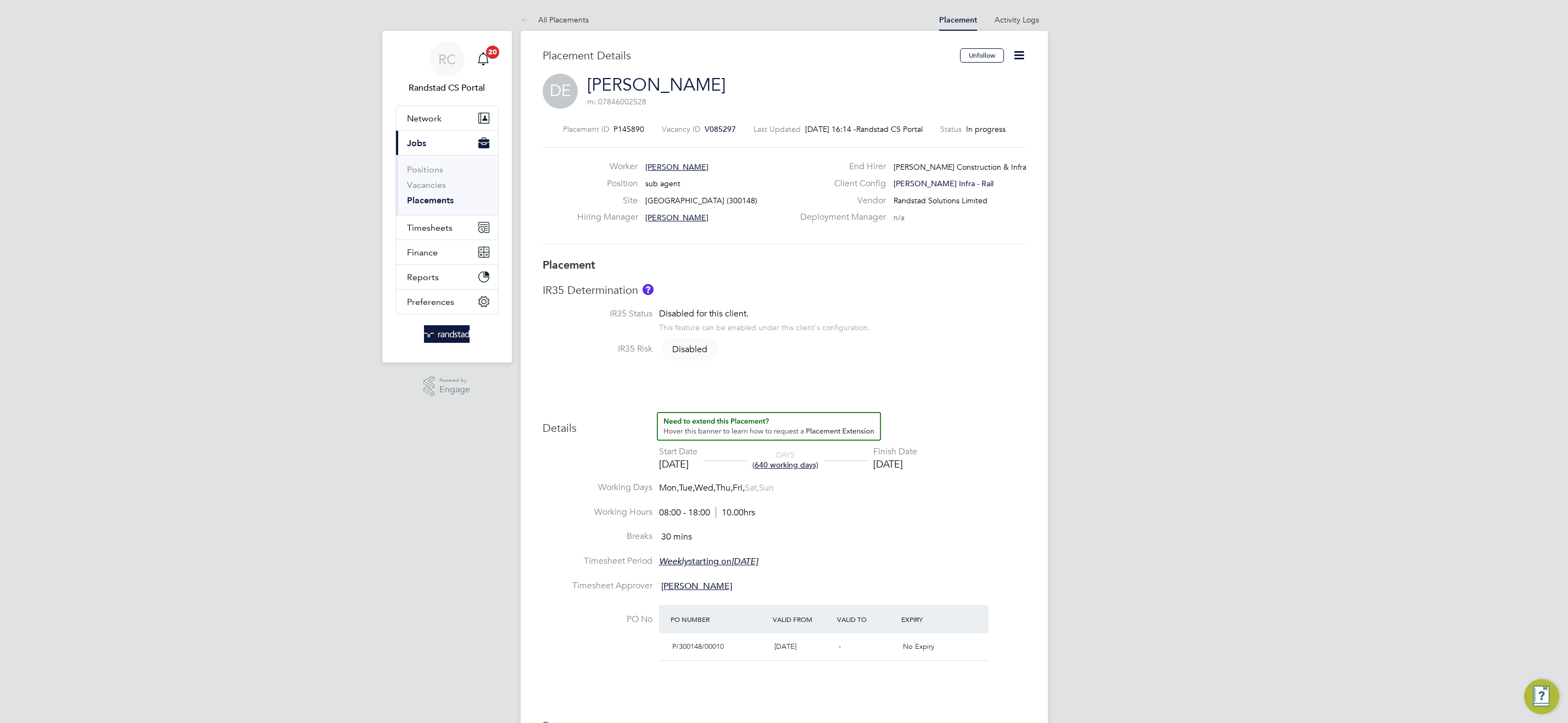
click at [1021, 48] on icon at bounding box center [1018, 54] width 14 height 14
click at [960, 79] on li "Edit Placement e" at bounding box center [967, 81] width 113 height 16
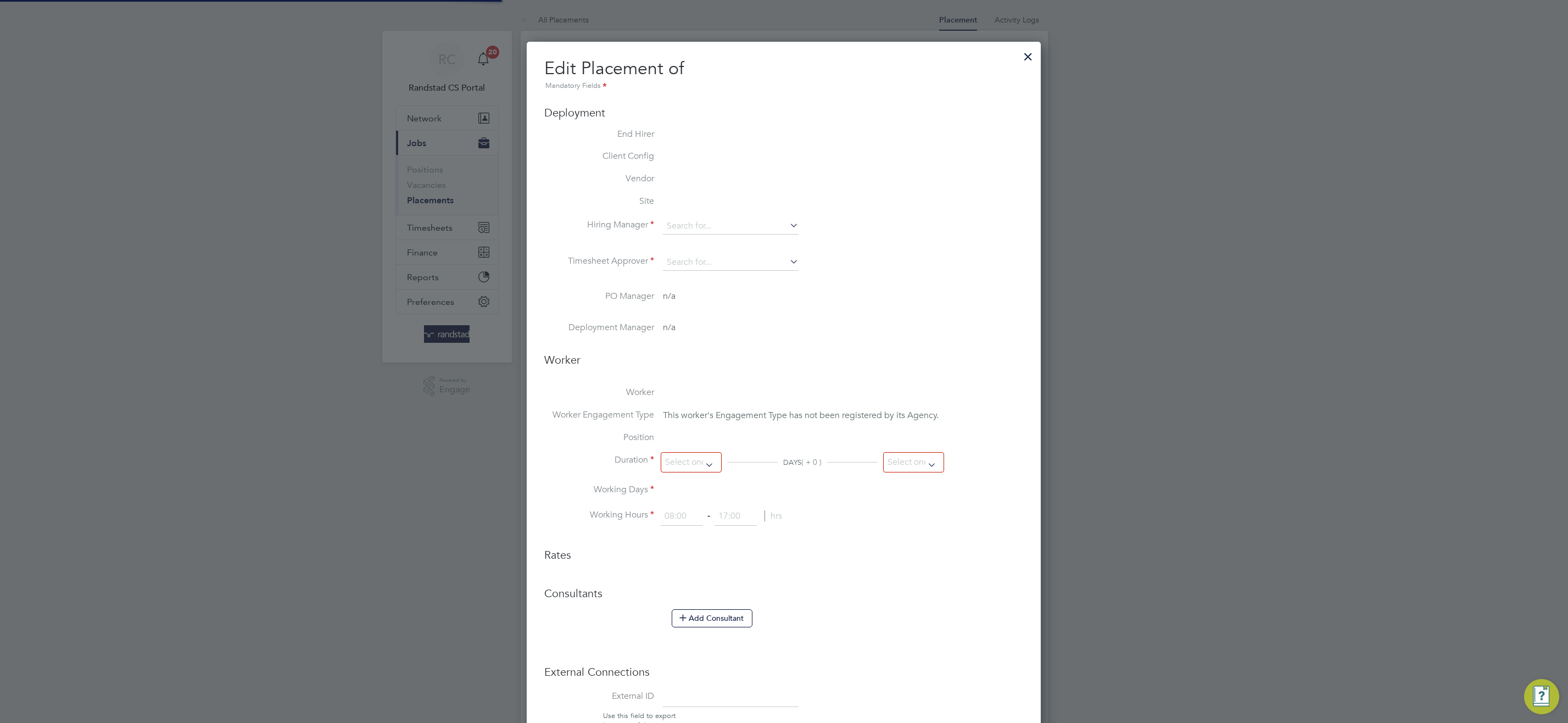
type input "Nicholas Sanderson"
type input "Michael Eborn"
type input "22 Jul 2023"
type input "02 Jan 2026"
type input "08:00"
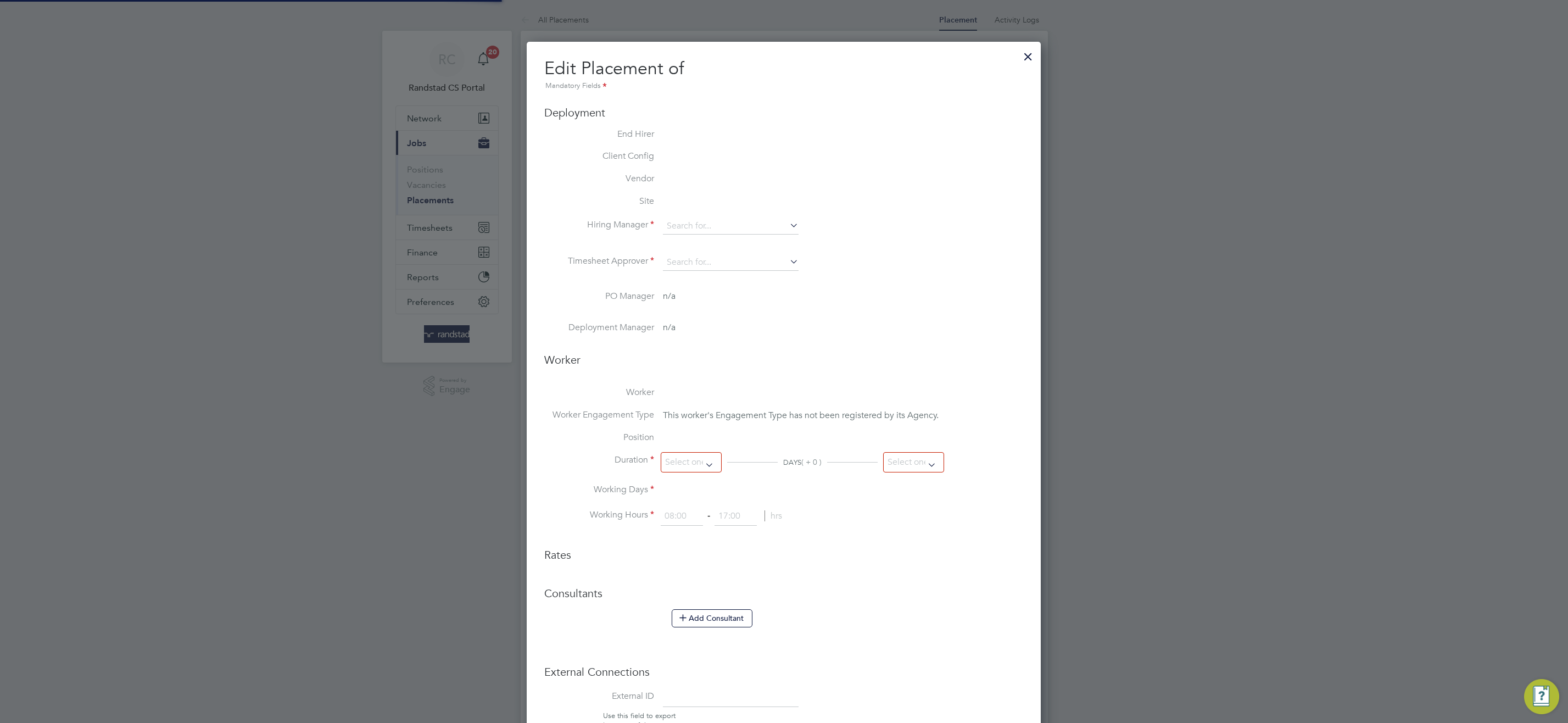
type input "18:00"
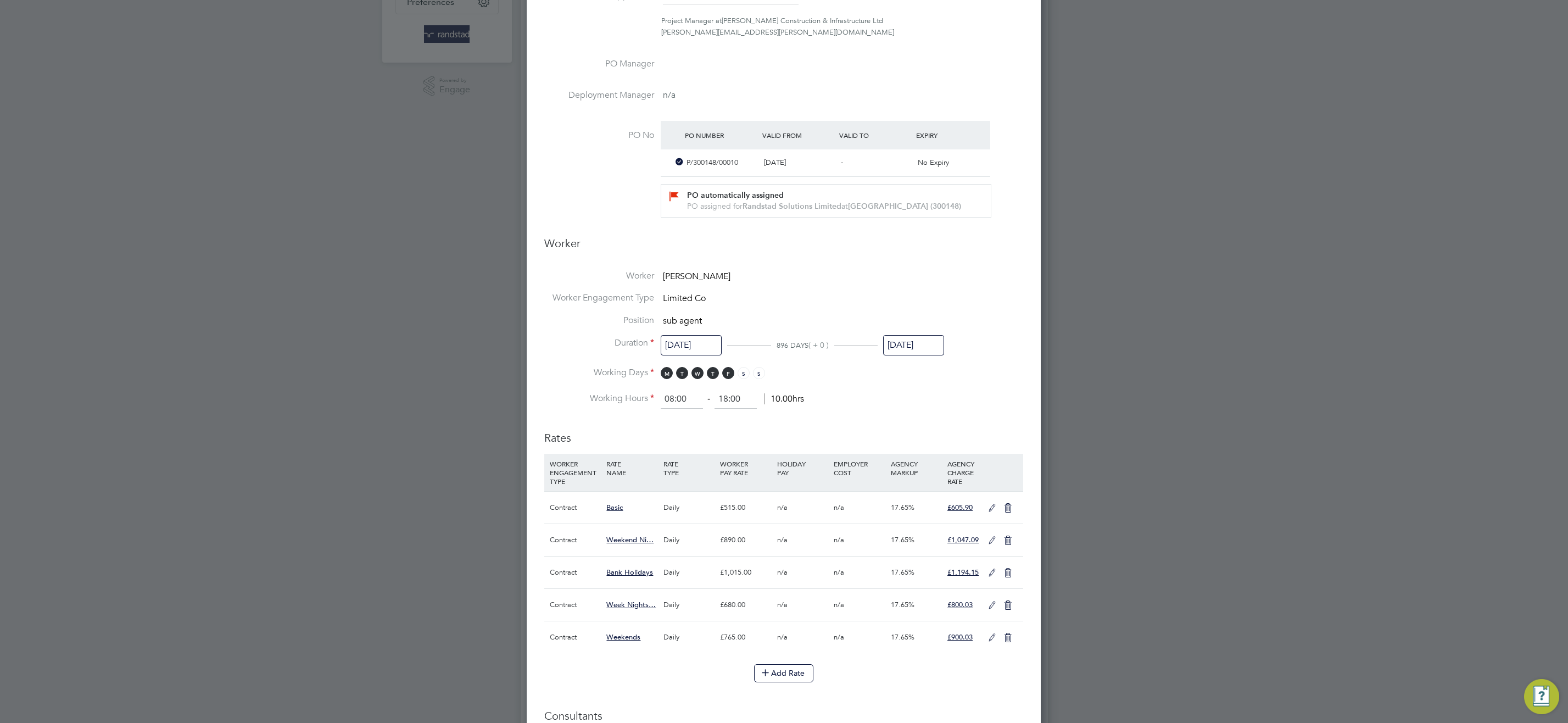
click at [990, 537] on icon at bounding box center [992, 541] width 14 height 9
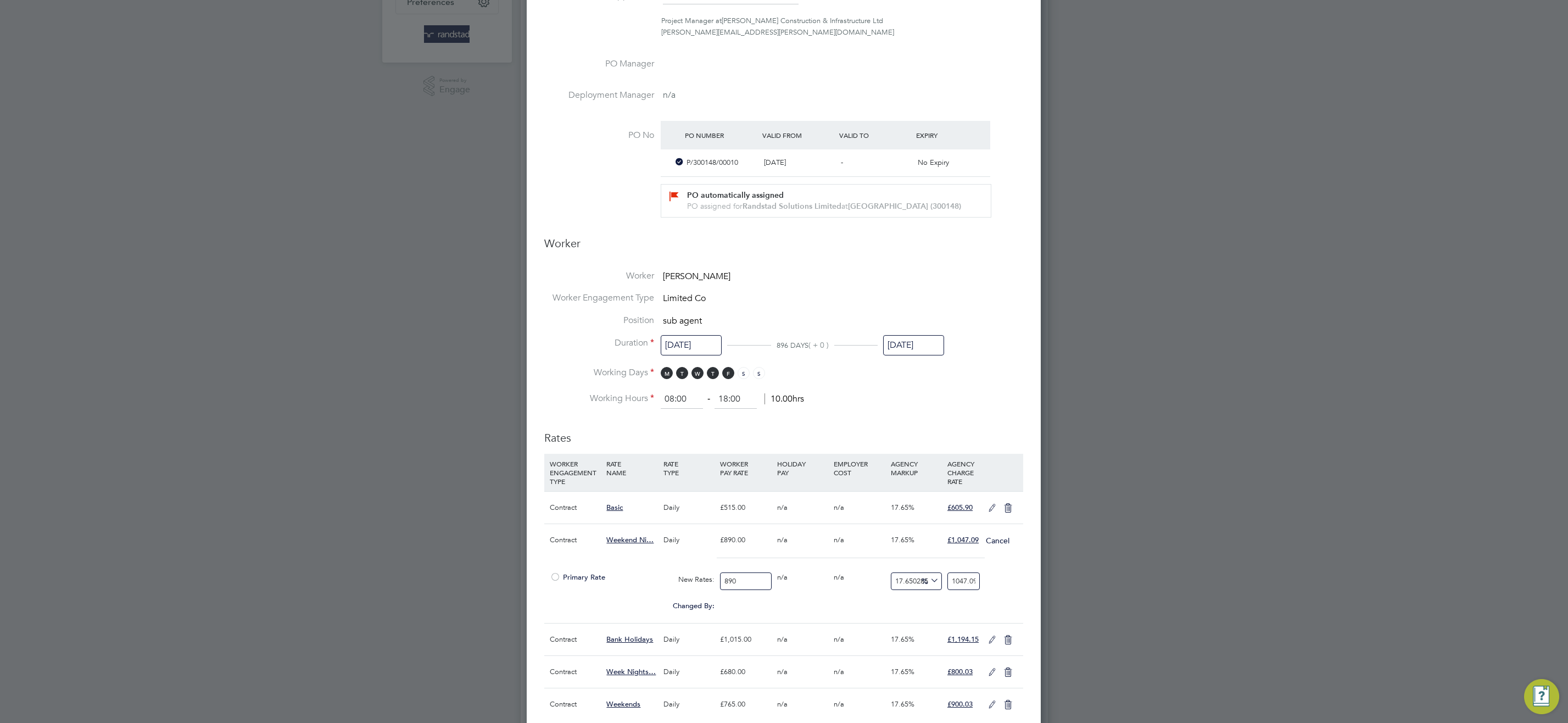
drag, startPoint x: 725, startPoint y: 580, endPoint x: 679, endPoint y: 583, distance: 46.1
click at [681, 583] on div "Primary Rate New Rates: 890 0 n/a 0 n/a 17.650285714285715 0 % 1047.09" at bounding box center [784, 582] width 479 height 29
type input "9"
type input "10.588525714285714"
type input "90"
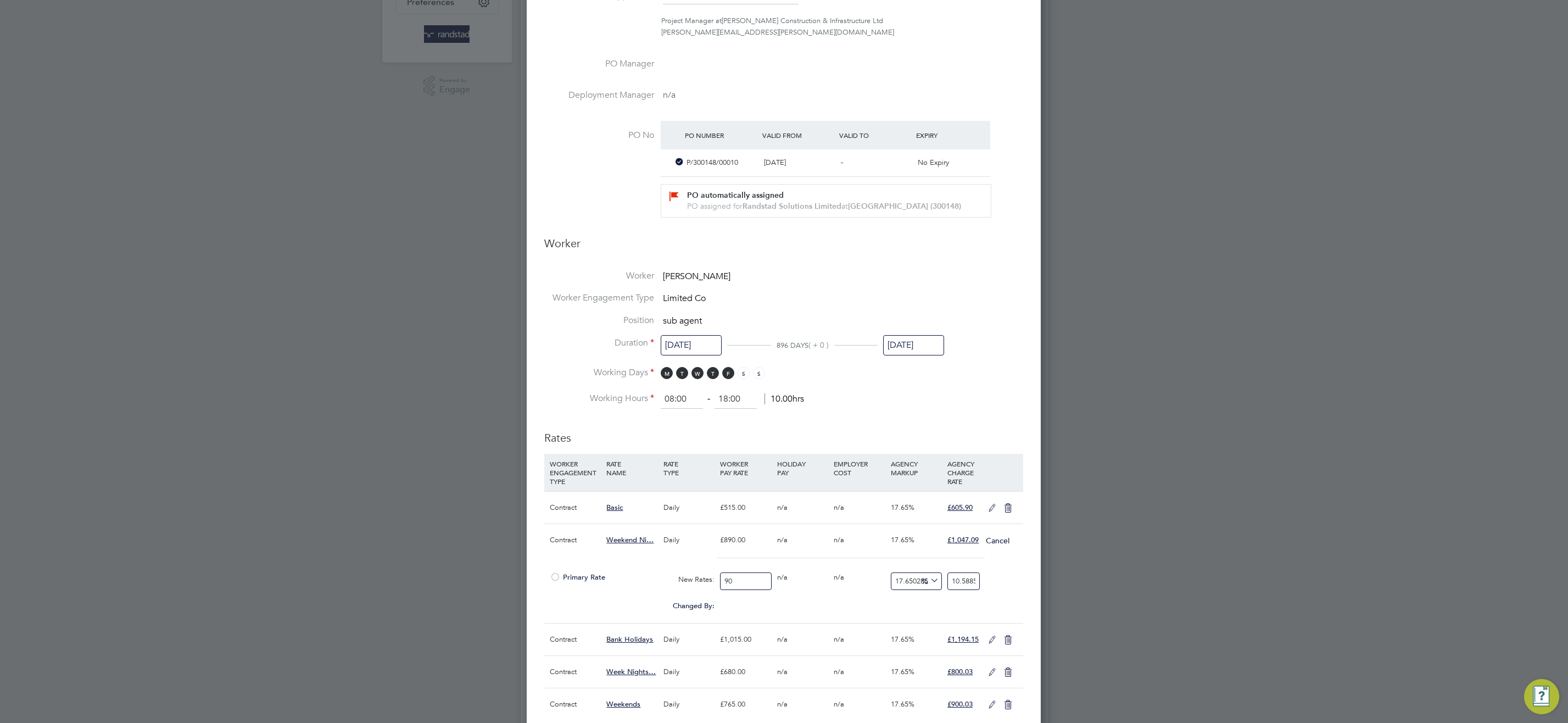
type input "105.88525714285714"
type input "901"
type input "1060.0290742857144"
type input "901.2"
type input "1060.264374857143"
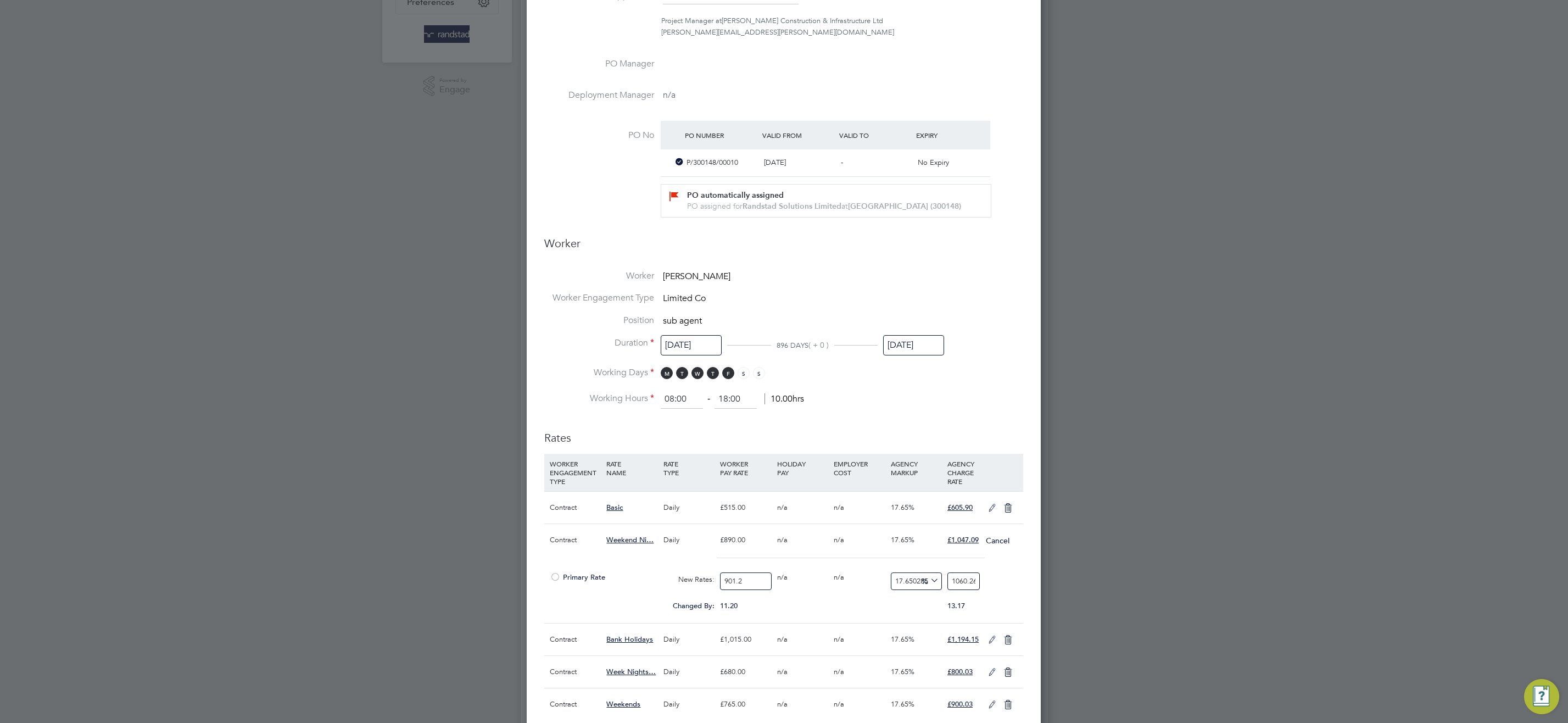
type input "901.25"
type input "1060.3232"
type input "901.25"
click at [1003, 583] on div "Primary Rate New Rates: 901.25 0 n/a 0 n/a 17.650285714285715 159.0732 % 1060.3…" at bounding box center [784, 582] width 479 height 29
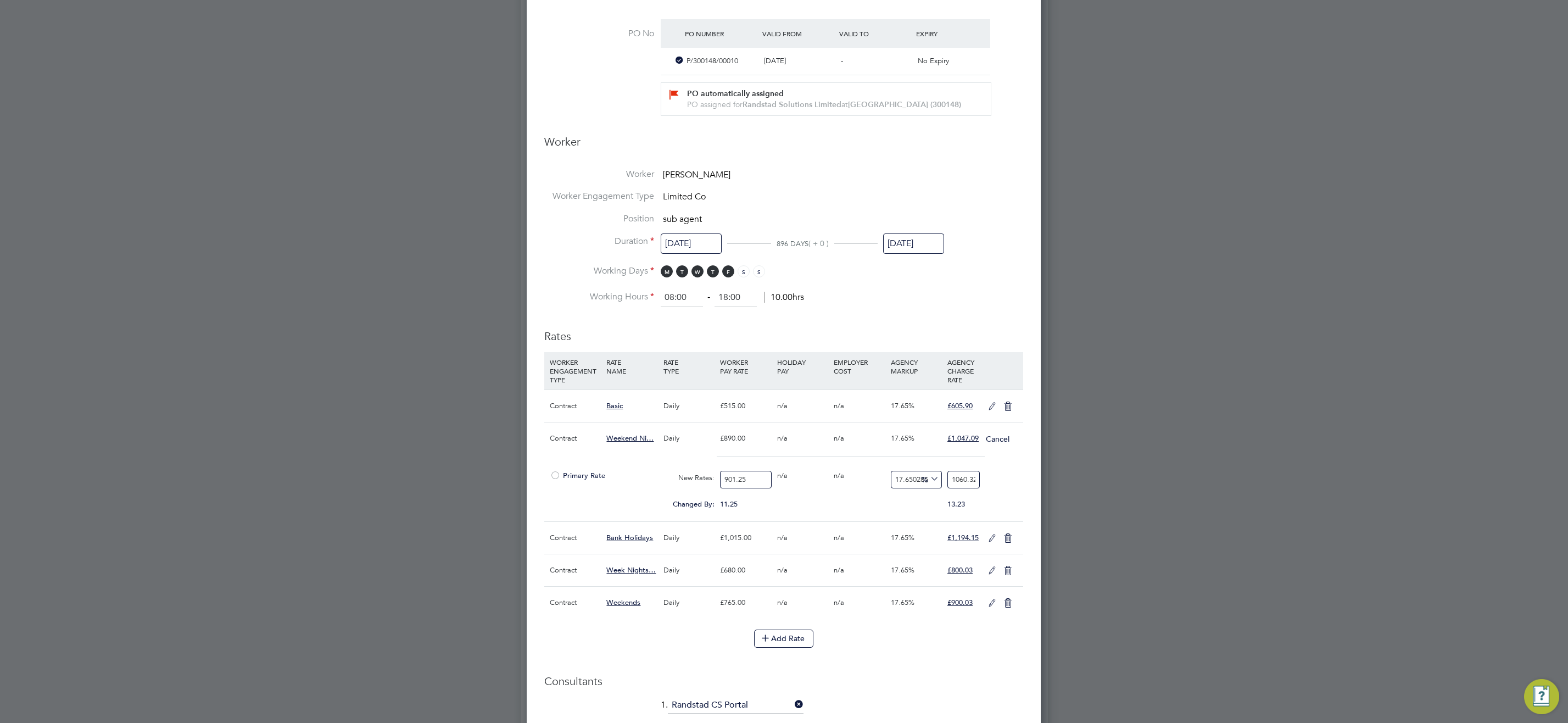
click at [990, 540] on icon at bounding box center [992, 539] width 14 height 9
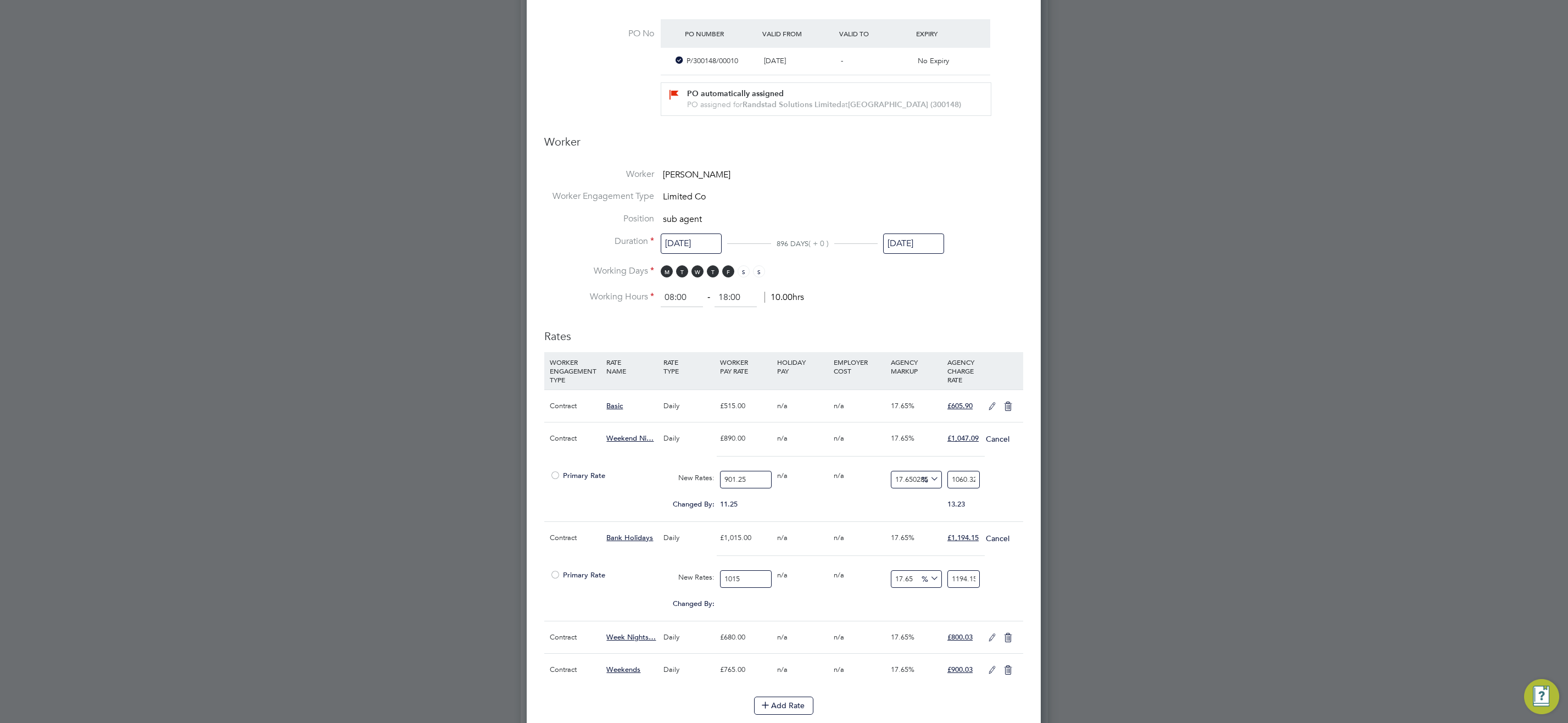
click at [763, 577] on input "1015" at bounding box center [745, 579] width 51 height 18
type input "101"
type input "118.8265"
type input "10"
type input "11.765"
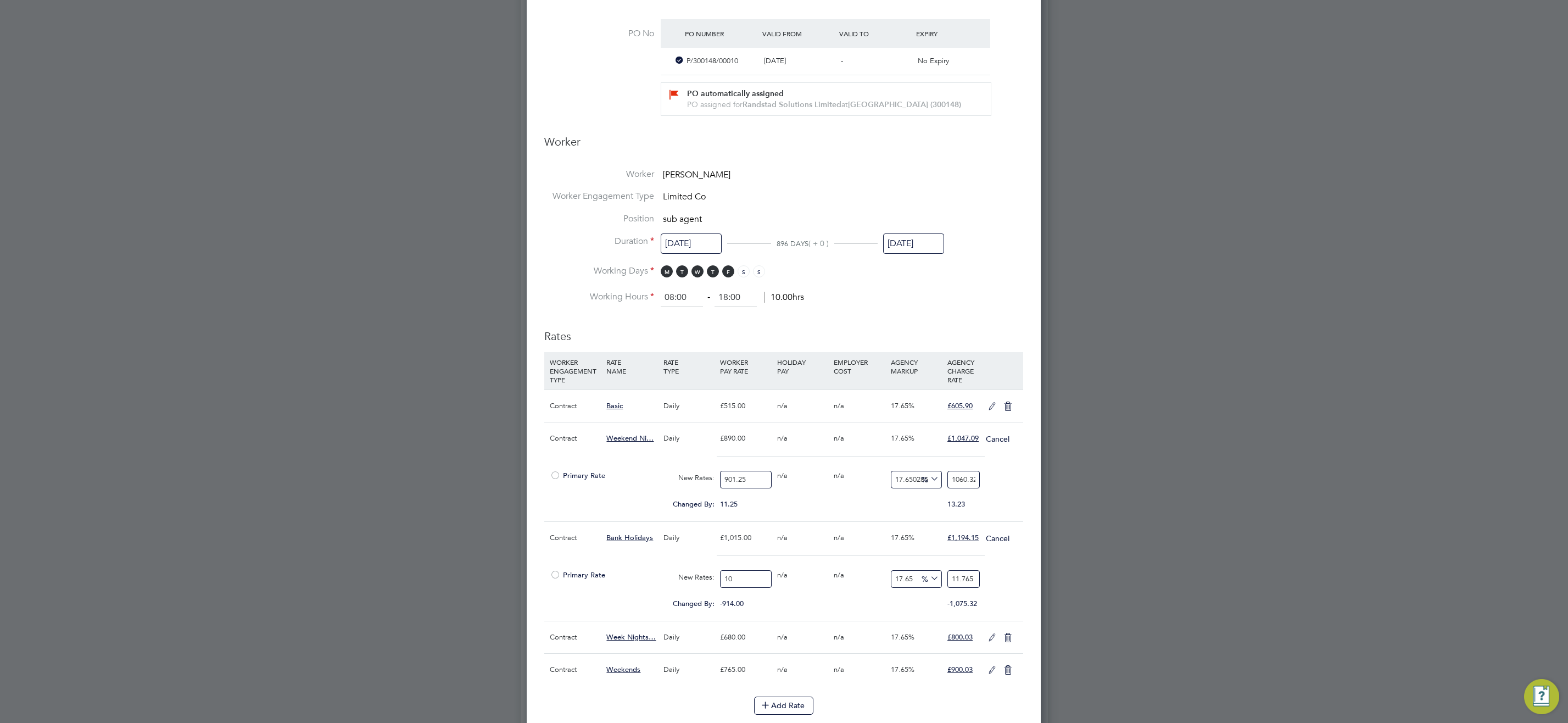
type input "103"
type input "121.1795"
type input "1030"
type input "1211.795"
type input "1030"
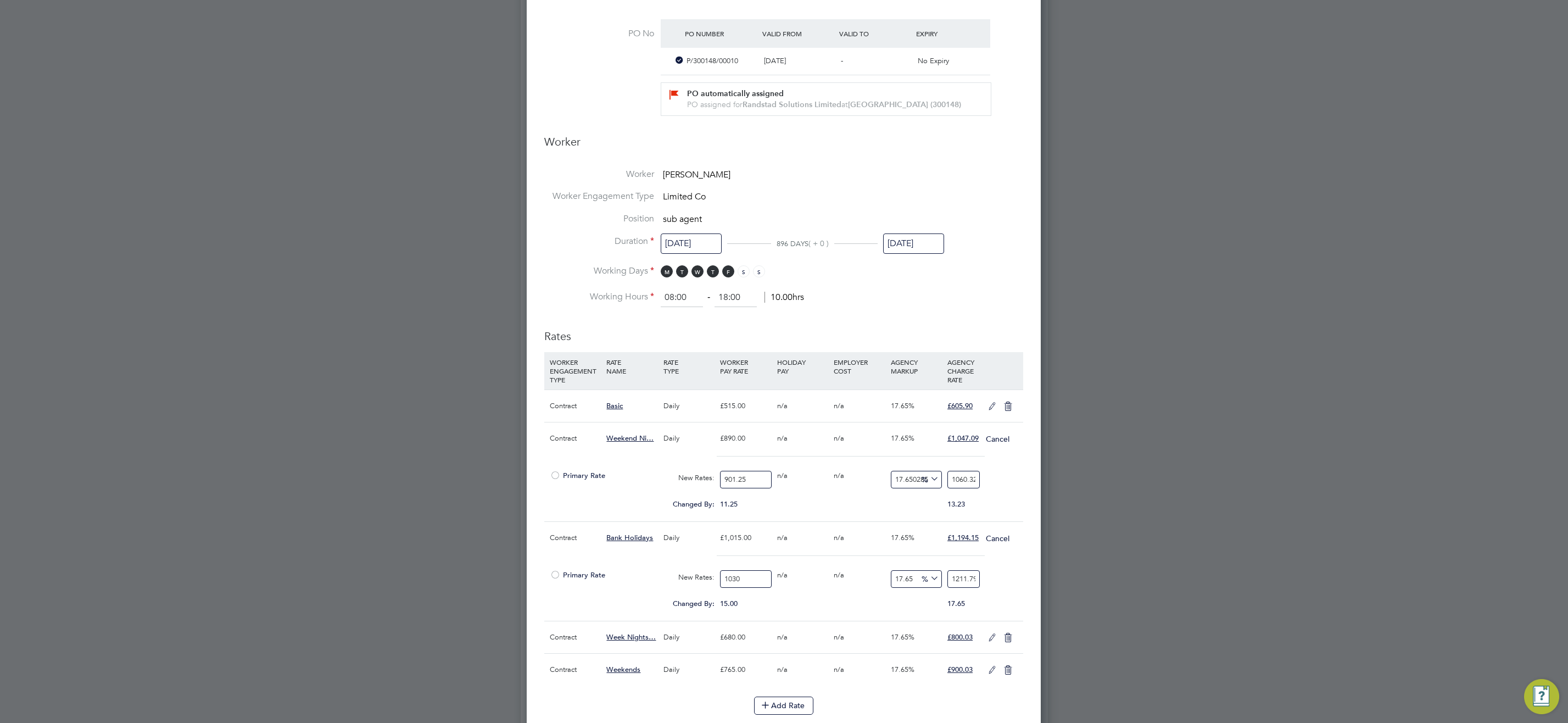
click at [992, 638] on icon at bounding box center [992, 638] width 14 height 9
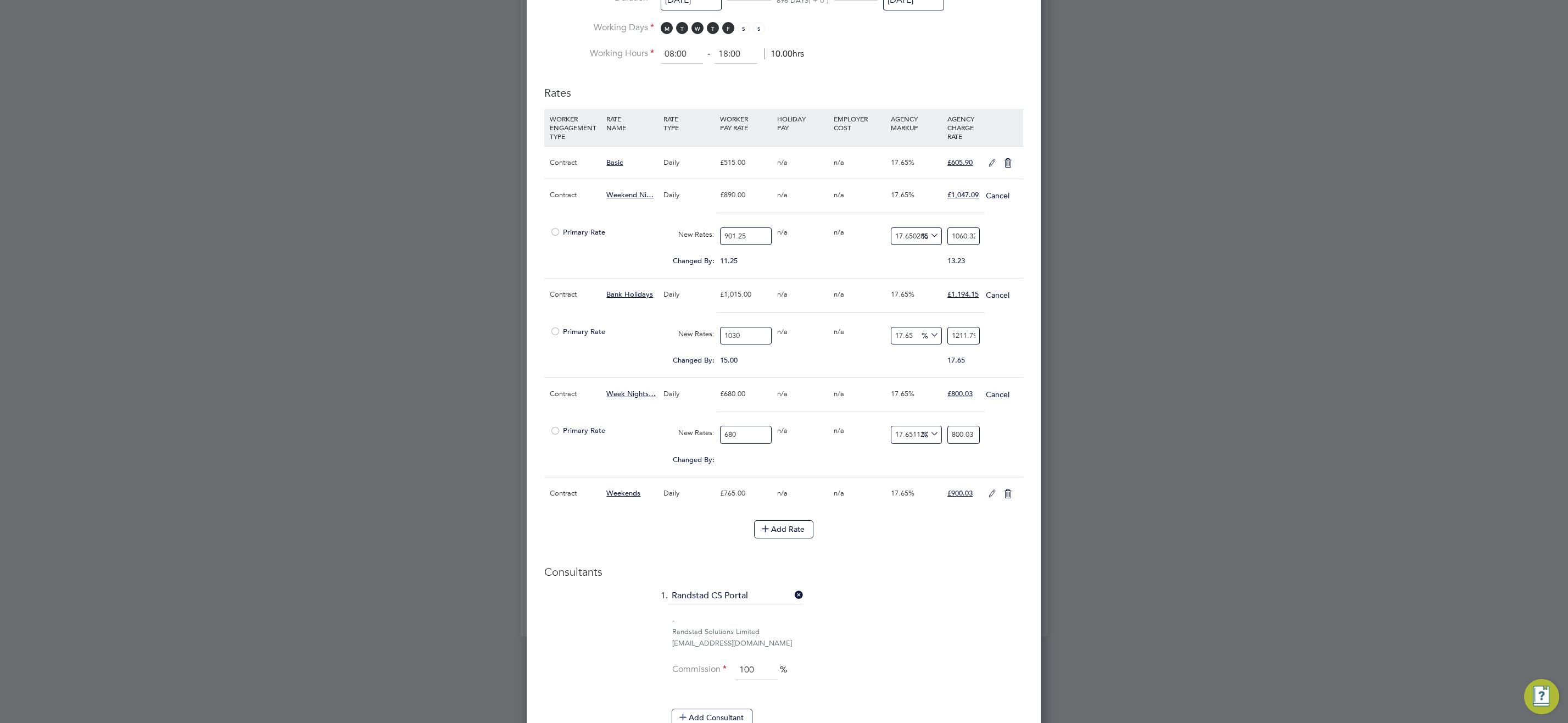
scroll to position [665, 0]
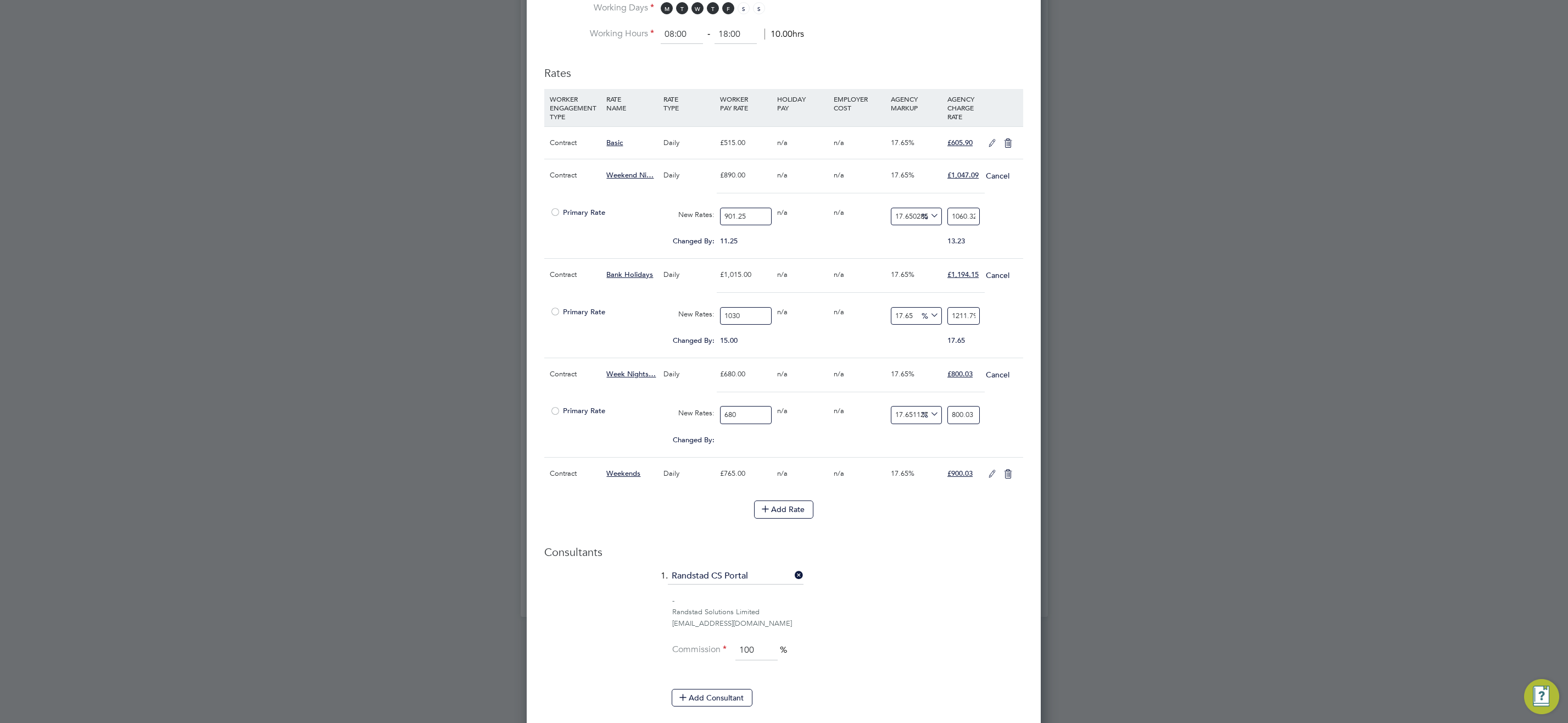
drag, startPoint x: 752, startPoint y: 420, endPoint x: 648, endPoint y: 455, distance: 109.7
click at [638, 438] on div "Contract Week Nights… Daily £680.00 n/a n/a 17.65% £800.03 Cancel Primary Rate …" at bounding box center [784, 407] width 479 height 99
type input "6"
type input "7.059067669172932"
type input "68"
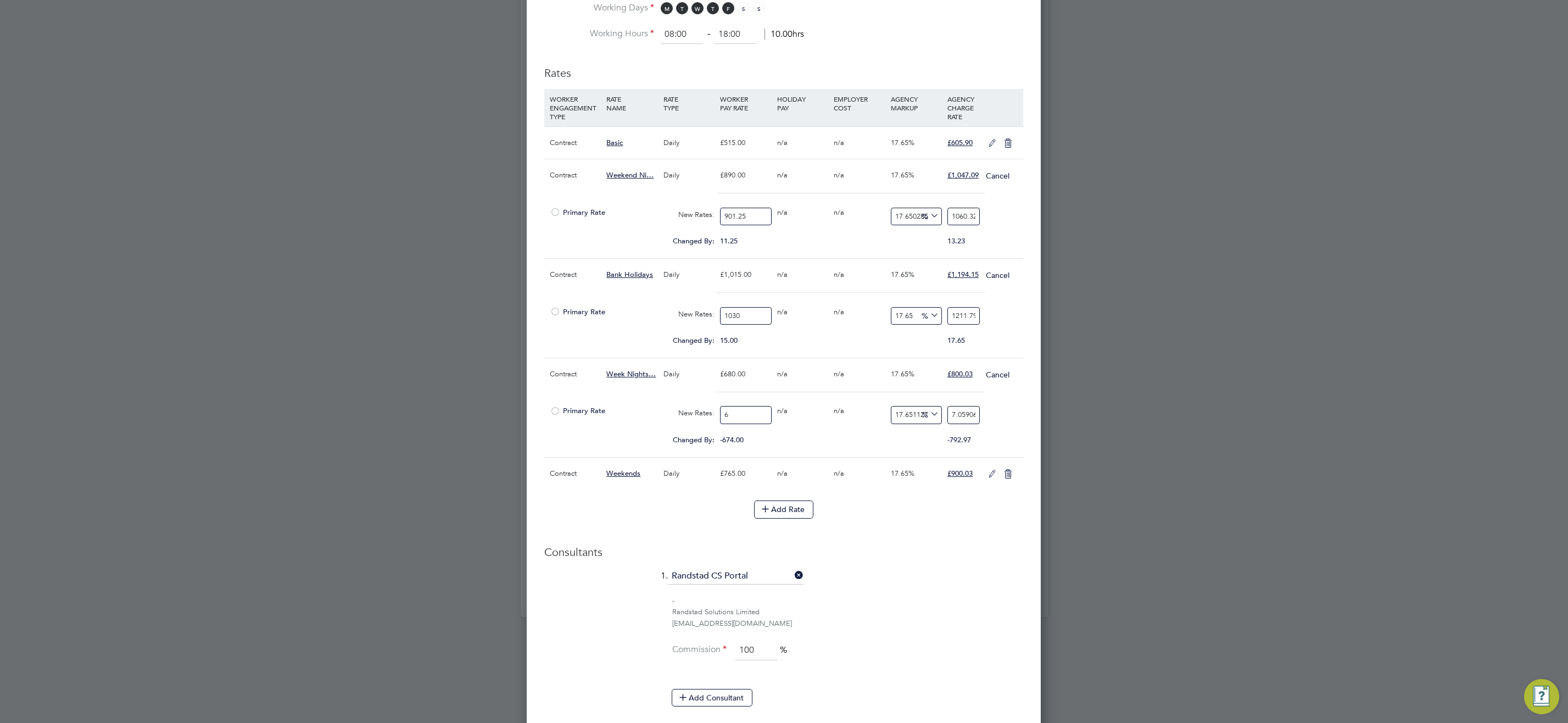
type input "80.00276691729323"
type input "684"
type input "804.7337142857143"
type input "684.9"
type input "805.7925744360903"
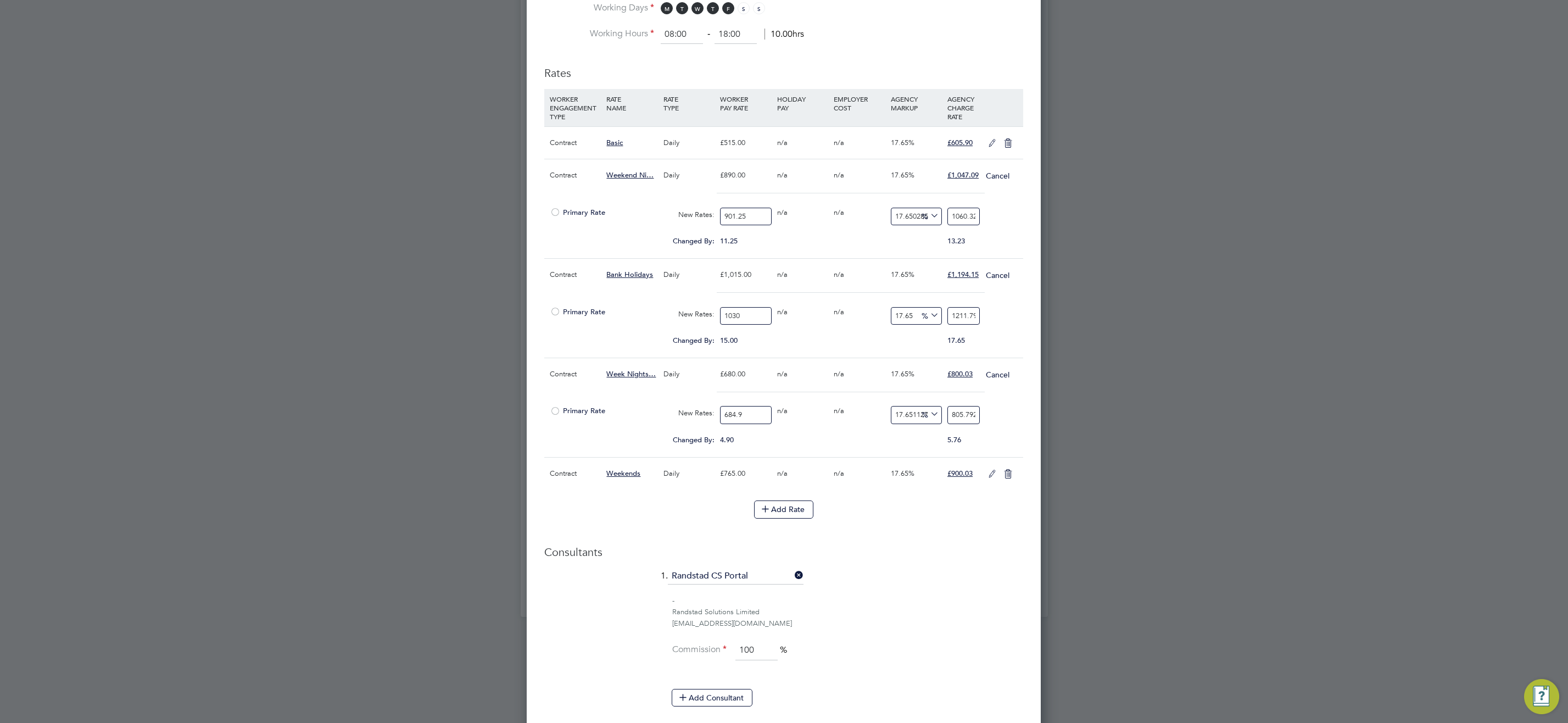
type input "684.95"
type input "805.8514"
type input "684.95"
click at [992, 472] on icon at bounding box center [992, 474] width 14 height 9
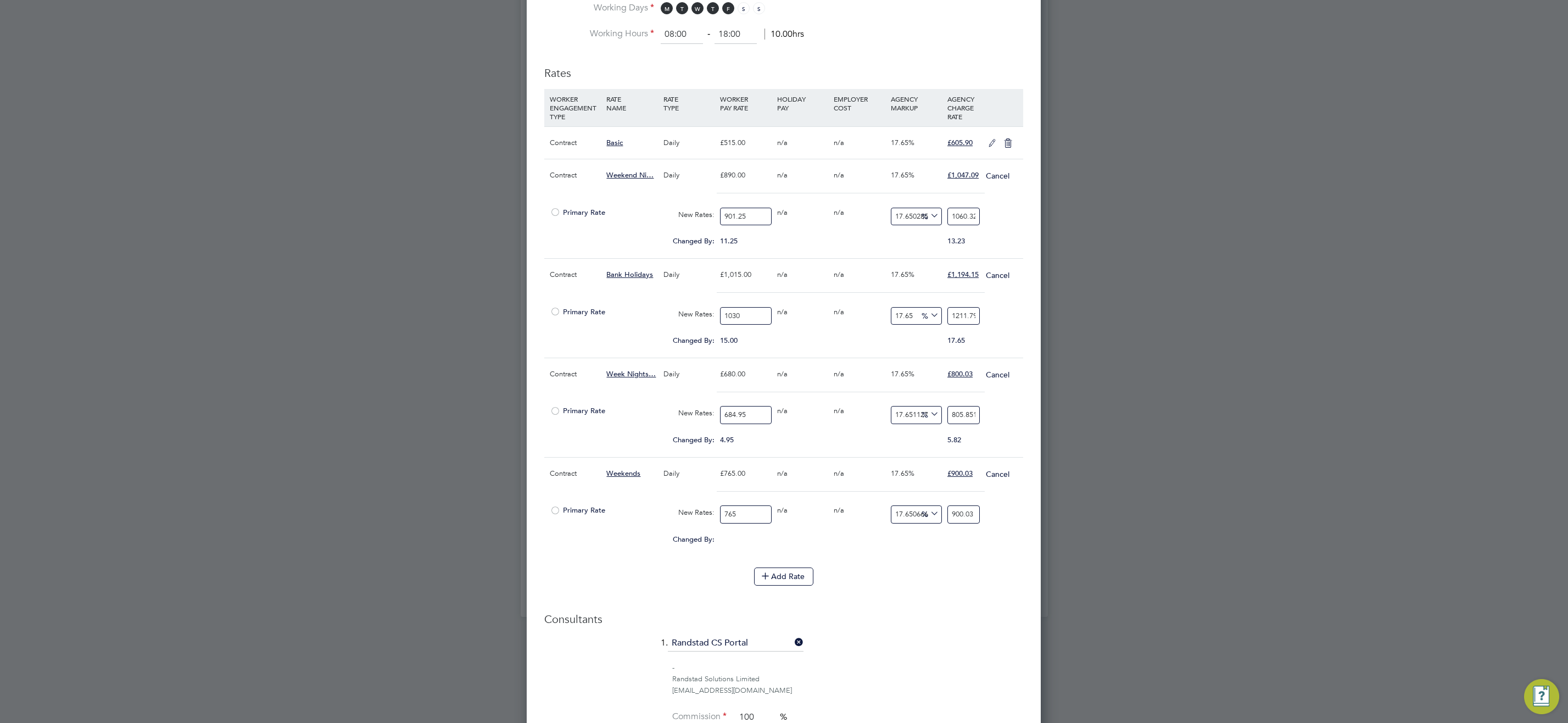
drag, startPoint x: 749, startPoint y: 515, endPoint x: 669, endPoint y: 522, distance: 80.3
click at [675, 519] on div "Primary Rate New Rates: 765 0 n/a 0 n/a 17.650666666666666 0 % 900.03" at bounding box center [784, 515] width 479 height 29
type input "7"
type input "8.235546666666666"
type input "77"
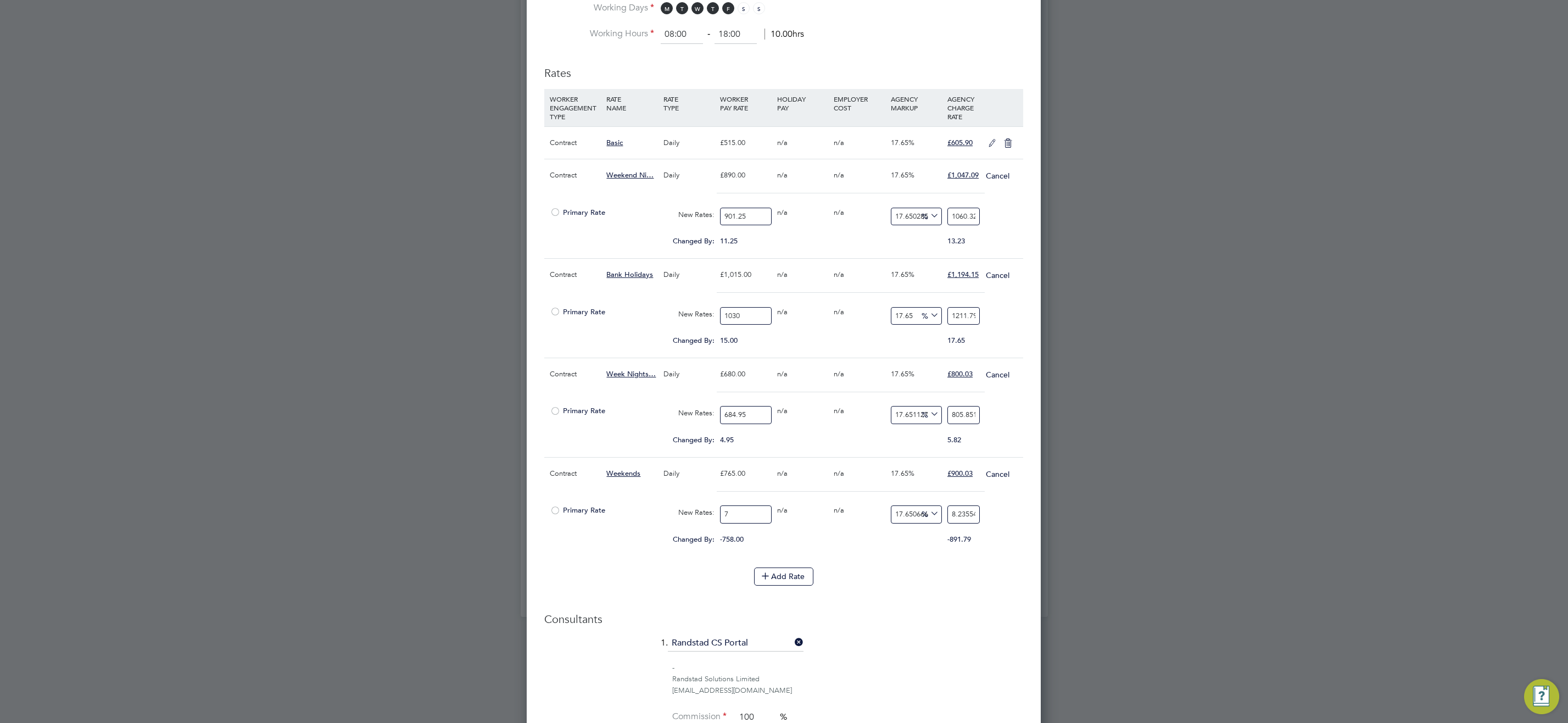
type input "90.59101333333334"
type input "772"
type input "908.2631466666667"
type input "772.5"
type input "908.8514"
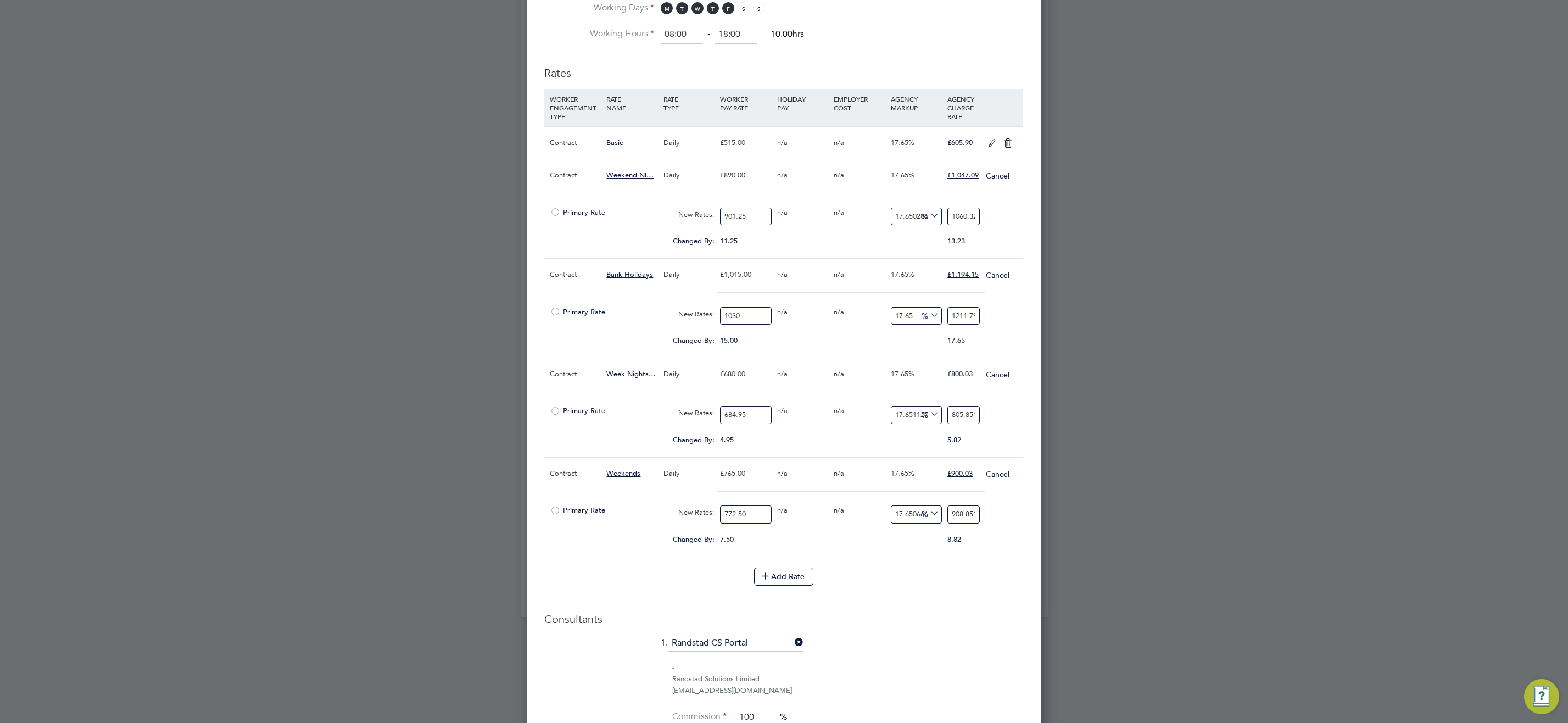
type input "772.50"
click at [936, 627] on div "Consultants 1. Randstad CS Portal - Randstad Solutions Limited cscportals@rands…" at bounding box center [784, 697] width 479 height 172
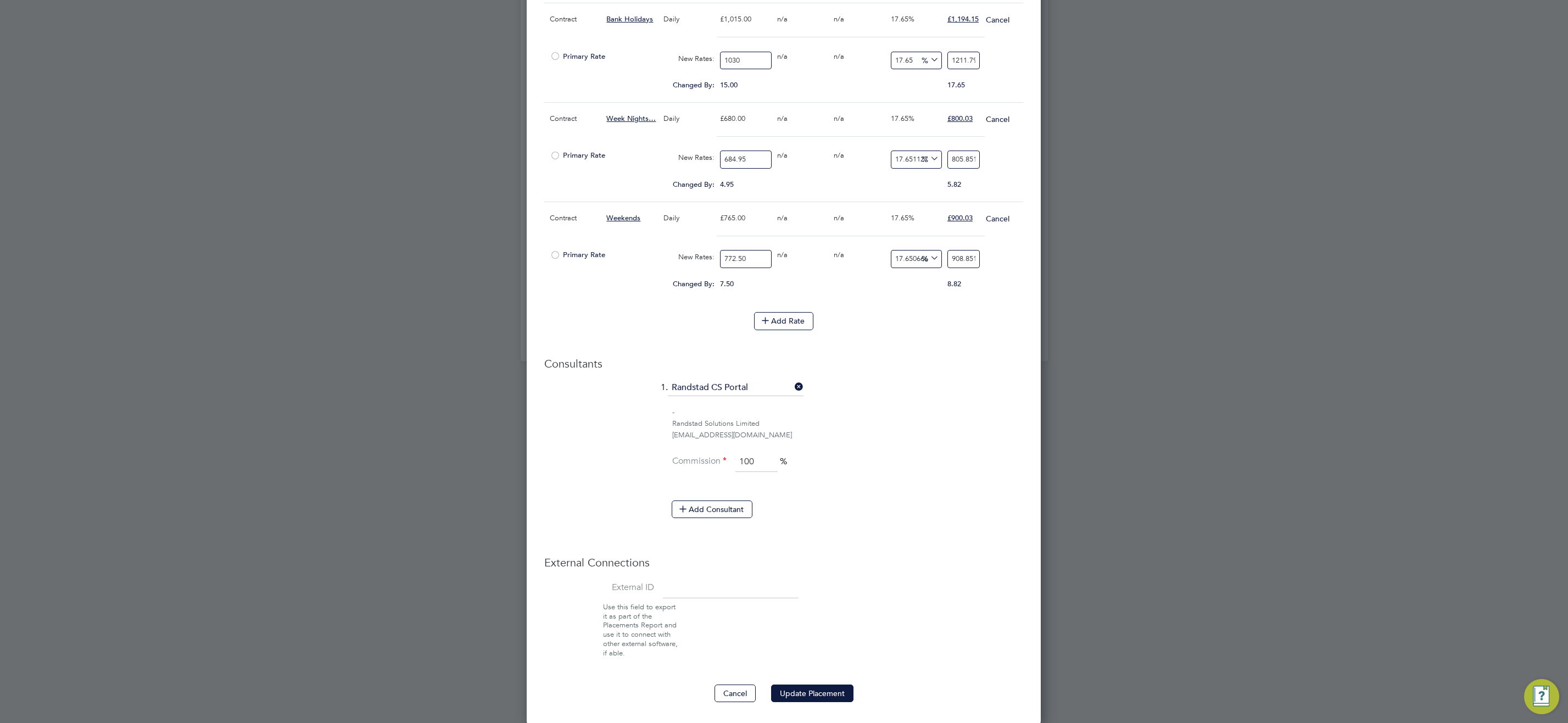
scroll to position [921, 0]
click at [847, 694] on button "Update Placement" at bounding box center [811, 692] width 82 height 17
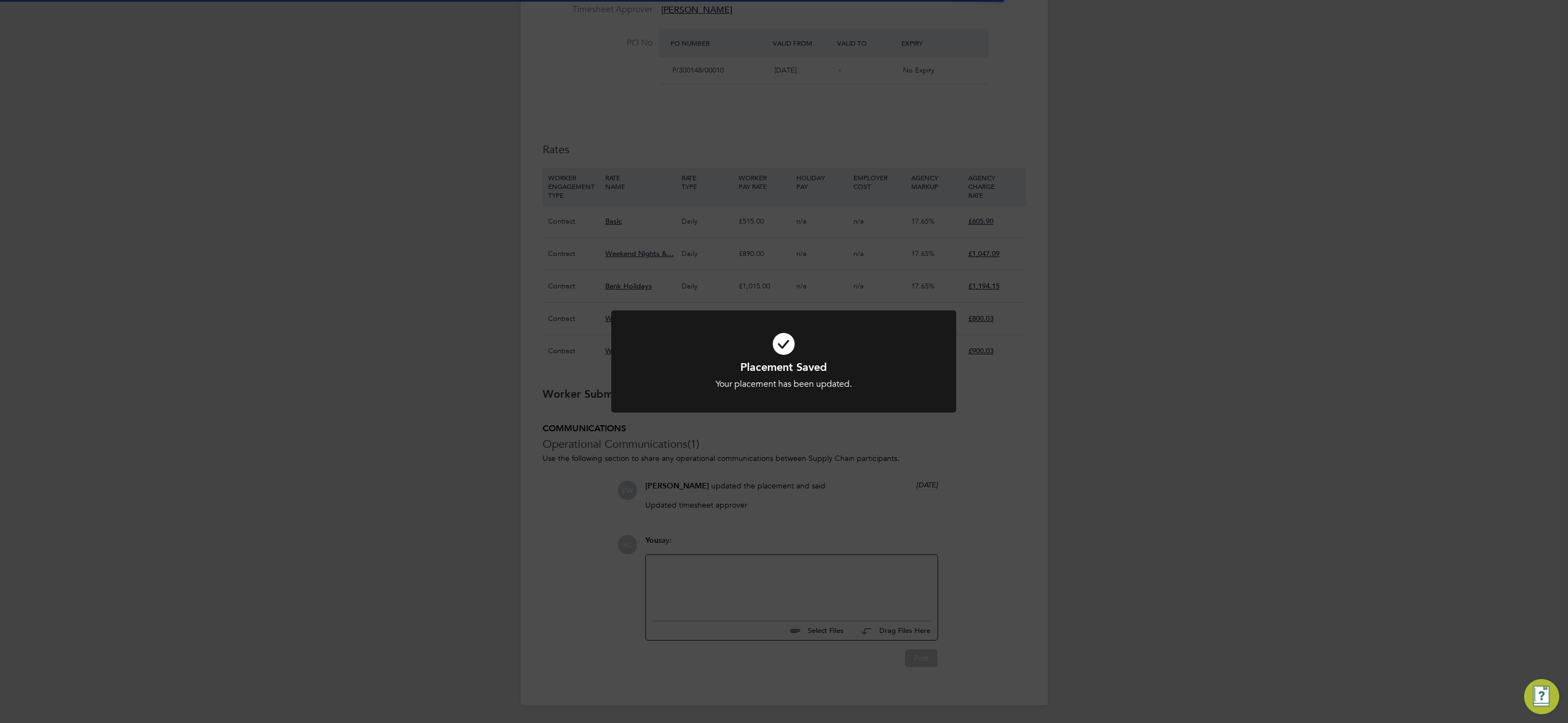
scroll to position [0, 0]
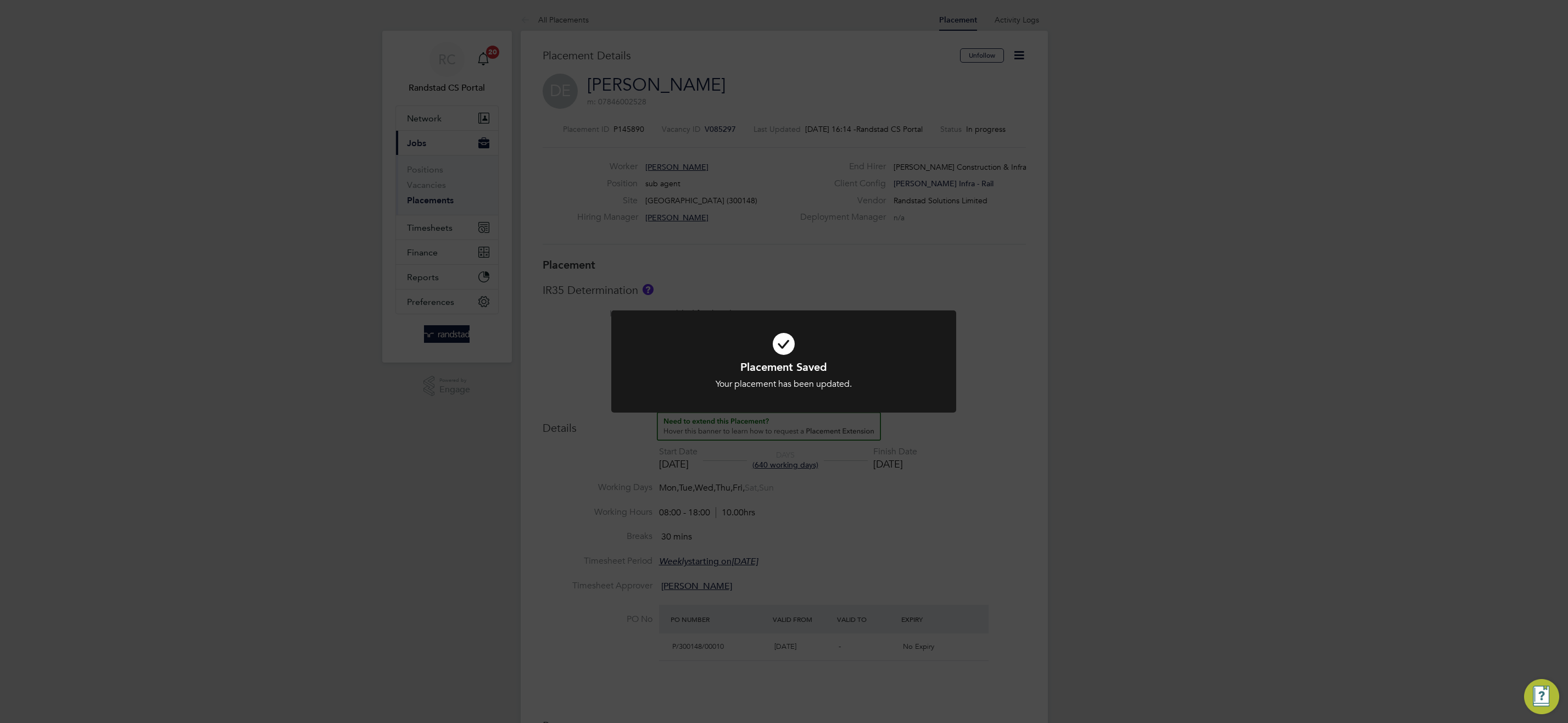
click at [944, 558] on div "Placement Saved Your placement has been updated. Cancel Okay" at bounding box center [784, 361] width 1568 height 723
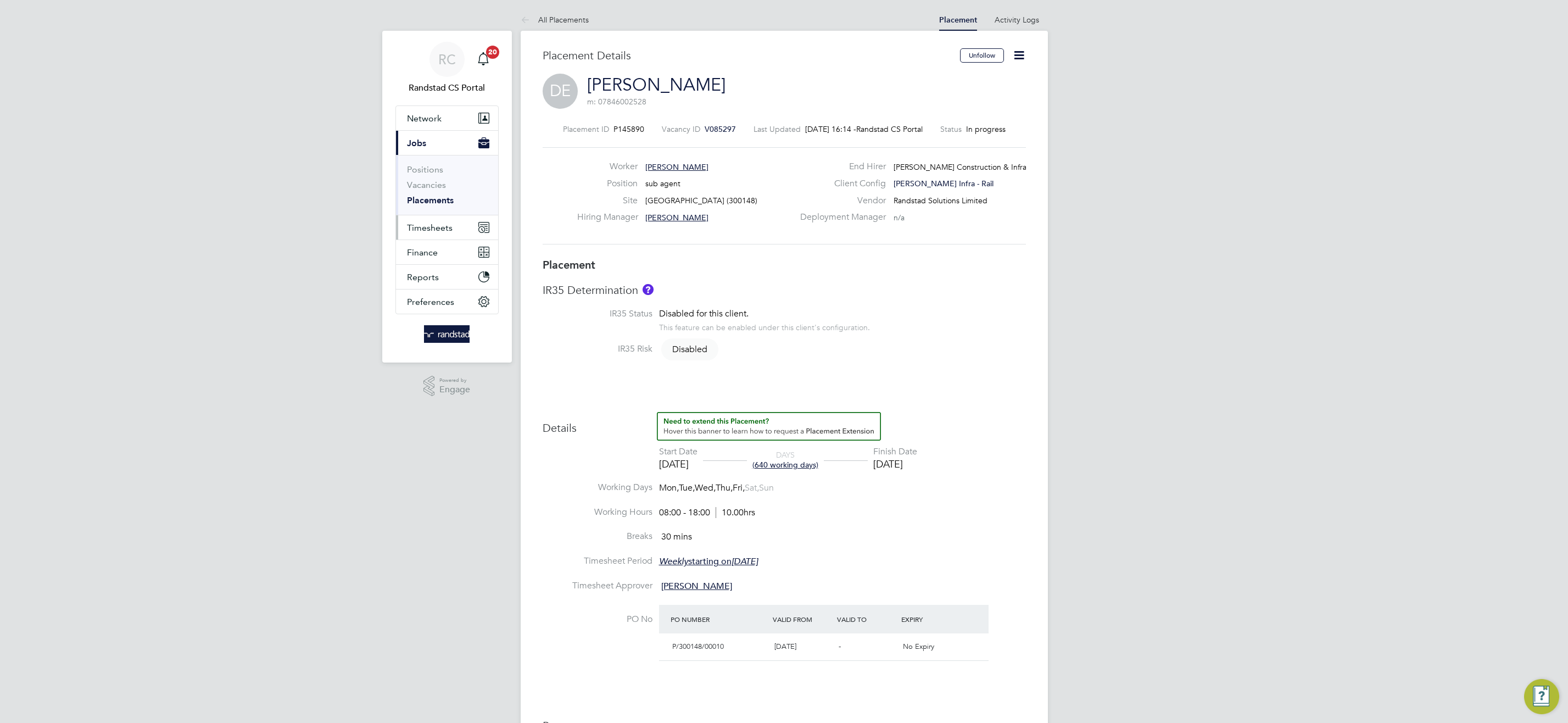
click at [429, 230] on span "Timesheets" at bounding box center [430, 227] width 46 height 10
click at [439, 192] on link "Timesheets" at bounding box center [430, 193] width 46 height 10
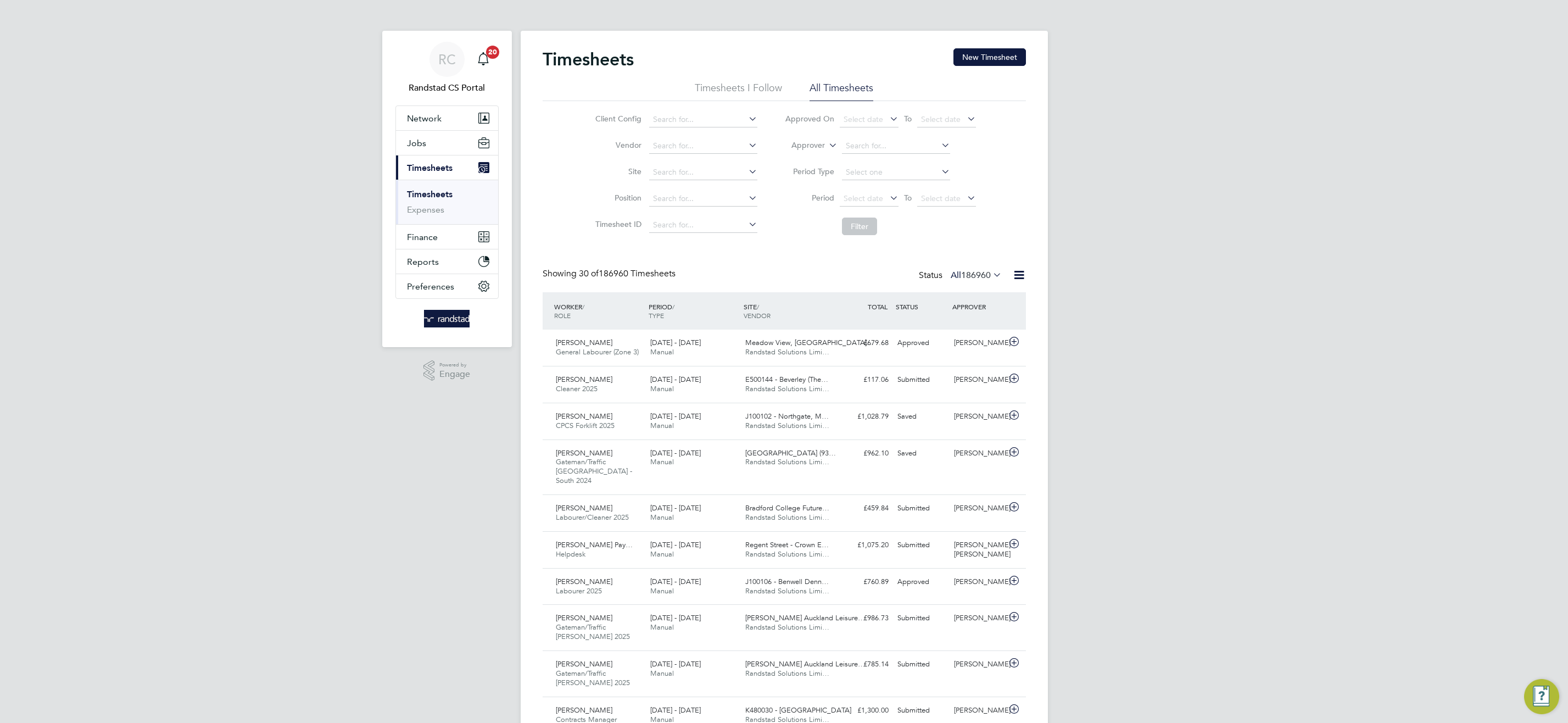
click at [827, 147] on icon at bounding box center [827, 142] width 0 height 10
click at [827, 146] on icon at bounding box center [827, 142] width 0 height 10
click at [810, 157] on li "Worker" at bounding box center [797, 158] width 54 height 15
click at [866, 152] on input at bounding box center [896, 146] width 109 height 16
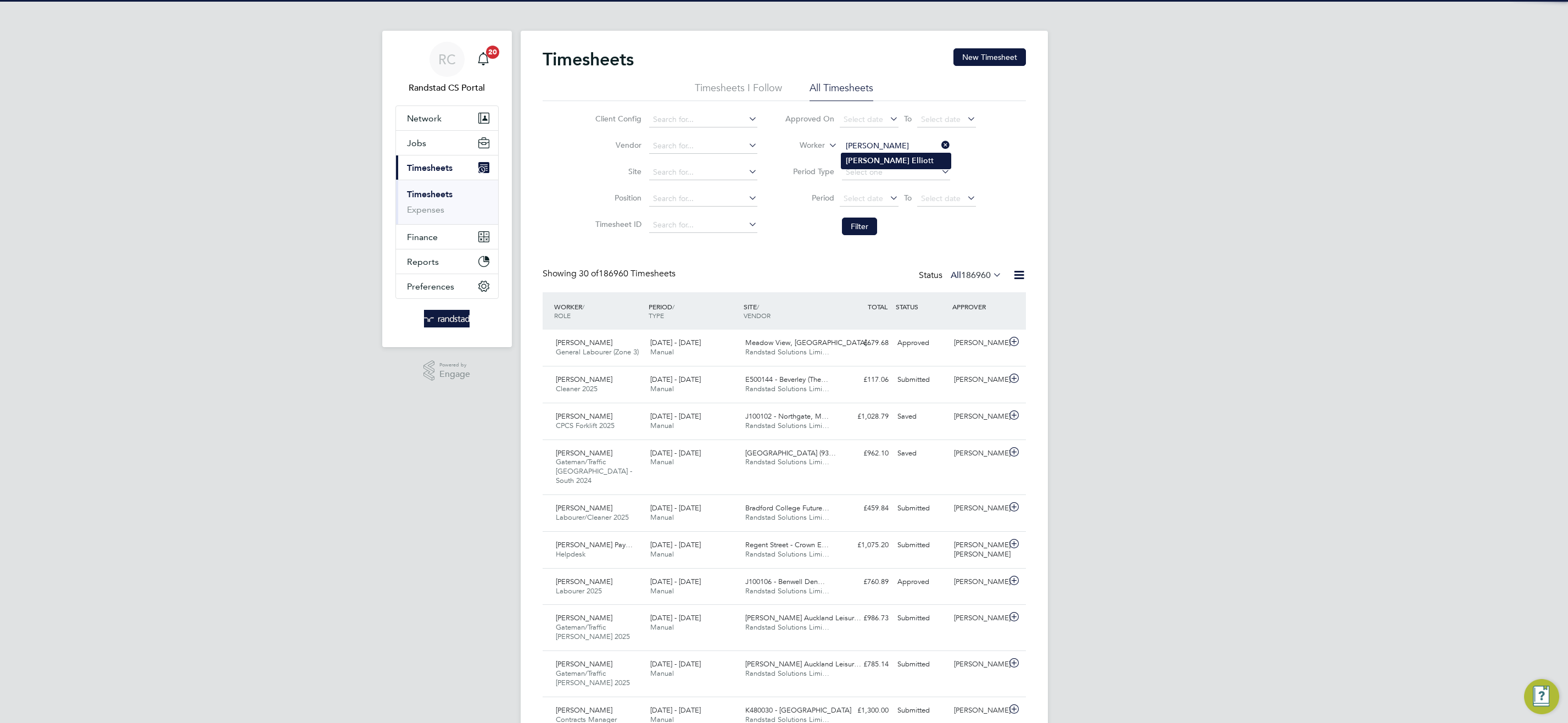
click at [908, 158] on li "Daniel Ellio tt" at bounding box center [896, 160] width 110 height 15
type input "Daniel Elliott"
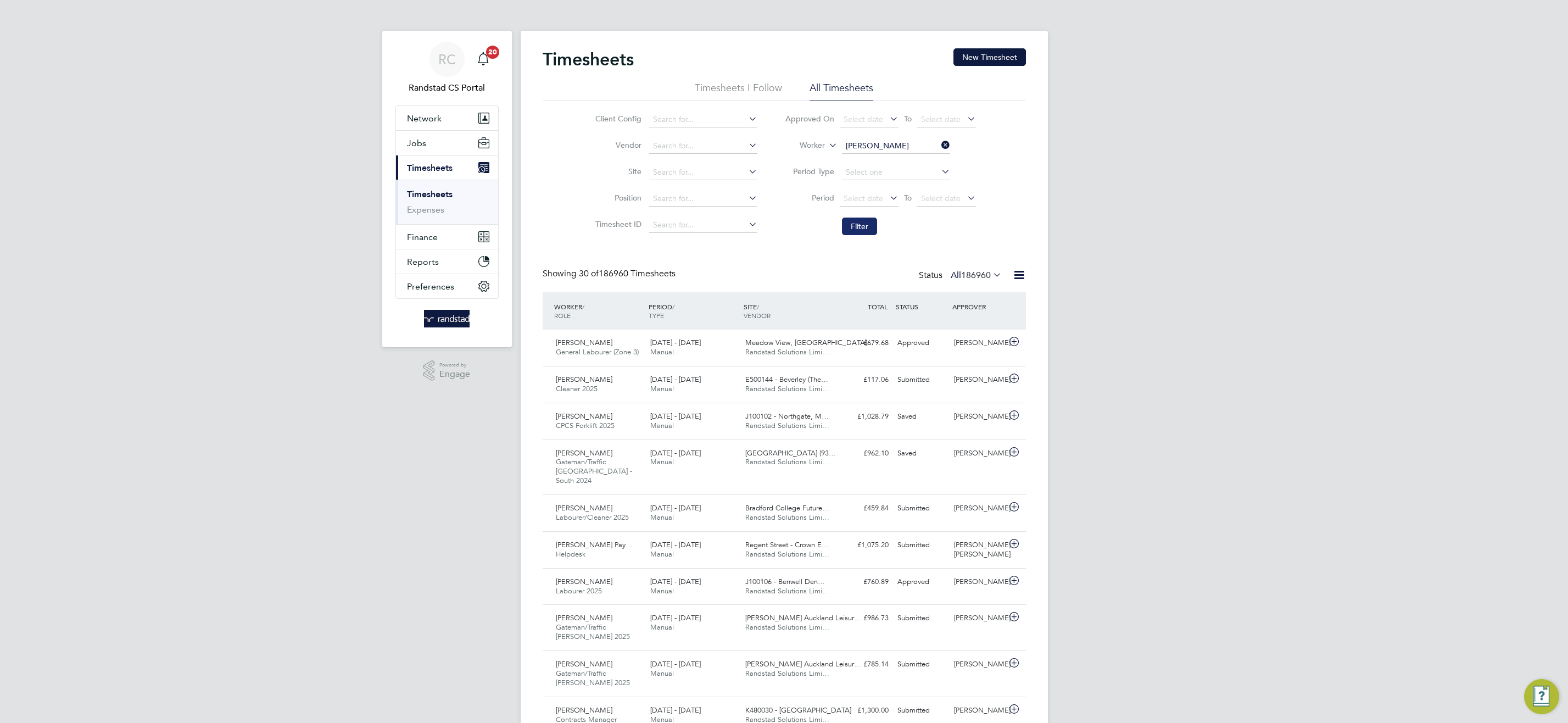
click at [857, 227] on button "Filter" at bounding box center [859, 226] width 35 height 17
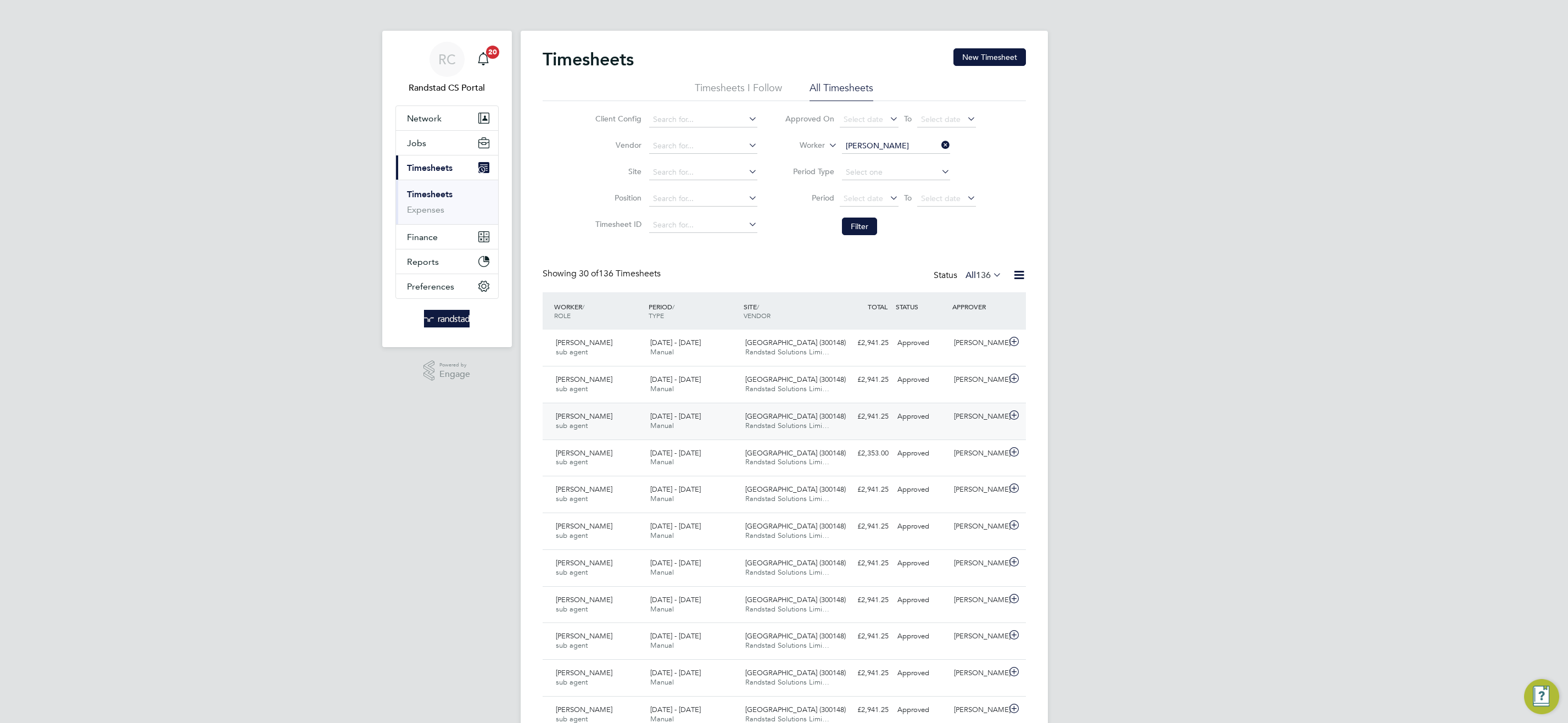
click at [741, 419] on div "Beckton Depot (300148) Randstad Solutions Limi…" at bounding box center [788, 422] width 95 height 28
click at [757, 382] on span "Beckton Depot (300148)" at bounding box center [795, 379] width 100 height 9
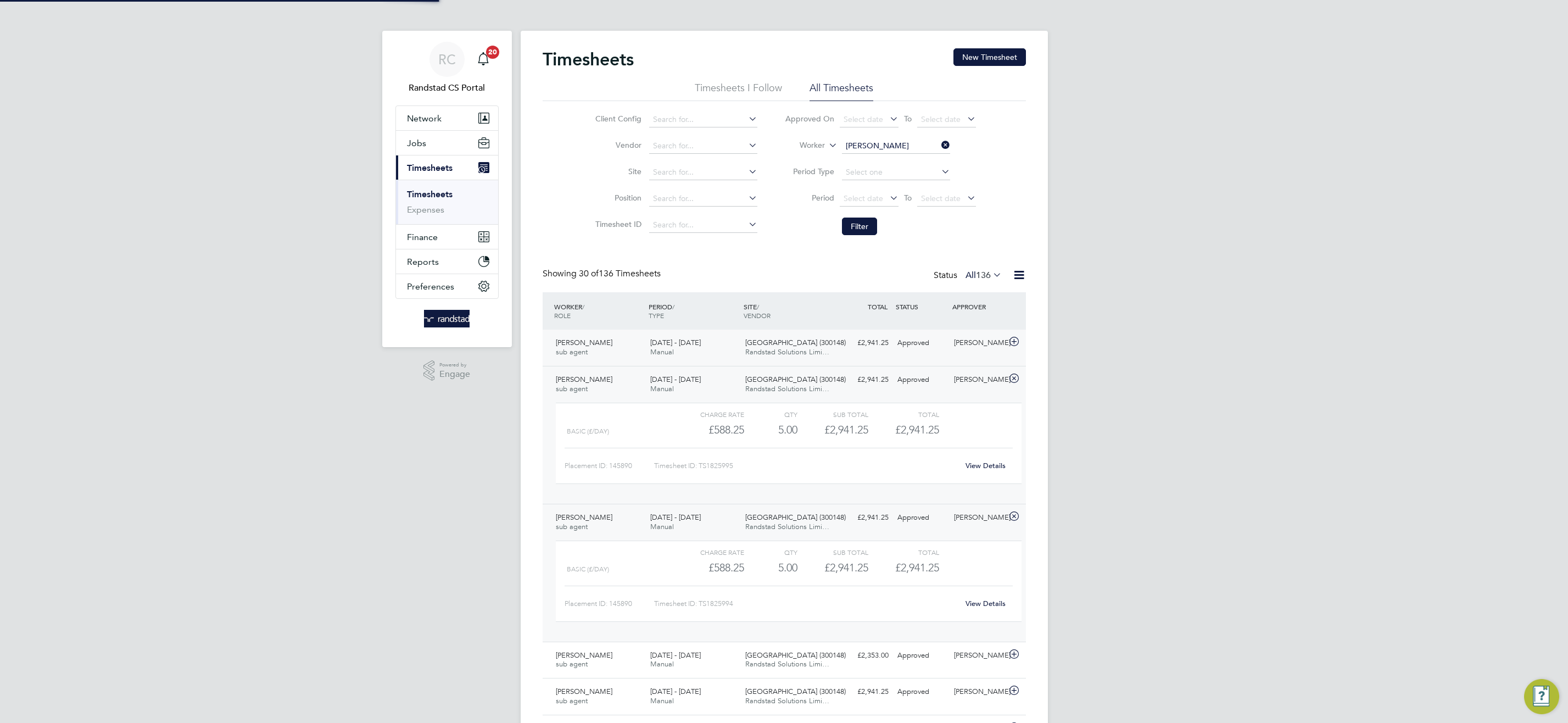
click at [806, 351] on span "Randstad Solutions Limi…" at bounding box center [786, 352] width 84 height 9
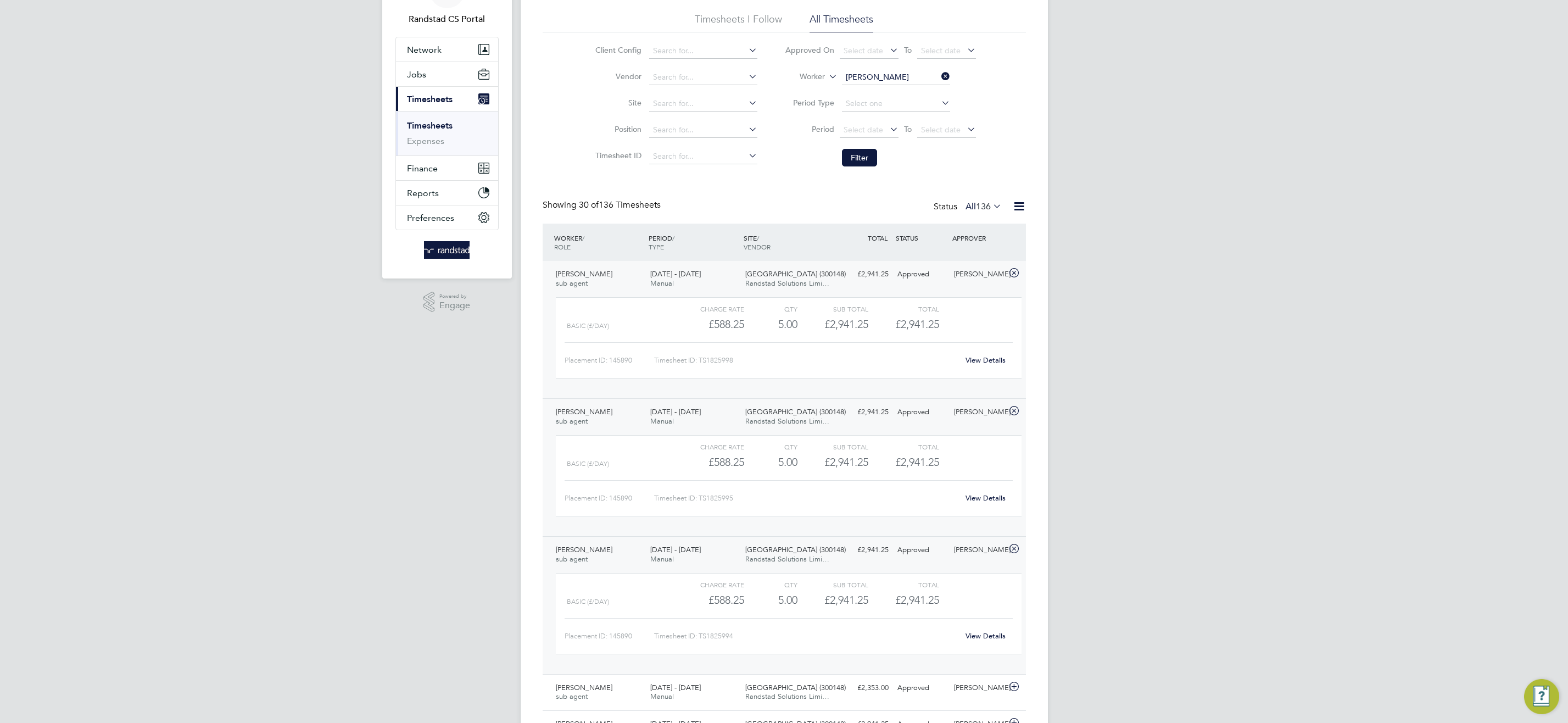
scroll to position [126, 0]
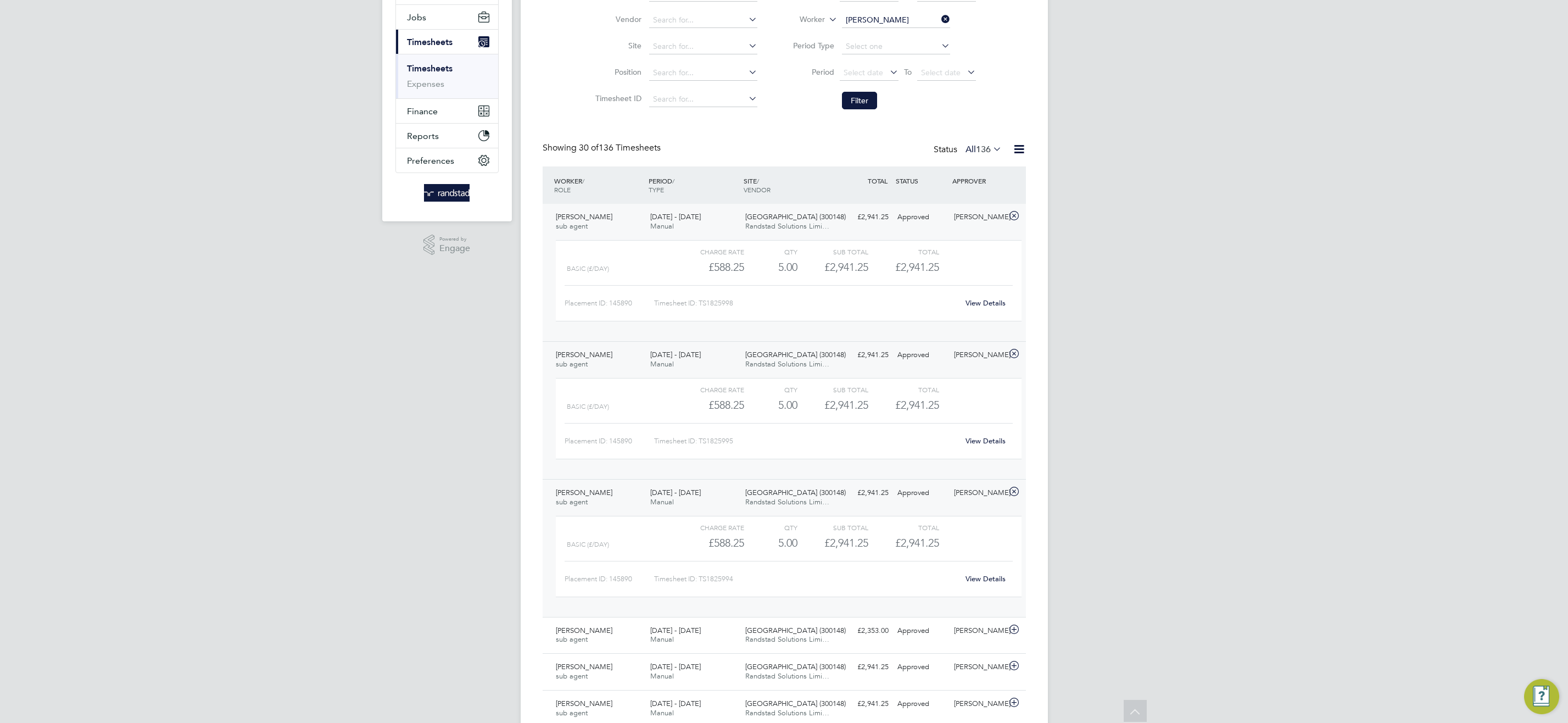
click at [985, 578] on link "View Details" at bounding box center [986, 578] width 41 height 9
click at [819, 494] on span "Beckton Depot (300148)" at bounding box center [795, 493] width 100 height 9
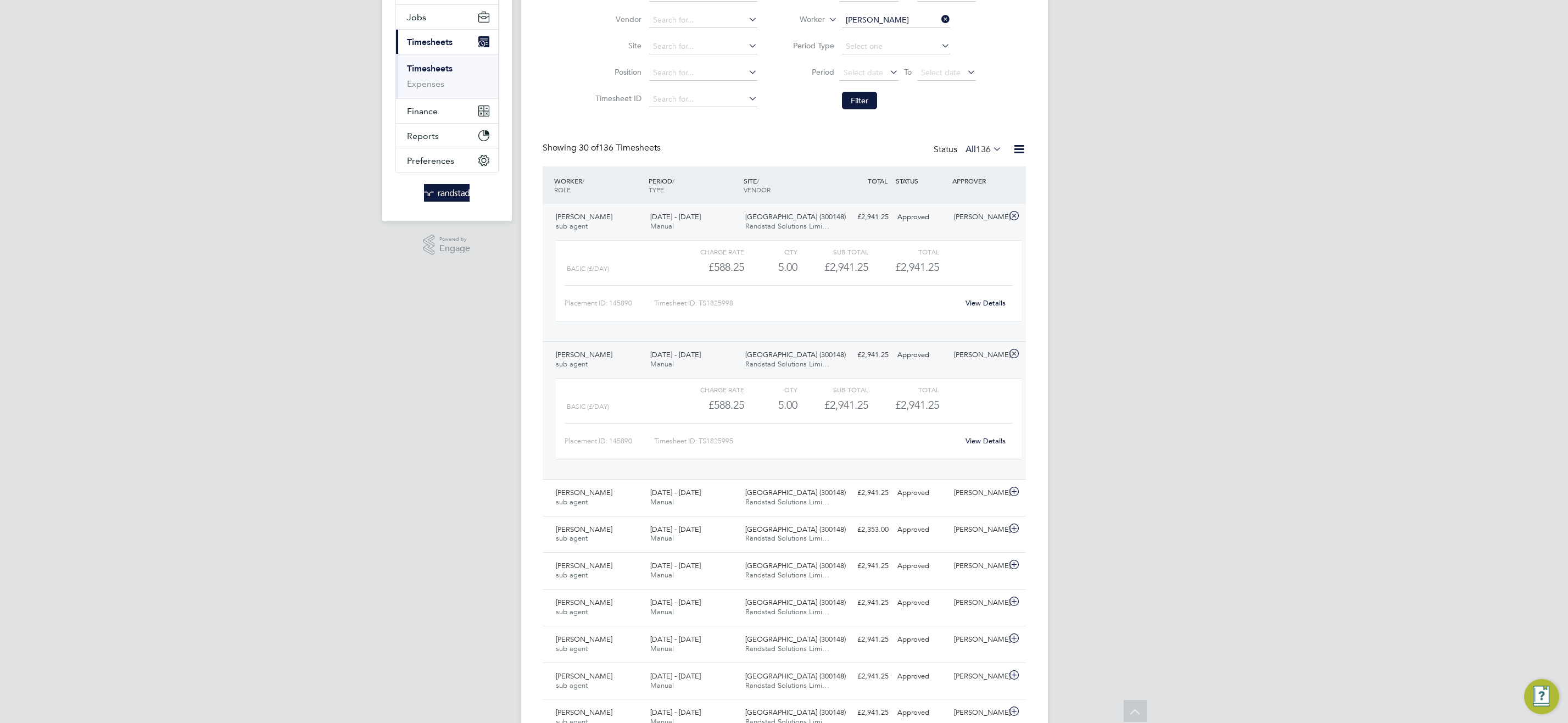
click at [981, 442] on link "View Details" at bounding box center [986, 441] width 41 height 9
click at [854, 358] on div "£2,941.25 Approved" at bounding box center [865, 356] width 57 height 18
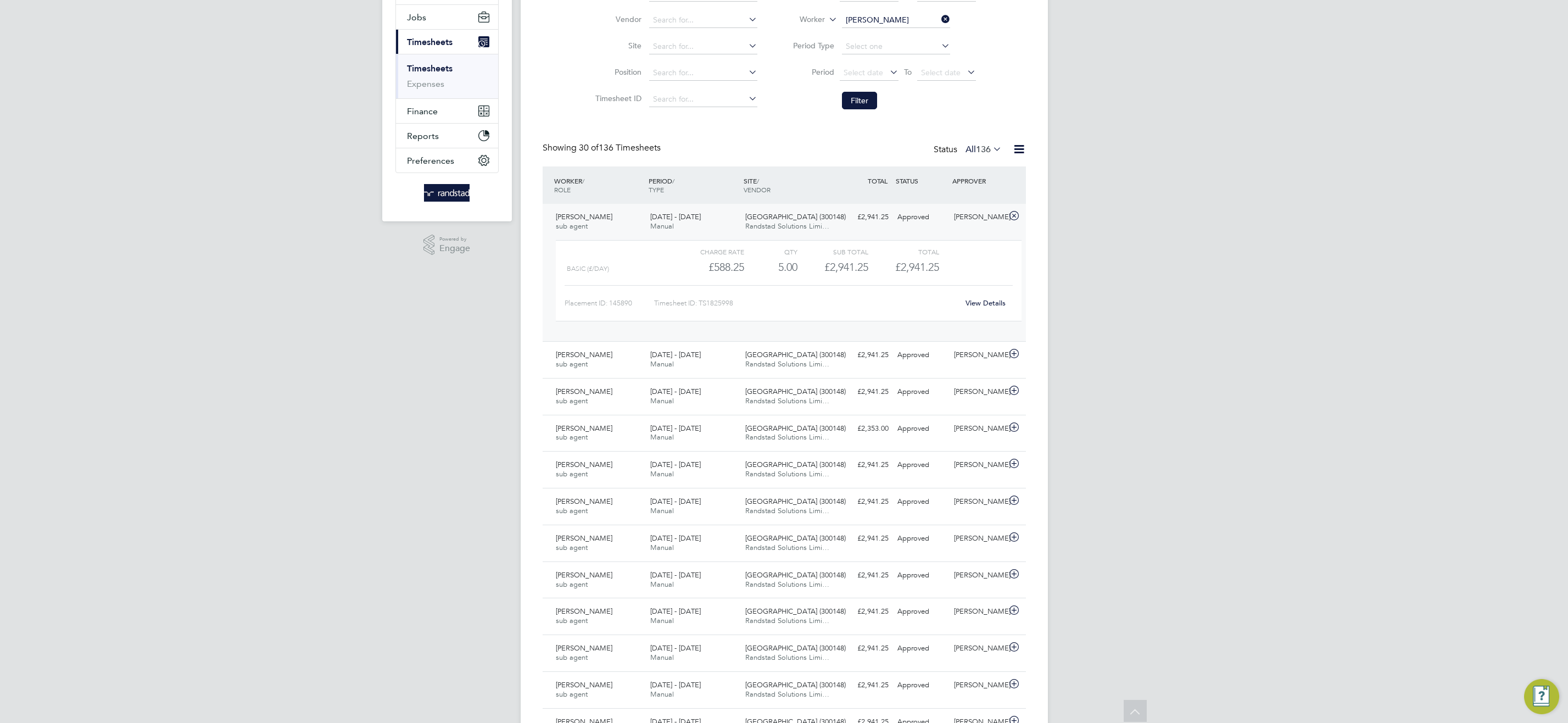
click at [982, 302] on link "View Details" at bounding box center [986, 303] width 41 height 9
click at [758, 228] on span "Randstad Solutions Limi…" at bounding box center [786, 226] width 84 height 9
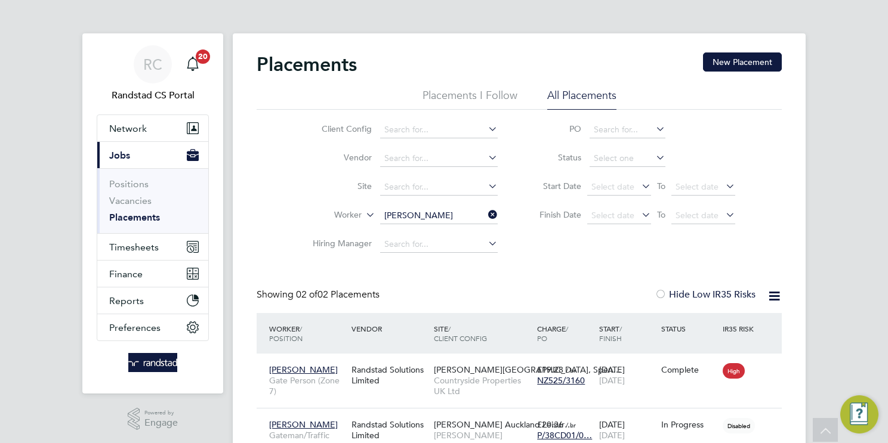
scroll to position [85, 0]
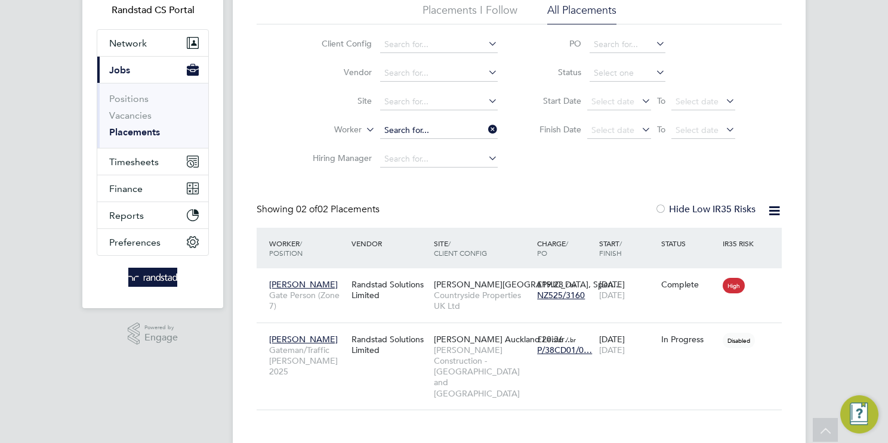
click at [422, 131] on ul "Client Config Vendor Site Worker Hiring Manager" at bounding box center [400, 101] width 224 height 143
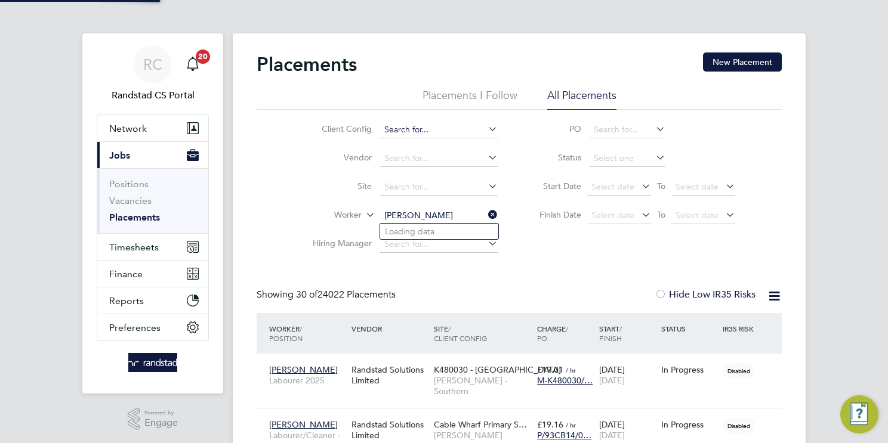
scroll to position [56, 104]
click at [481, 236] on li "Daniel Elliot t" at bounding box center [456, 232] width 153 height 16
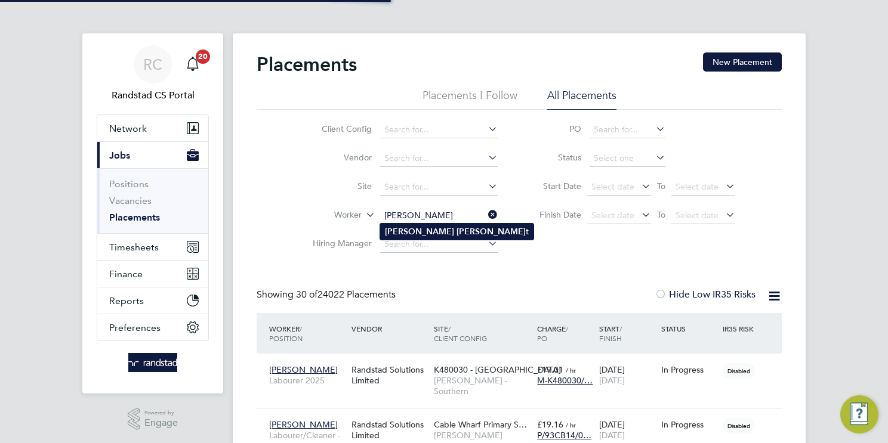
type input "Daniel Elliott"
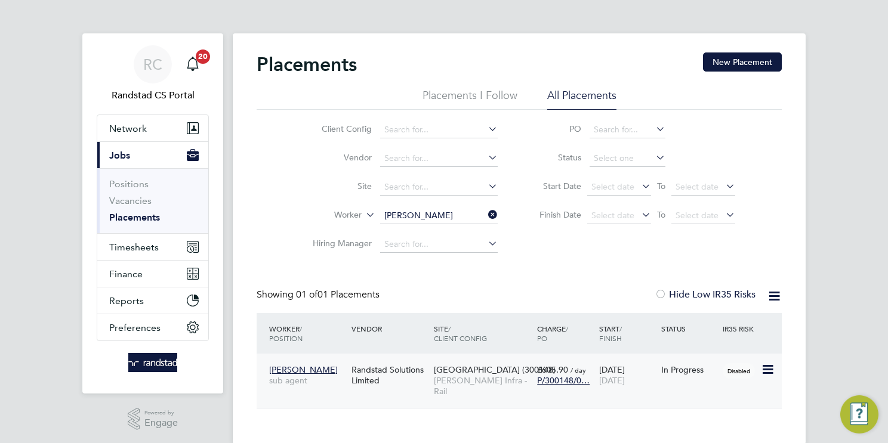
click at [445, 379] on span "Morgan Sindall Infra - Rail" at bounding box center [482, 385] width 97 height 21
click at [141, 245] on span "Timesheets" at bounding box center [134, 247] width 50 height 11
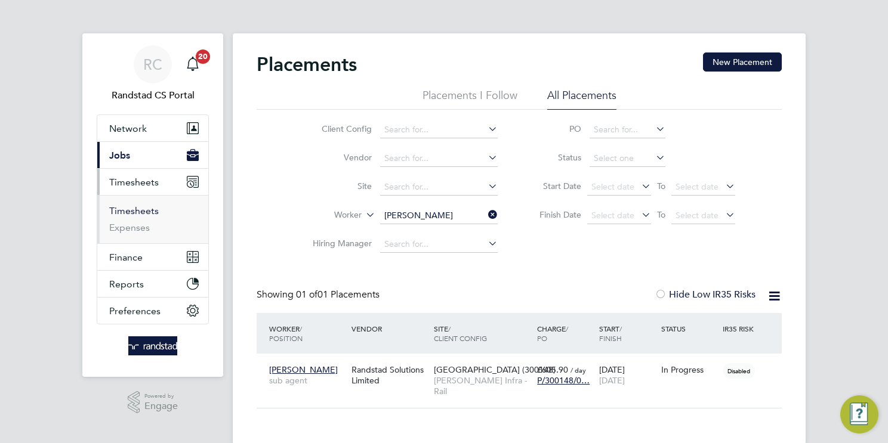
click at [146, 205] on link "Timesheets" at bounding box center [134, 210] width 50 height 11
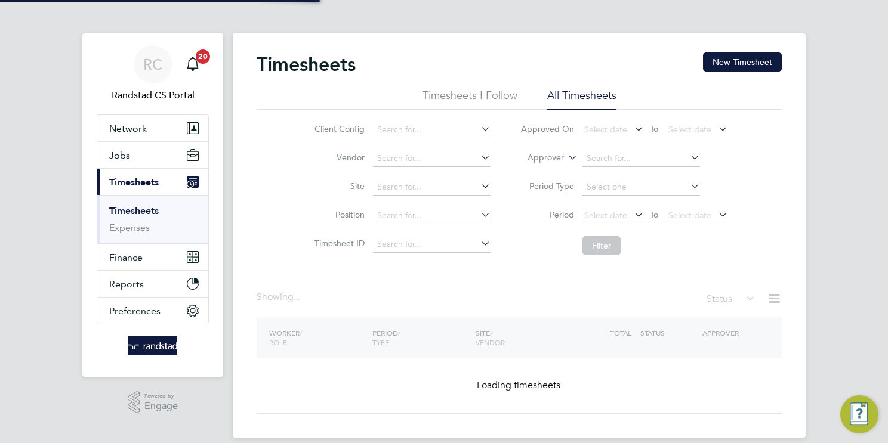
click at [151, 210] on link "Timesheets" at bounding box center [134, 210] width 50 height 11
click at [754, 55] on button "New Timesheet" at bounding box center [742, 61] width 79 height 19
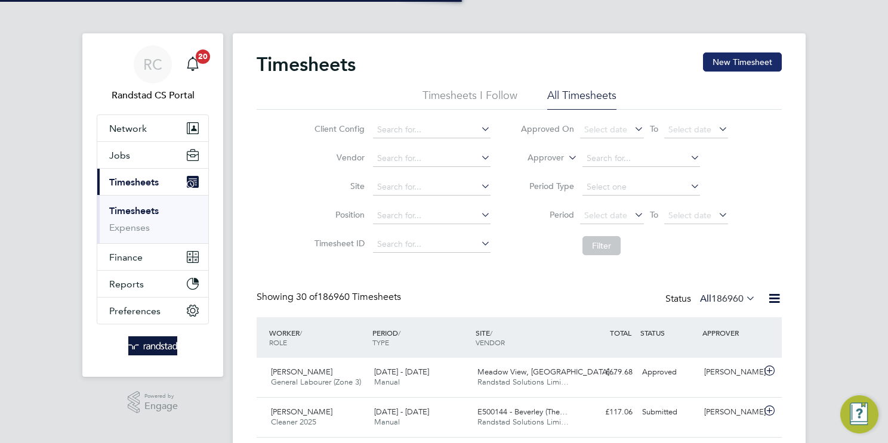
scroll to position [30, 104]
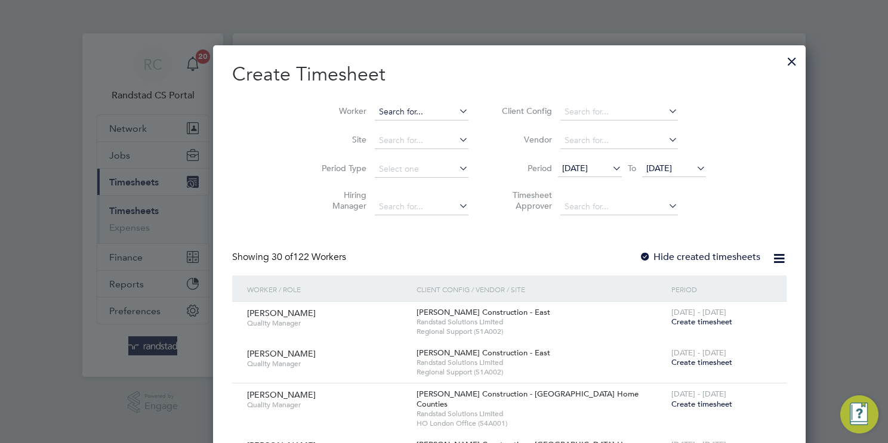
click at [375, 111] on input at bounding box center [422, 112] width 94 height 17
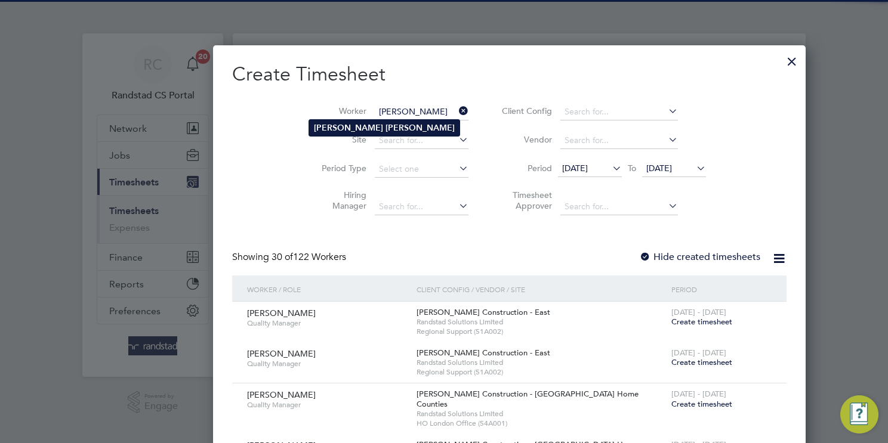
click at [391, 125] on li "Daniel Elliott" at bounding box center [384, 128] width 150 height 16
type input "Daniel Elliott"
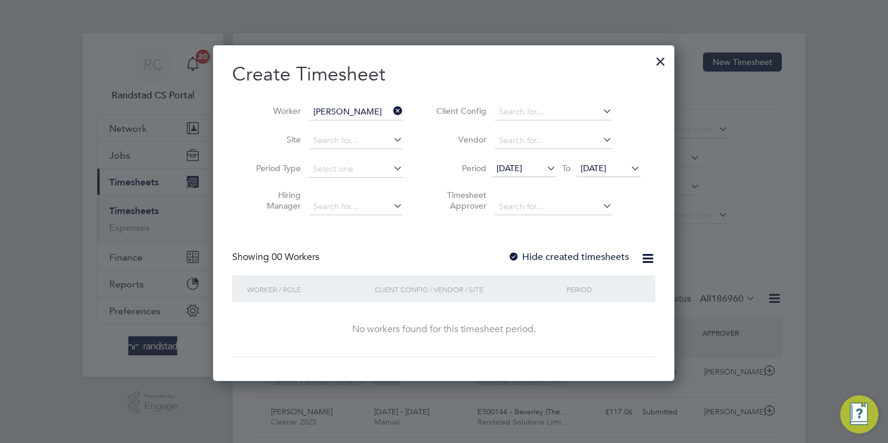
click at [522, 166] on span "11 Sep 2025" at bounding box center [509, 168] width 26 height 11
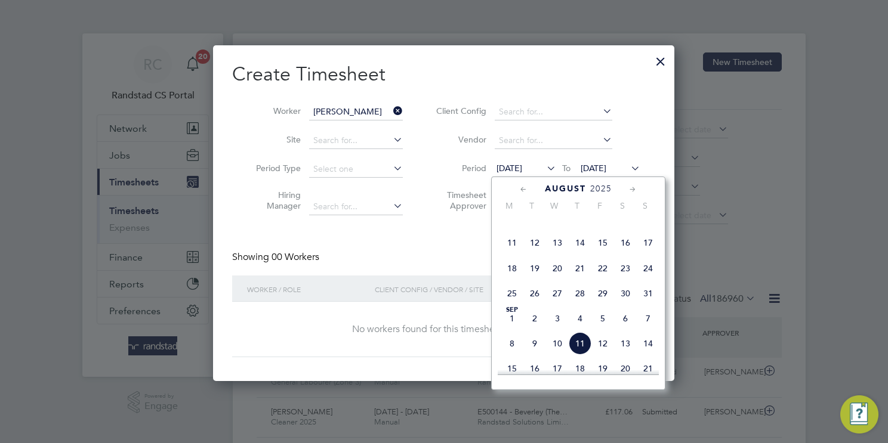
click at [625, 280] on span "23" at bounding box center [625, 268] width 23 height 23
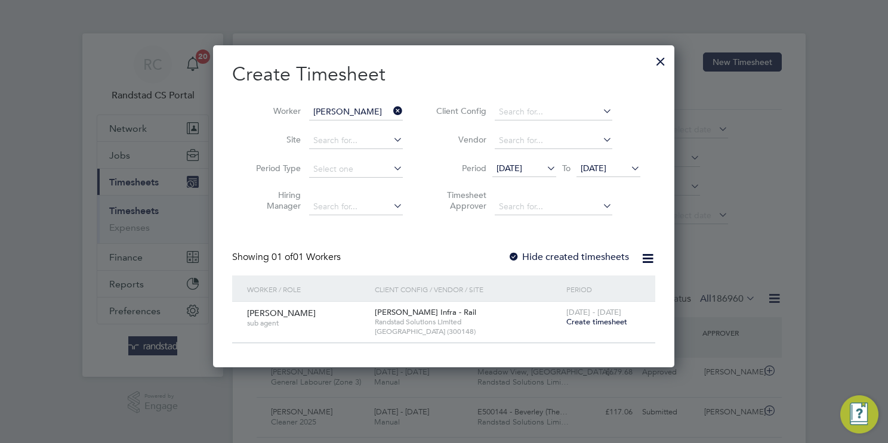
click at [596, 320] on span "Create timesheet" at bounding box center [596, 322] width 61 height 10
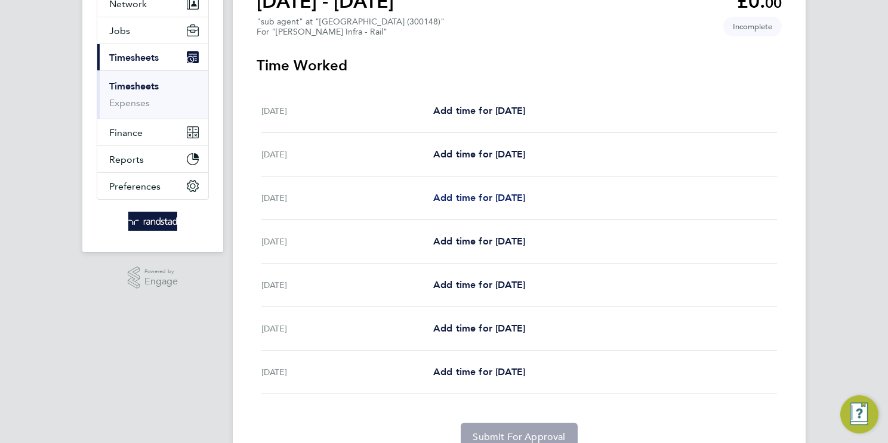
click at [525, 199] on span "Add time for Mon 01 Sep" at bounding box center [479, 197] width 92 height 11
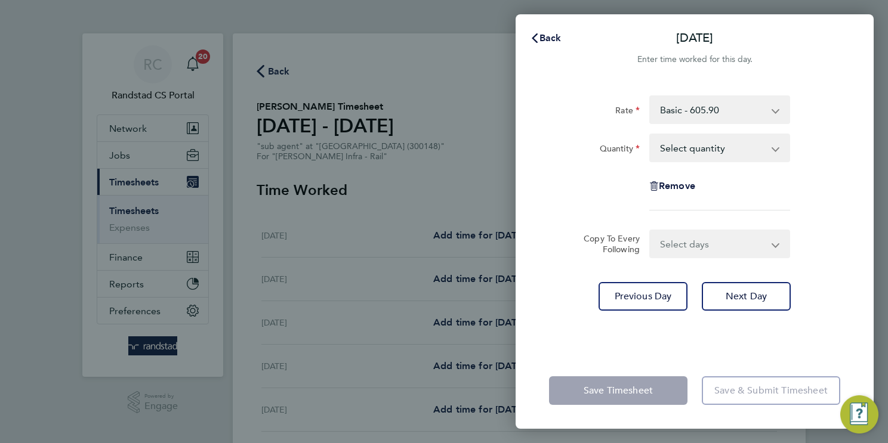
click at [745, 146] on select "Select quantity 0.5 1" at bounding box center [712, 148] width 124 height 26
select select "1"
click at [650, 135] on select "Select quantity 0.5 1" at bounding box center [712, 148] width 124 height 26
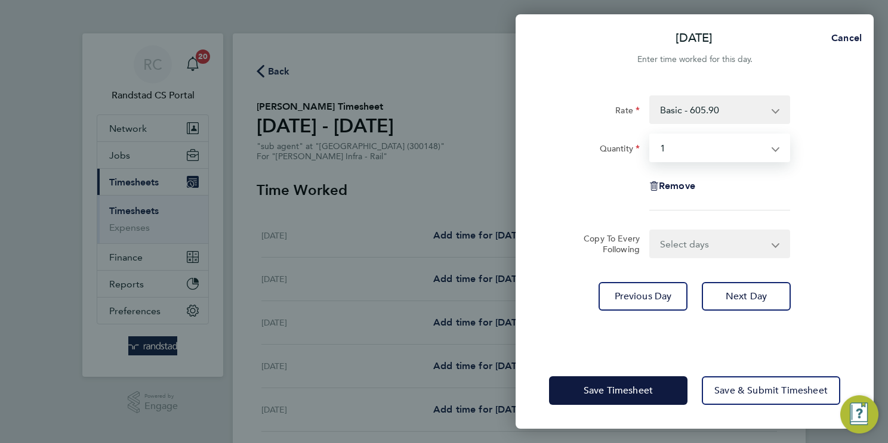
click at [718, 239] on select "Select days Day Tuesday Wednesday Thursday Friday" at bounding box center [712, 244] width 125 height 26
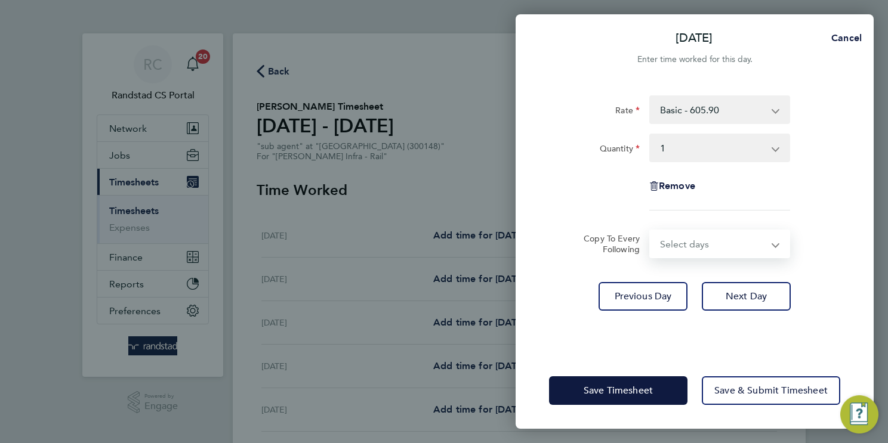
select select "DAY"
click at [650, 231] on select "Select days Day Tuesday Wednesday Thursday Friday" at bounding box center [712, 244] width 125 height 26
select select "2025-09-05"
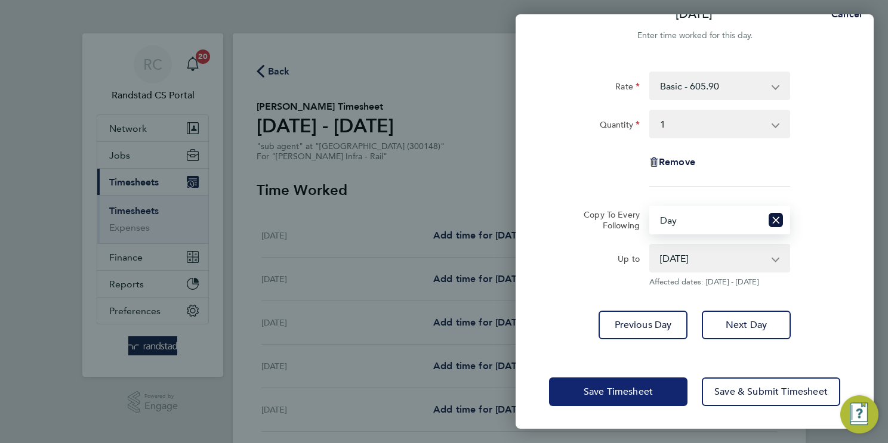
click at [605, 392] on span "Save Timesheet" at bounding box center [617, 392] width 69 height 12
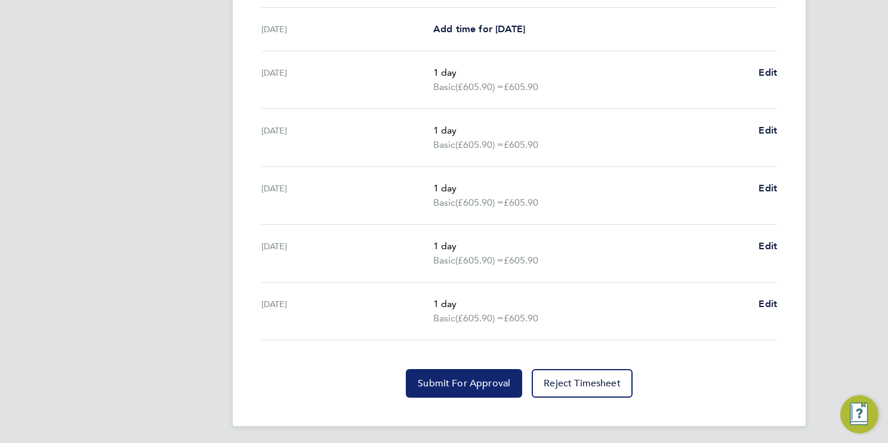
click at [474, 384] on span "Submit For Approval" at bounding box center [464, 384] width 92 height 12
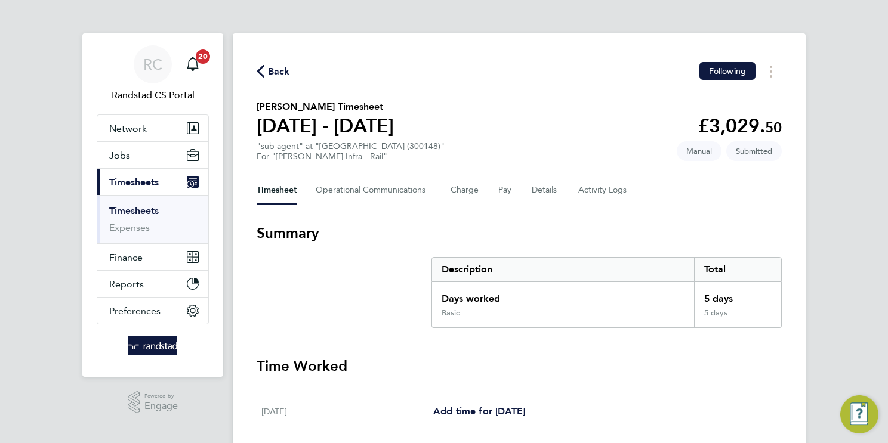
click at [157, 207] on link "Timesheets" at bounding box center [134, 210] width 50 height 11
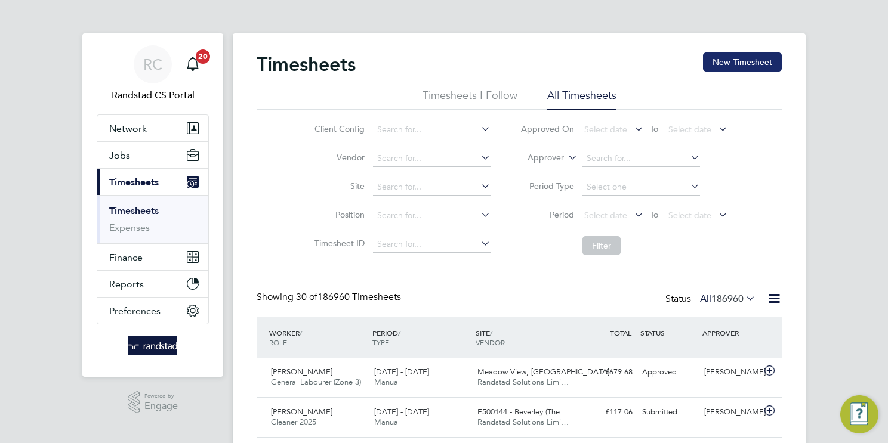
click at [746, 64] on button "New Timesheet" at bounding box center [742, 61] width 79 height 19
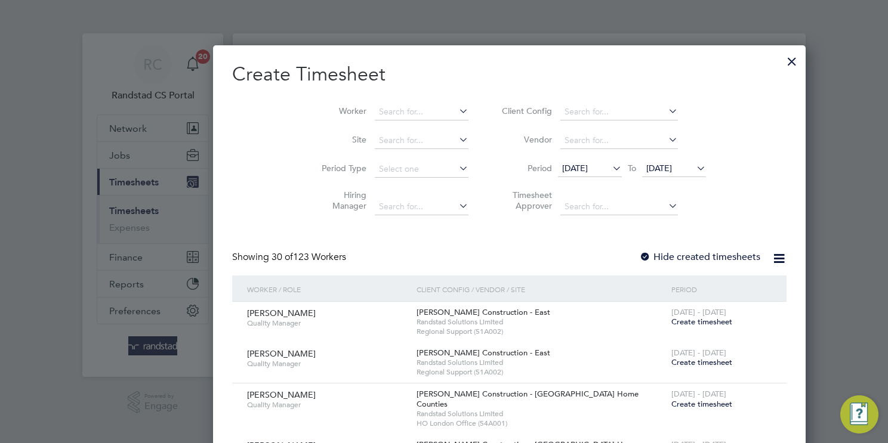
drag, startPoint x: 344, startPoint y: 112, endPoint x: 332, endPoint y: 100, distance: 16.5
click at [375, 111] on input at bounding box center [422, 112] width 94 height 17
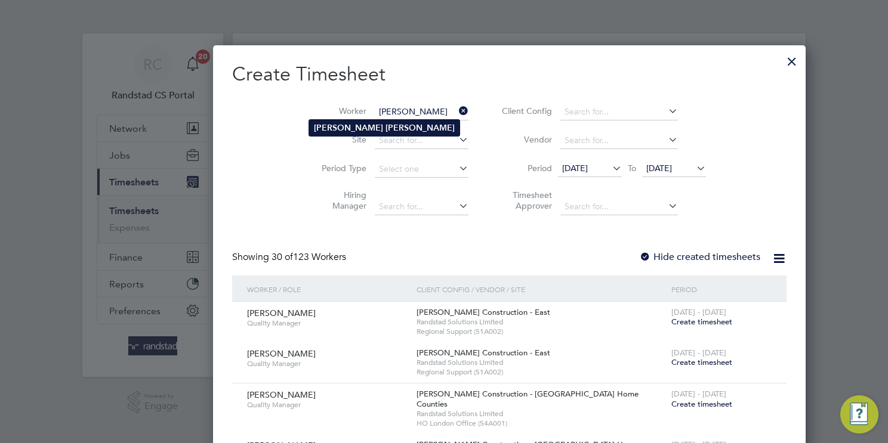
click at [385, 125] on b "Elliott" at bounding box center [419, 128] width 69 height 10
type input "Daniel Elliott"
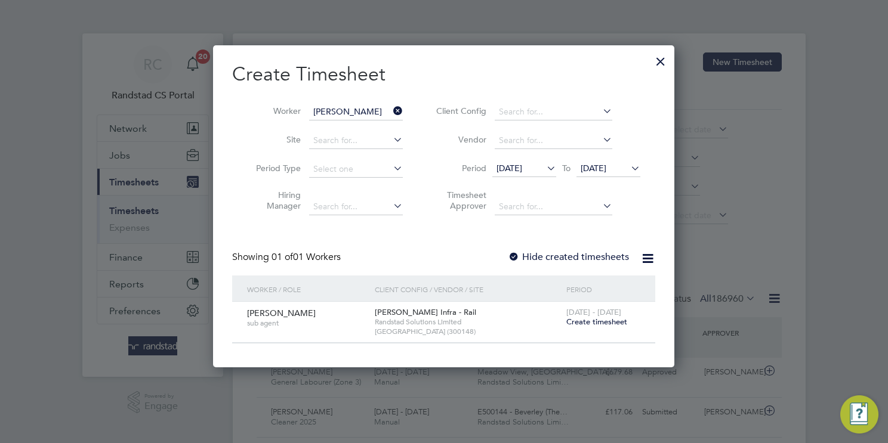
click at [586, 321] on span "Create timesheet" at bounding box center [596, 322] width 61 height 10
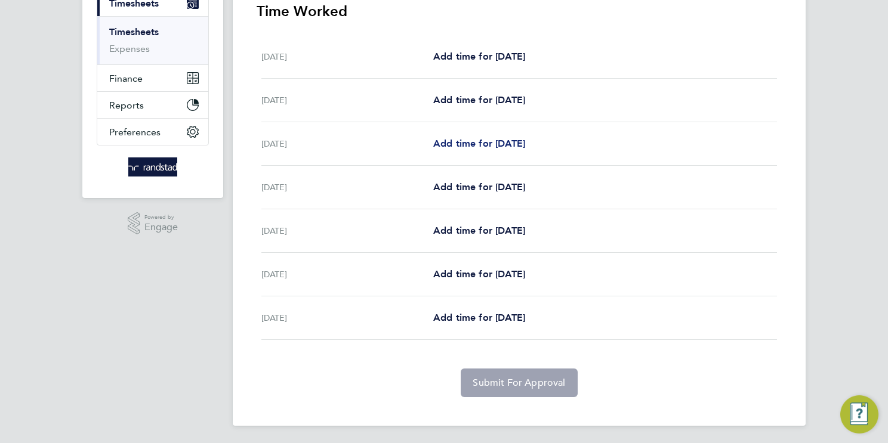
click at [525, 144] on span "Add time for Mon 08 Sep" at bounding box center [479, 143] width 92 height 11
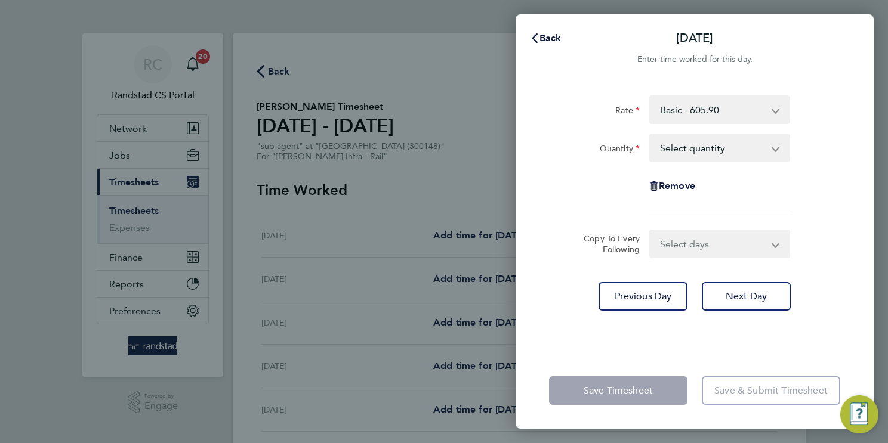
click at [726, 150] on select "Select quantity 0.5 1" at bounding box center [712, 148] width 124 height 26
select select "1"
click at [650, 135] on select "Select quantity 0.5 1" at bounding box center [712, 148] width 124 height 26
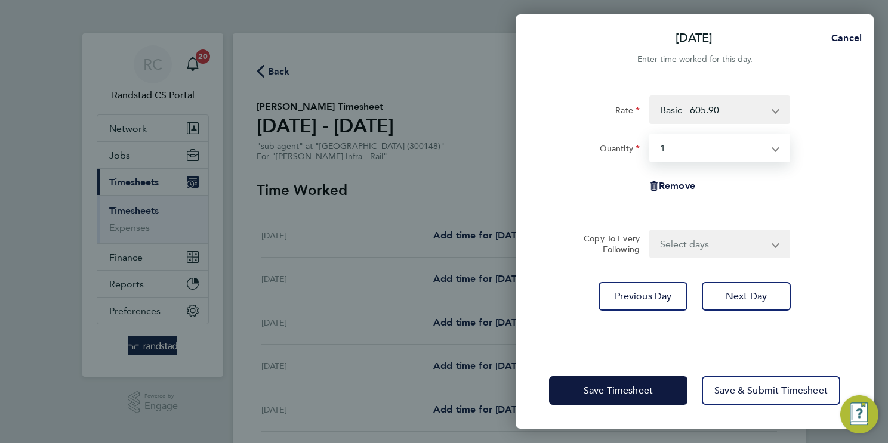
click at [724, 243] on select "Select days Day Tuesday Wednesday Thursday Friday" at bounding box center [712, 244] width 125 height 26
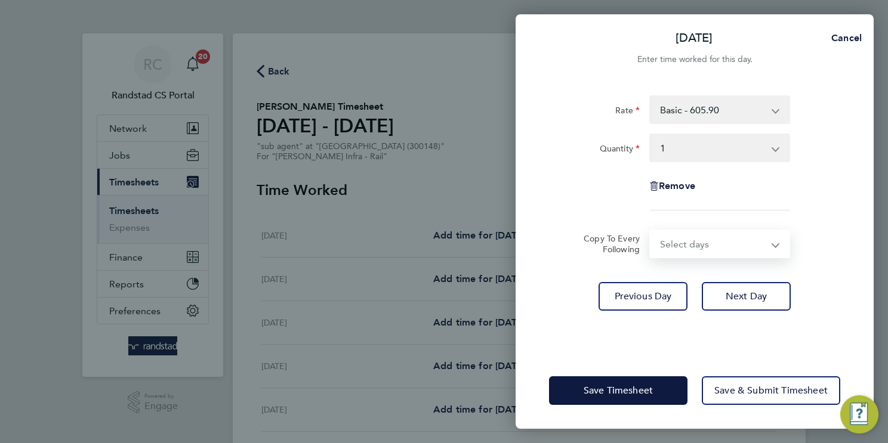
select select "DAY"
click at [650, 231] on select "Select days Day Tuesday Wednesday Thursday Friday" at bounding box center [712, 244] width 125 height 26
select select "2025-09-12"
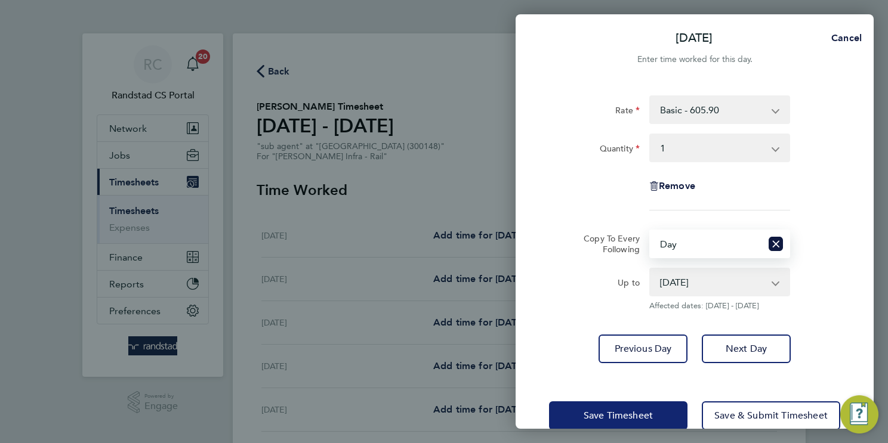
click at [623, 413] on span "Save Timesheet" at bounding box center [617, 416] width 69 height 12
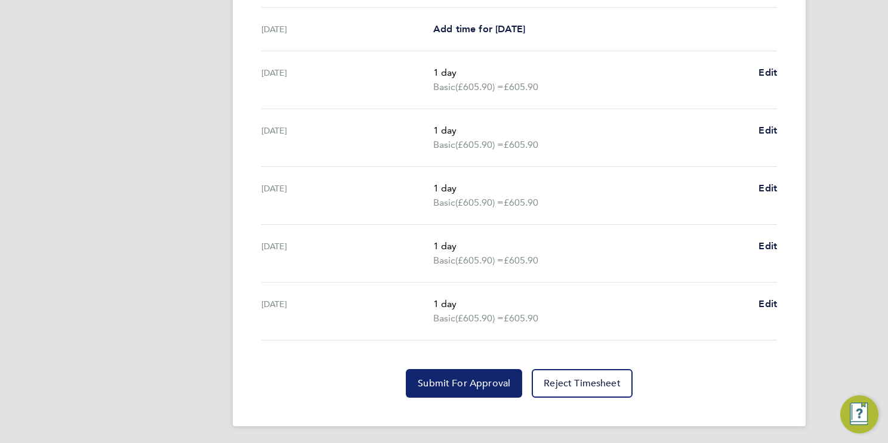
click at [475, 380] on span "Submit For Approval" at bounding box center [464, 384] width 92 height 12
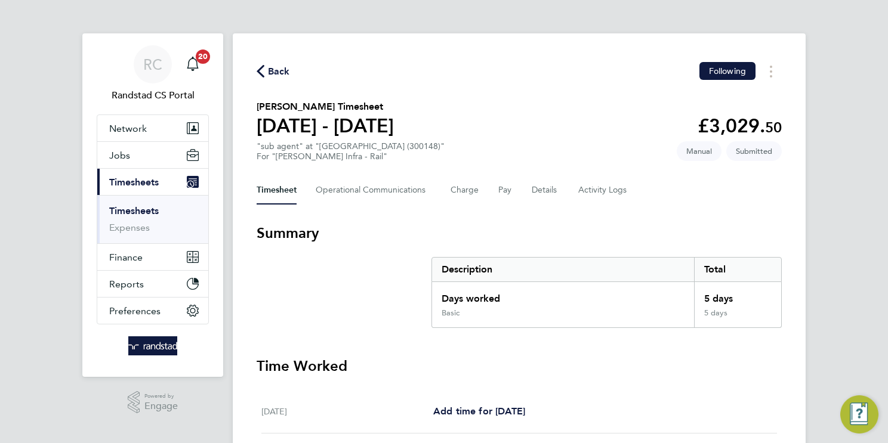
click at [149, 208] on link "Timesheets" at bounding box center [134, 210] width 50 height 11
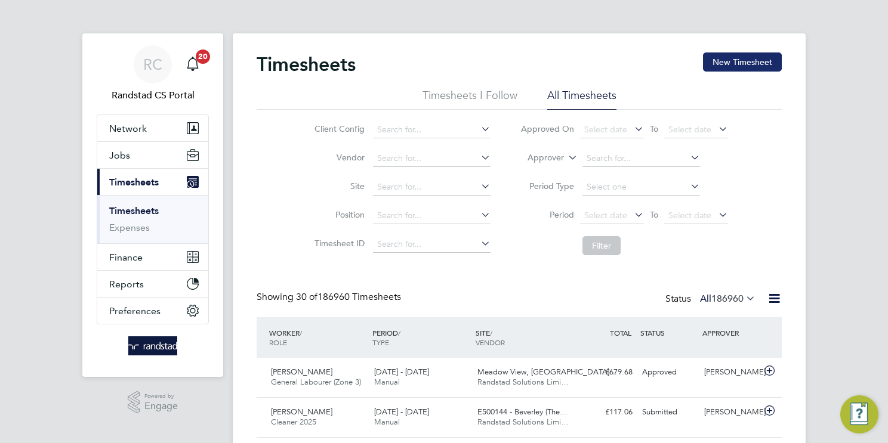
click at [750, 66] on button "New Timesheet" at bounding box center [742, 61] width 79 height 19
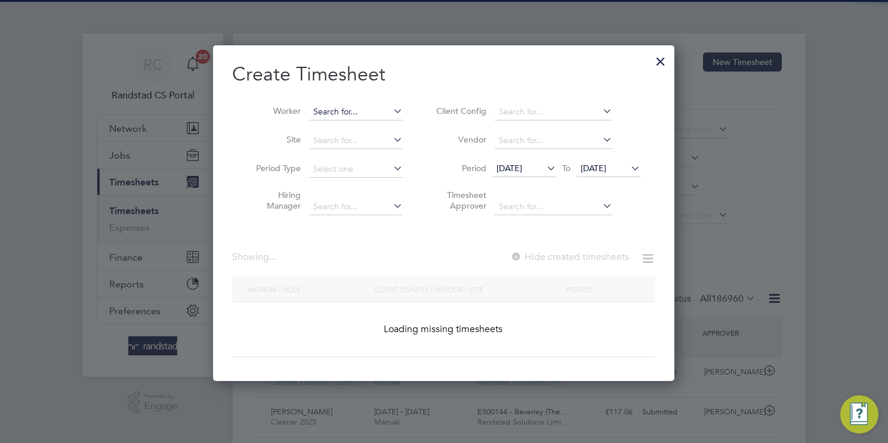
click at [354, 115] on input at bounding box center [356, 112] width 94 height 17
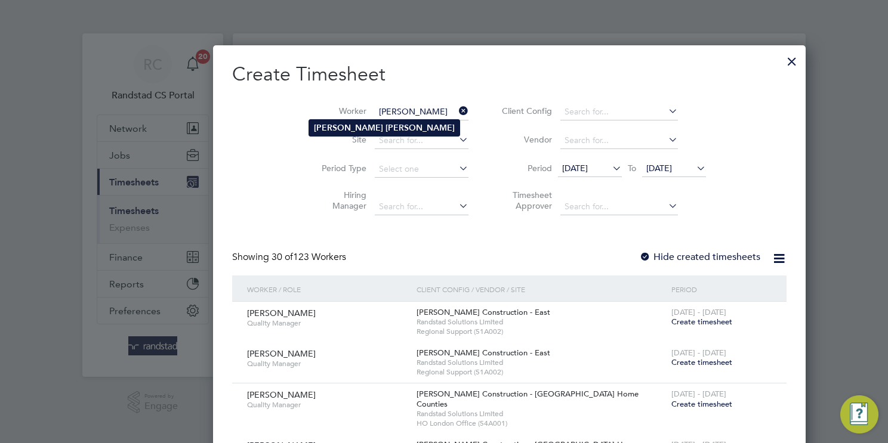
click at [391, 132] on li "Daniel Elliott" at bounding box center [384, 128] width 150 height 16
type input "Daniel Elliott"
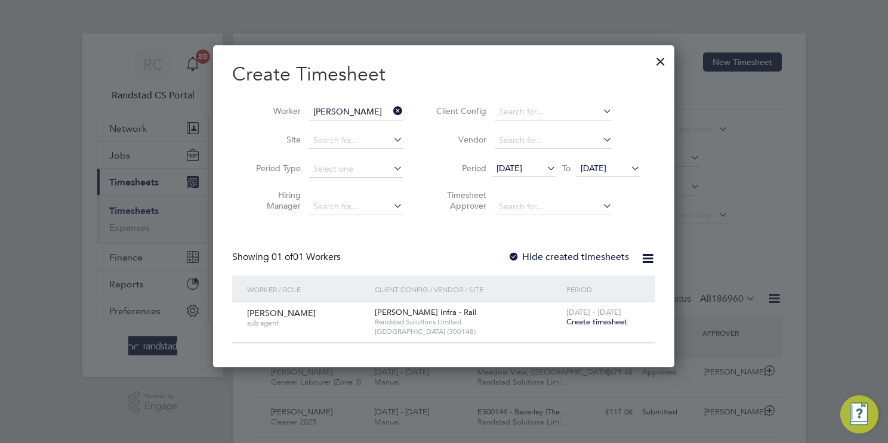
click at [605, 320] on span "Create timesheet" at bounding box center [596, 322] width 61 height 10
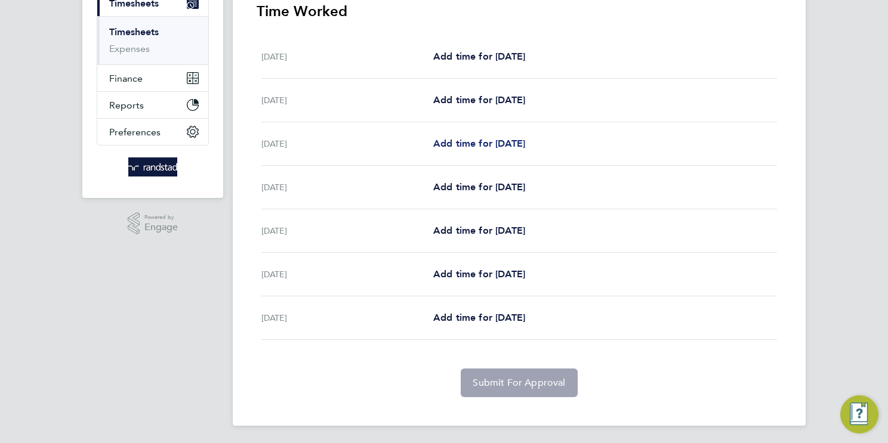
click at [506, 144] on span "Add time for Mon 15 Sep" at bounding box center [479, 143] width 92 height 11
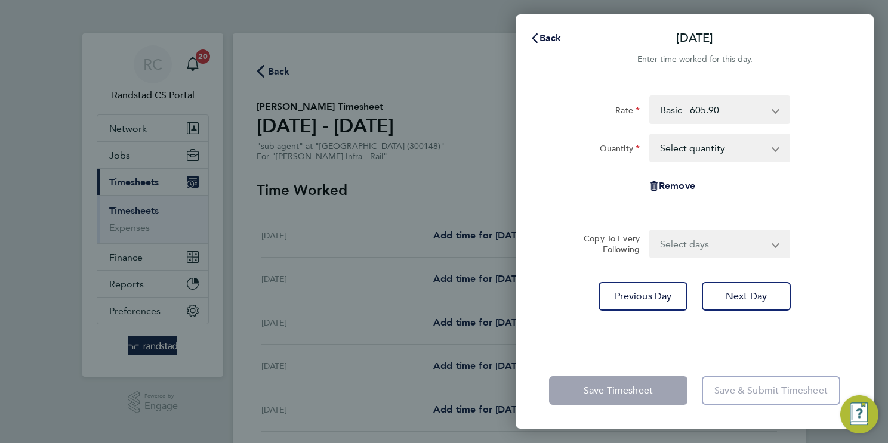
drag, startPoint x: 710, startPoint y: 152, endPoint x: 710, endPoint y: 160, distance: 8.9
click at [710, 151] on select "Select quantity 0.5 1" at bounding box center [712, 148] width 124 height 26
select select "1"
click at [650, 135] on select "Select quantity 0.5 1" at bounding box center [712, 148] width 124 height 26
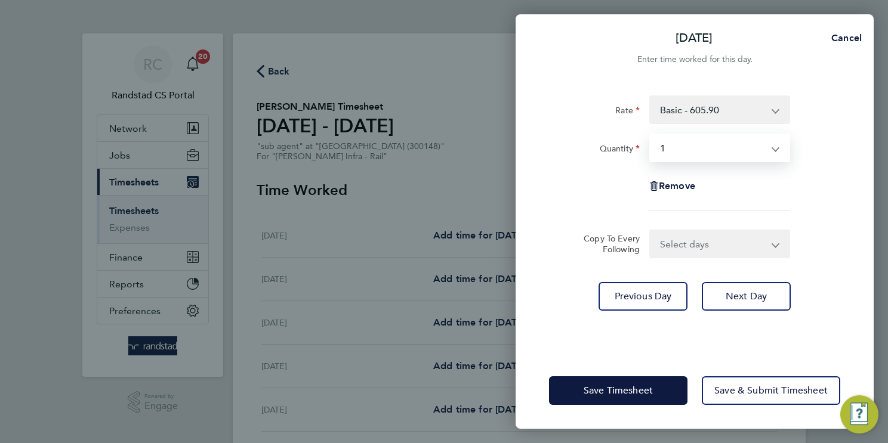
click at [699, 245] on select "Select days Day Tuesday Wednesday Thursday Friday" at bounding box center [712, 244] width 125 height 26
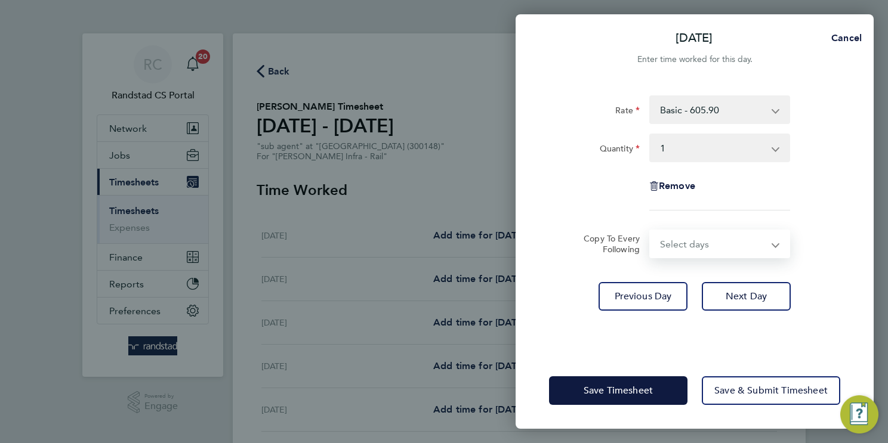
select select "DAY"
click at [650, 231] on select "Select days Day Tuesday Wednesday Thursday Friday" at bounding box center [712, 244] width 125 height 26
select select "2025-09-19"
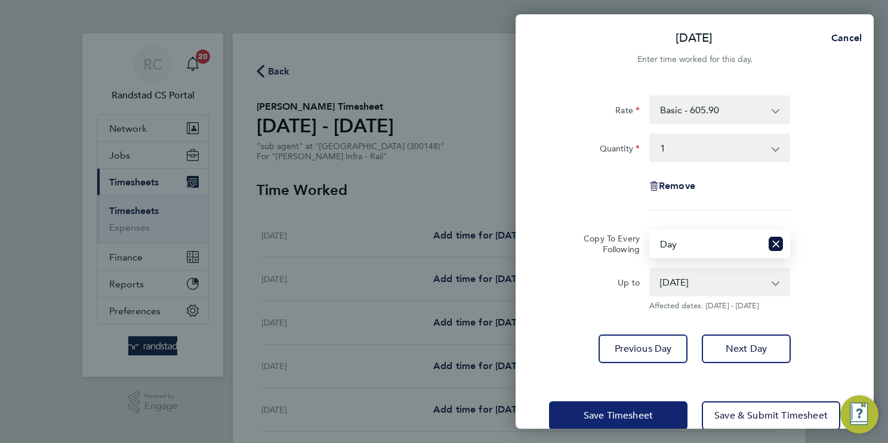
click at [611, 415] on span "Save Timesheet" at bounding box center [617, 416] width 69 height 12
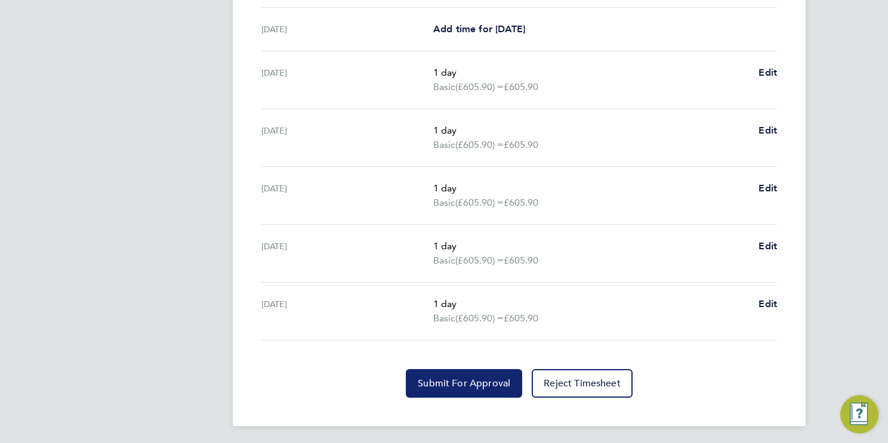
click at [455, 380] on span "Submit For Approval" at bounding box center [464, 384] width 92 height 12
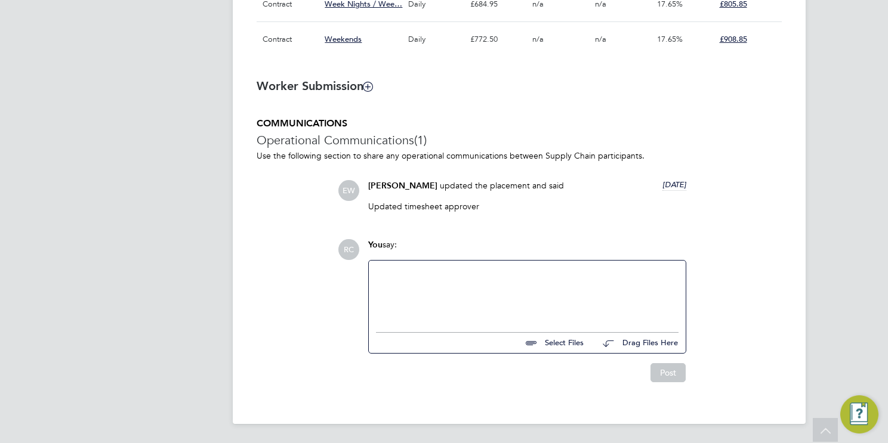
click at [437, 283] on div at bounding box center [527, 293] width 302 height 51
click at [676, 371] on button "Post" at bounding box center [667, 372] width 35 height 19
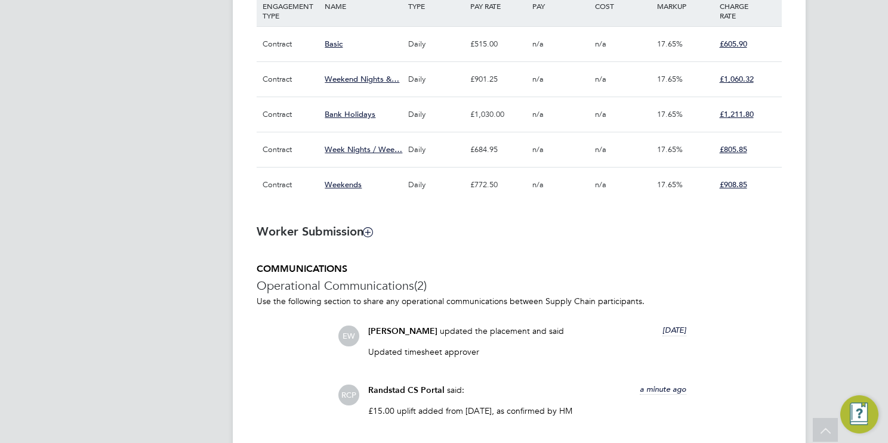
scroll to position [670, 0]
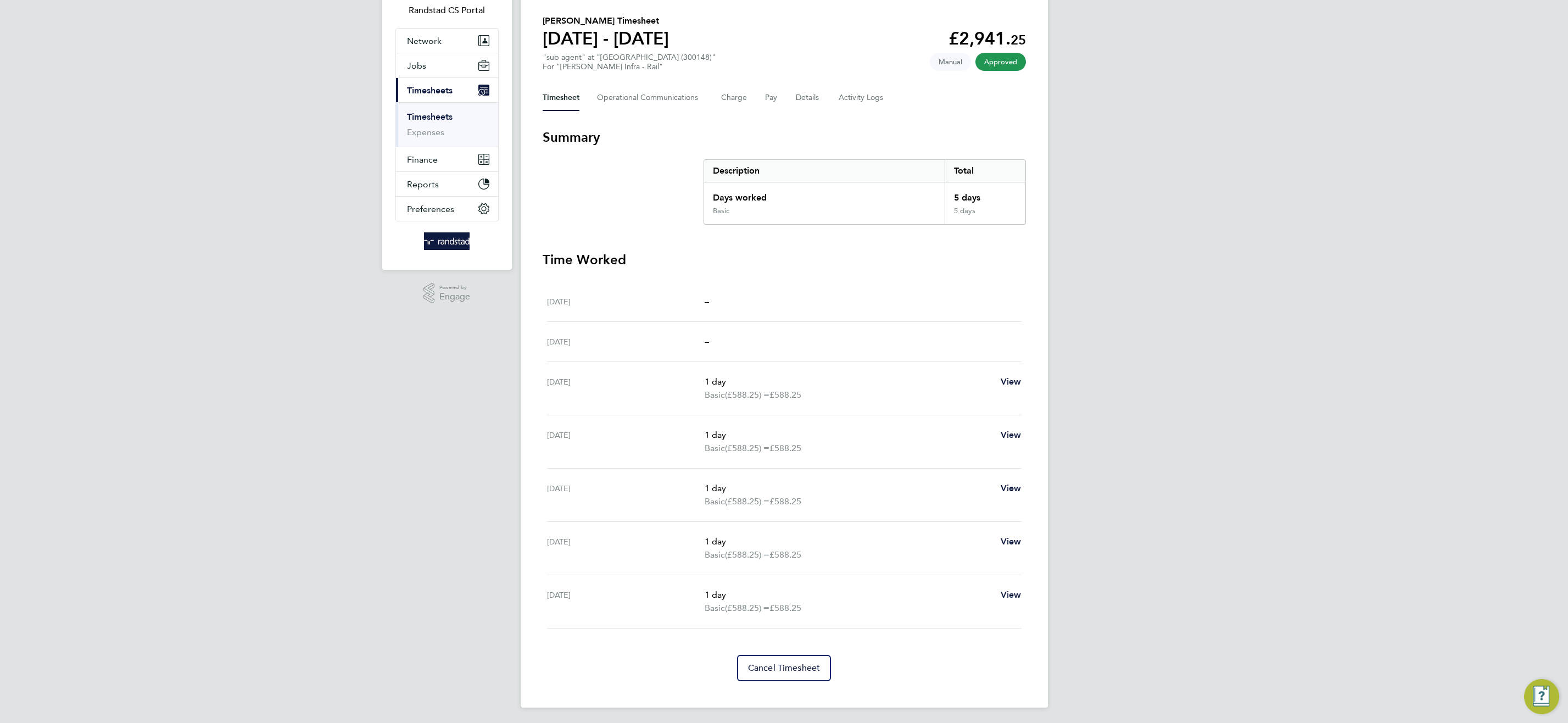
scroll to position [79, 0]
click at [789, 667] on span "Cancel Timesheet" at bounding box center [784, 666] width 73 height 11
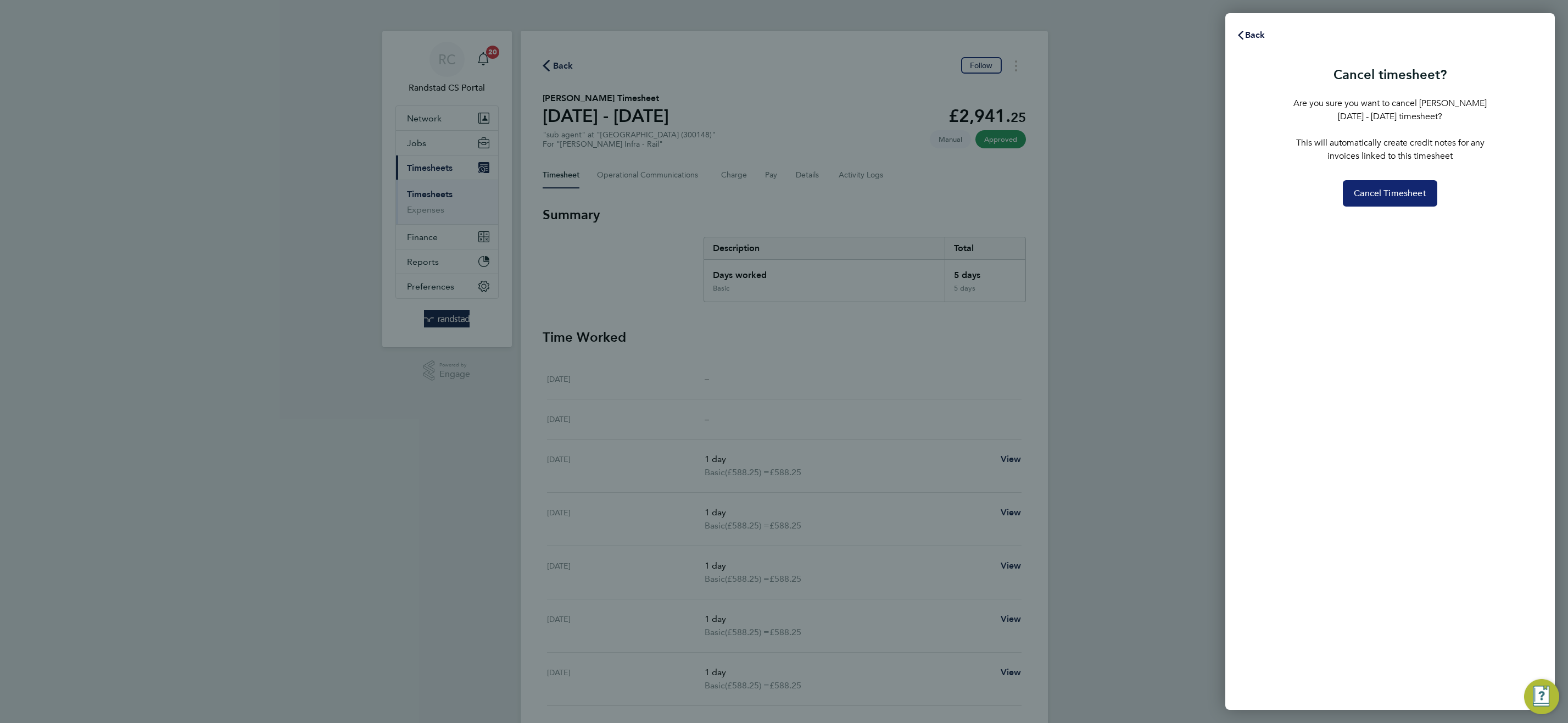
click at [1379, 188] on span "Cancel Timesheet" at bounding box center [1389, 193] width 73 height 11
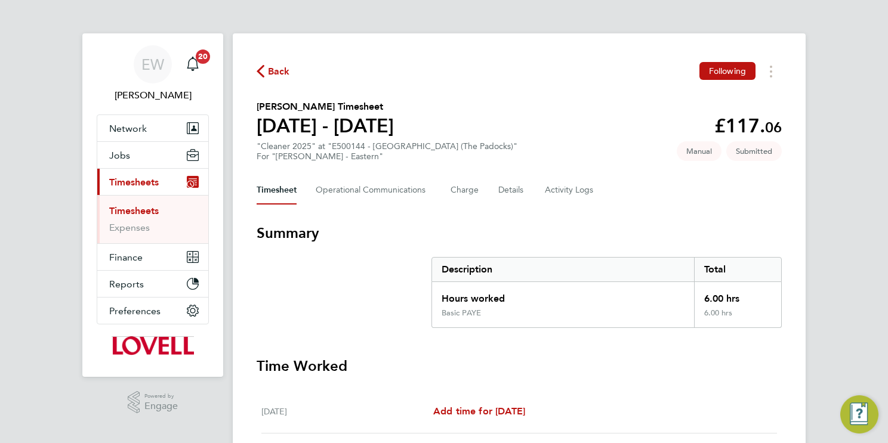
scroll to position [397, 0]
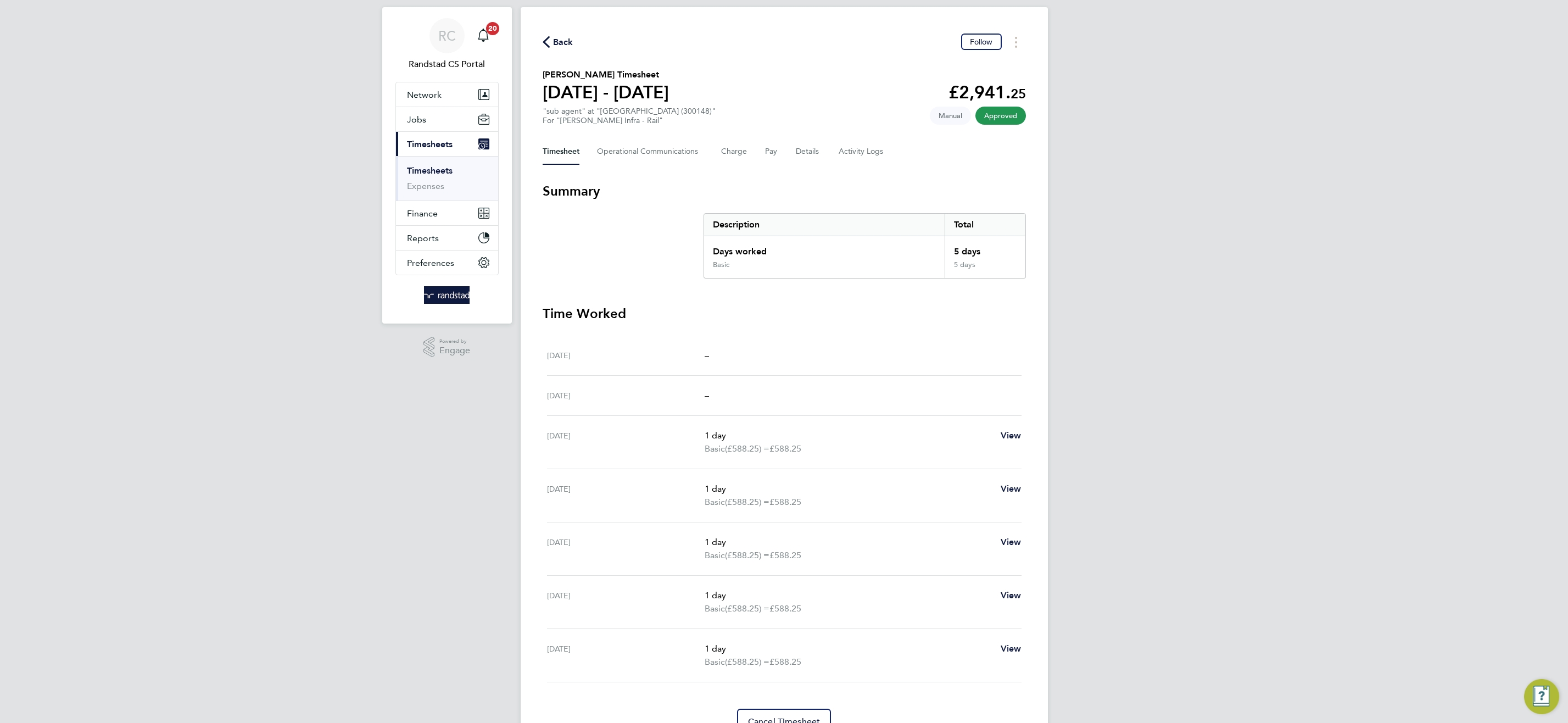
scroll to position [79, 0]
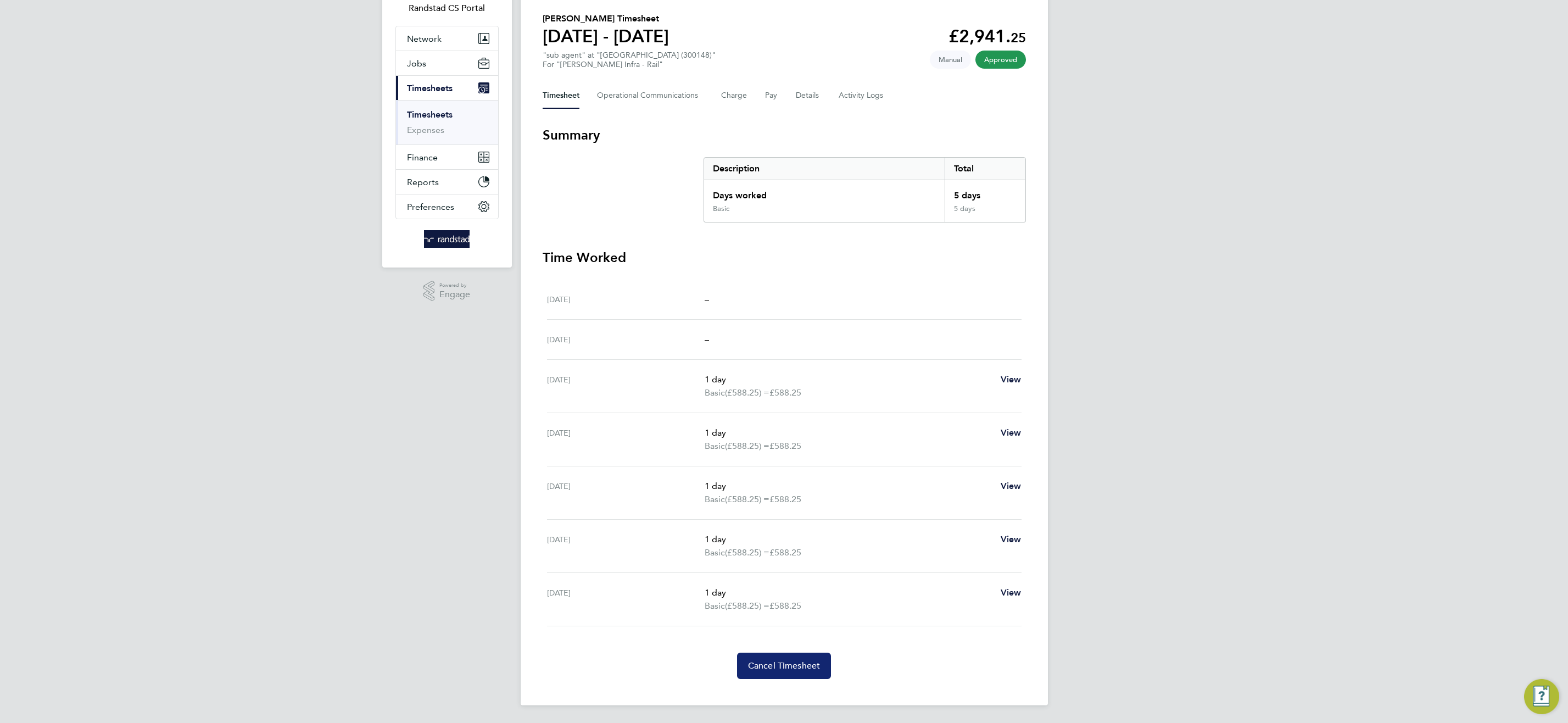
click at [784, 671] on button "Cancel Timesheet" at bounding box center [784, 666] width 95 height 27
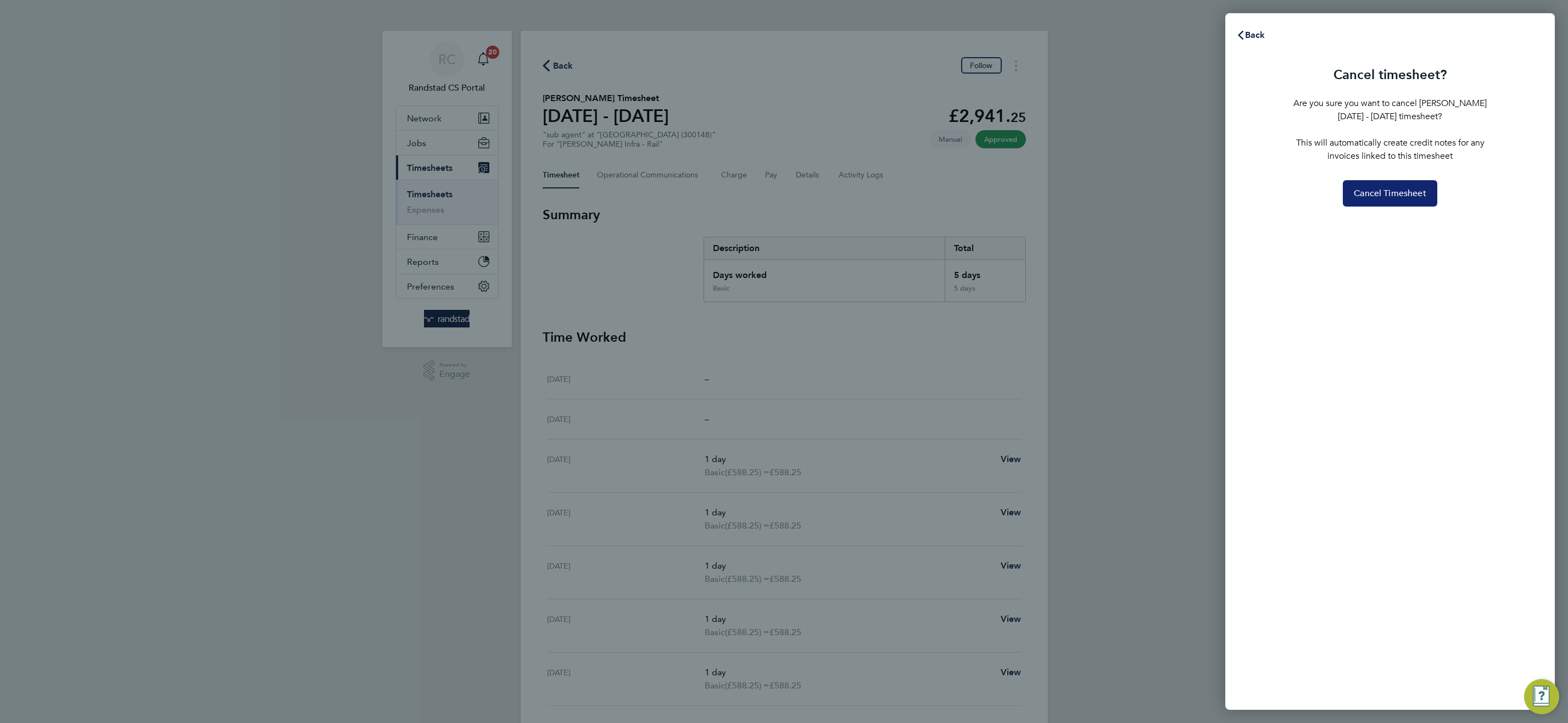
drag, startPoint x: 1391, startPoint y: 188, endPoint x: 1358, endPoint y: 218, distance: 44.6
click at [1390, 189] on span "Cancel Timesheet" at bounding box center [1389, 193] width 73 height 11
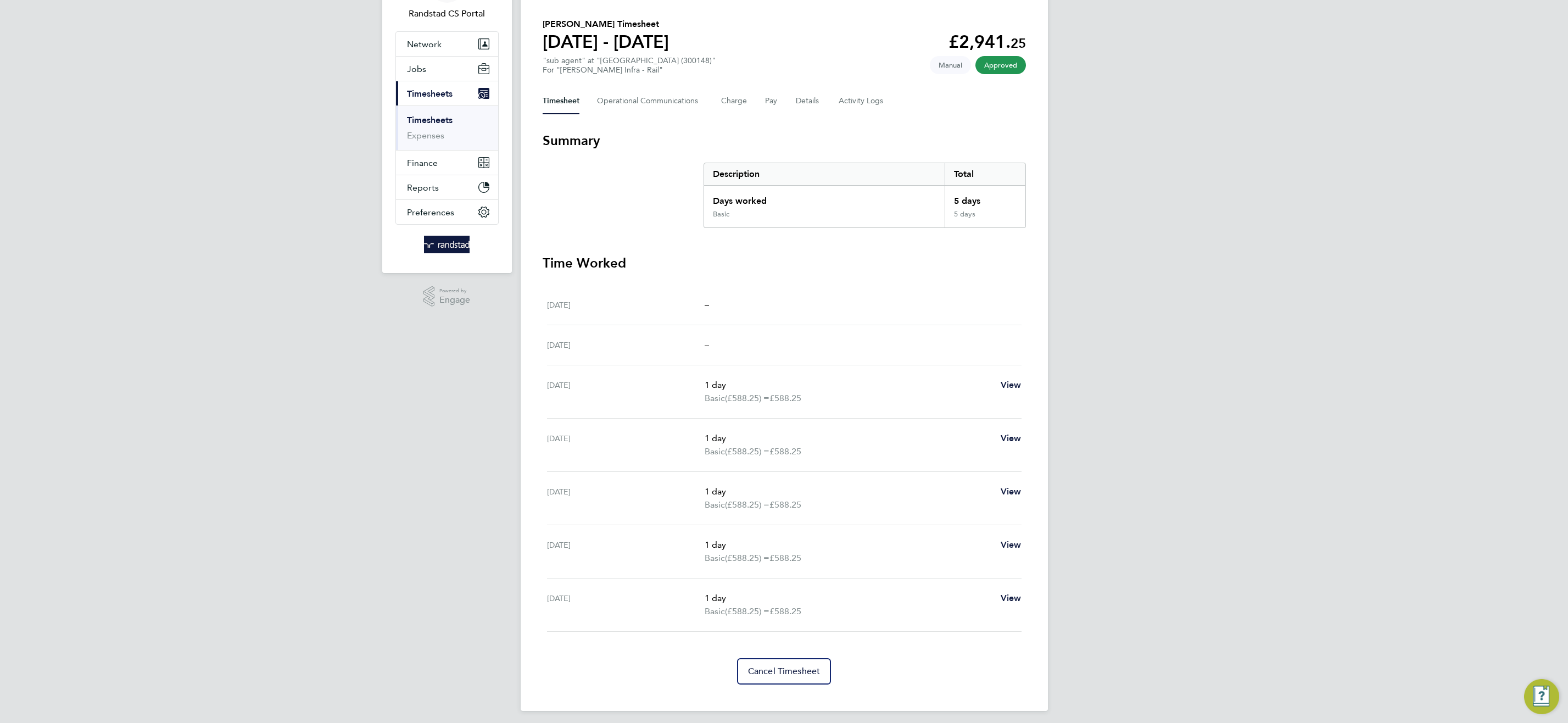
scroll to position [79, 0]
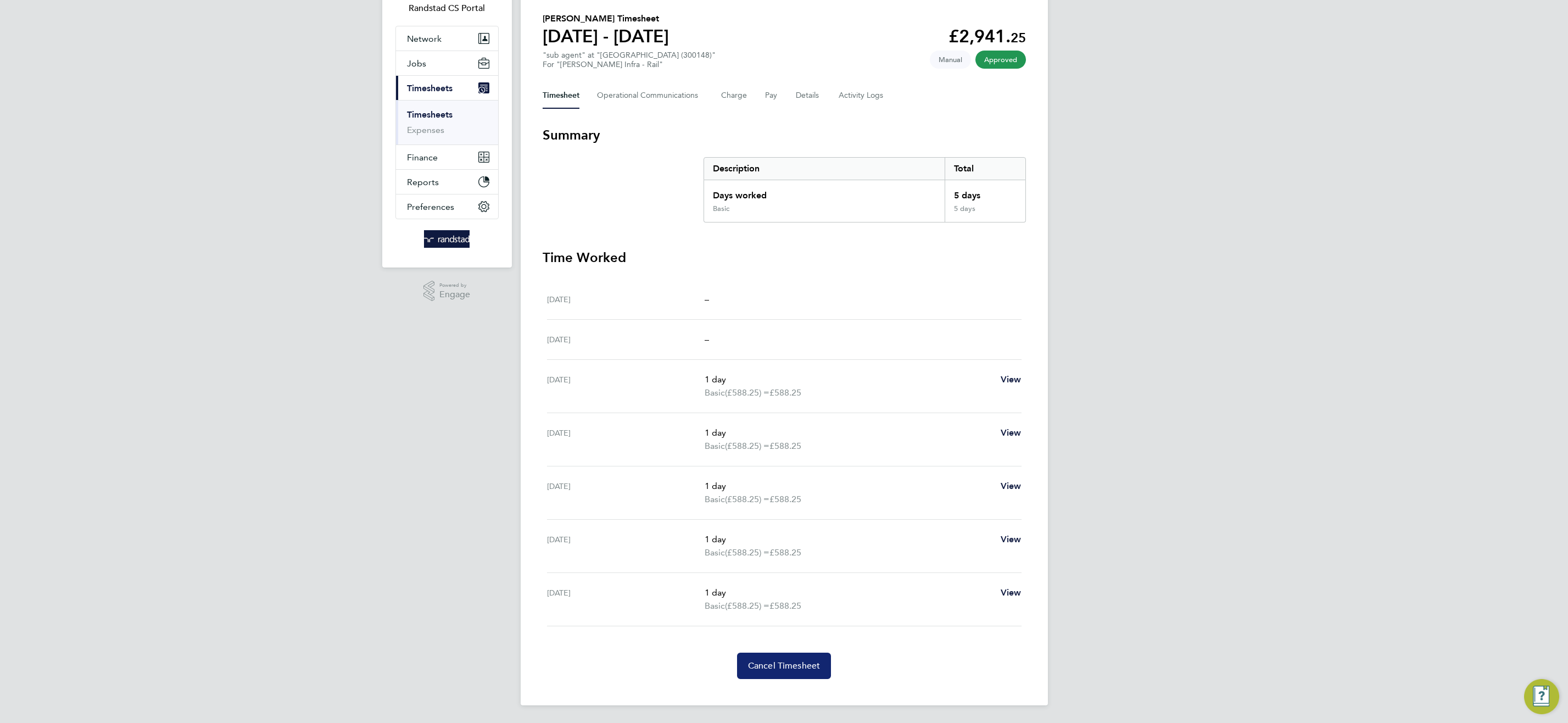
click at [775, 665] on span "Cancel Timesheet" at bounding box center [784, 666] width 73 height 11
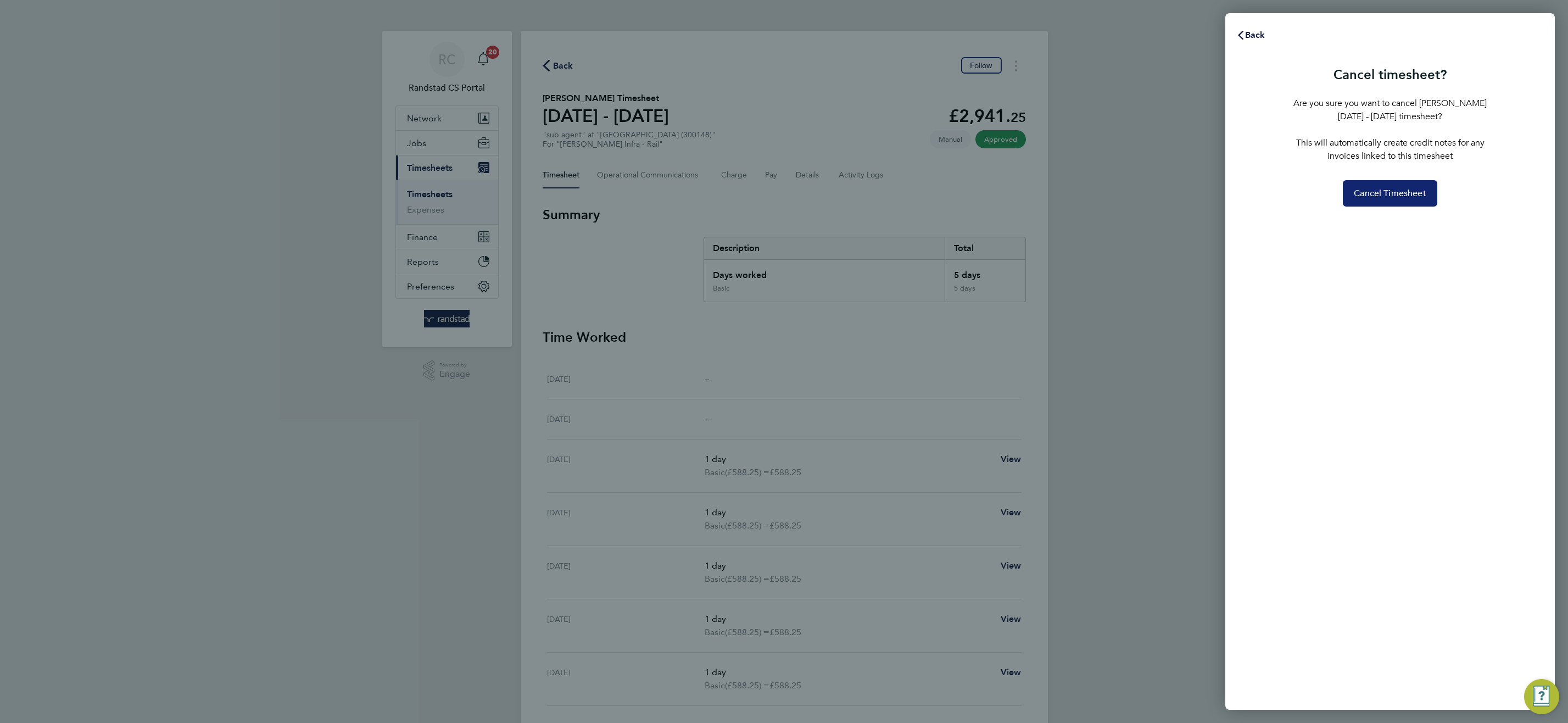
click at [1408, 190] on span "Cancel Timesheet" at bounding box center [1389, 193] width 73 height 11
